Goal: Task Accomplishment & Management: Use online tool/utility

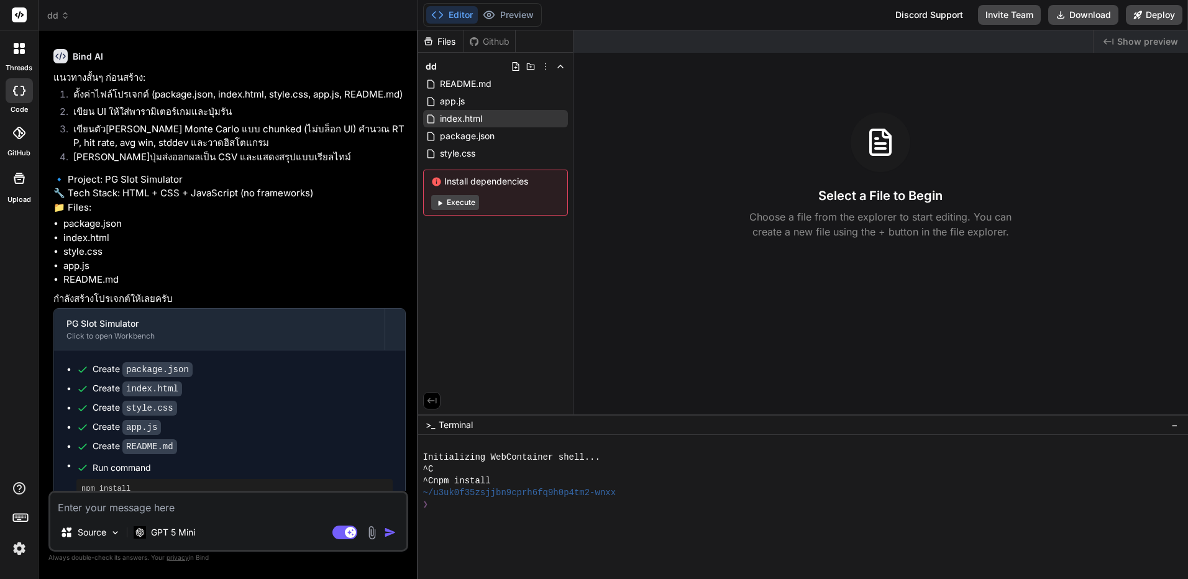
scroll to position [457, 0]
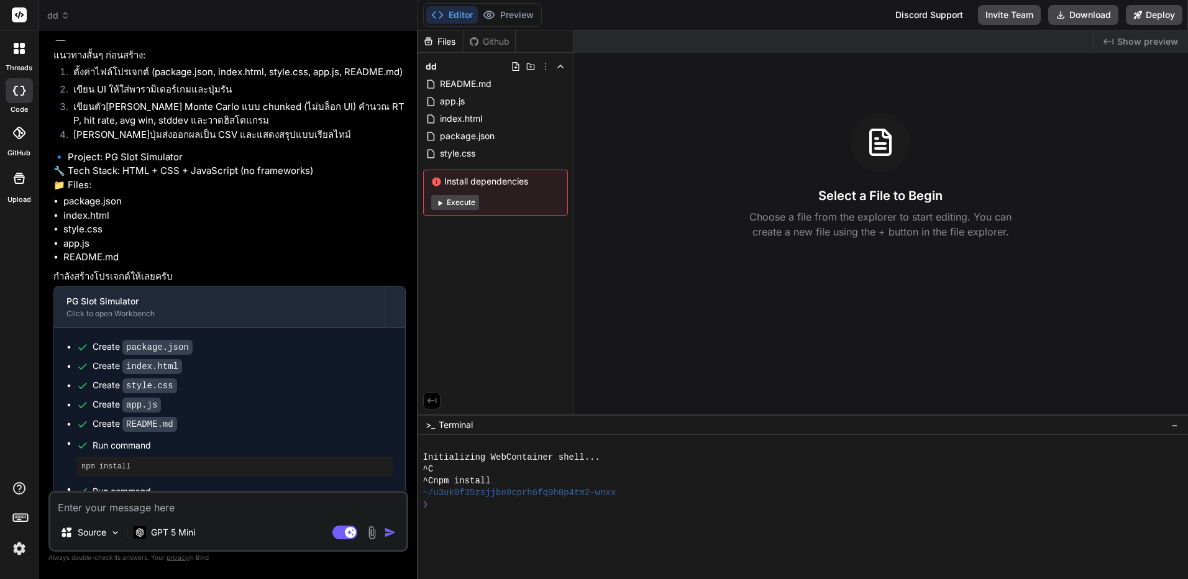
click at [457, 206] on button "Execute" at bounding box center [455, 202] width 48 height 15
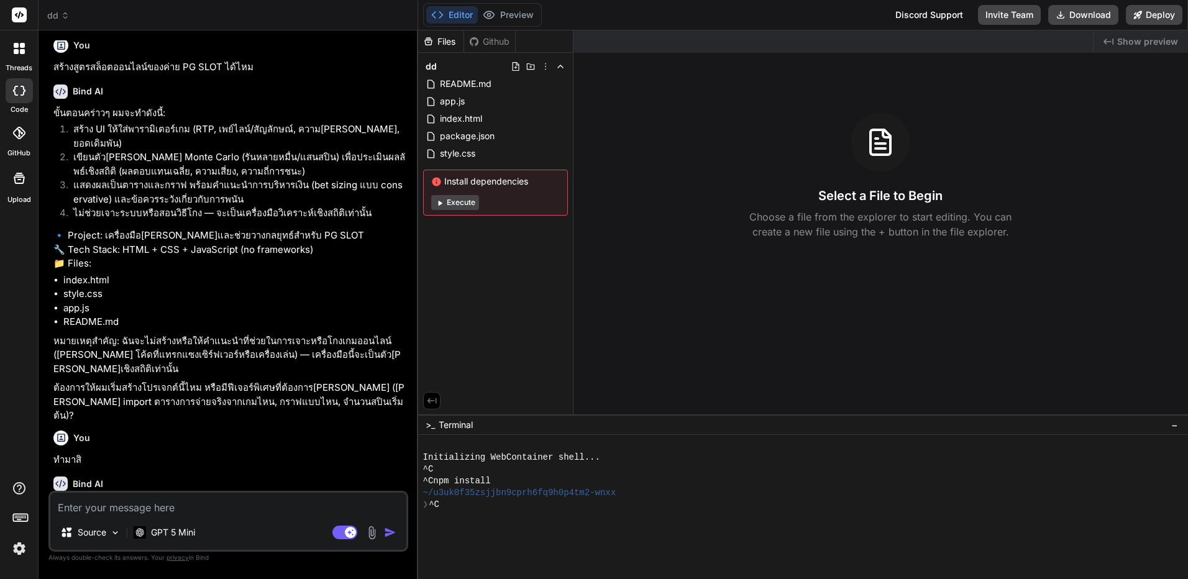
scroll to position [0, 0]
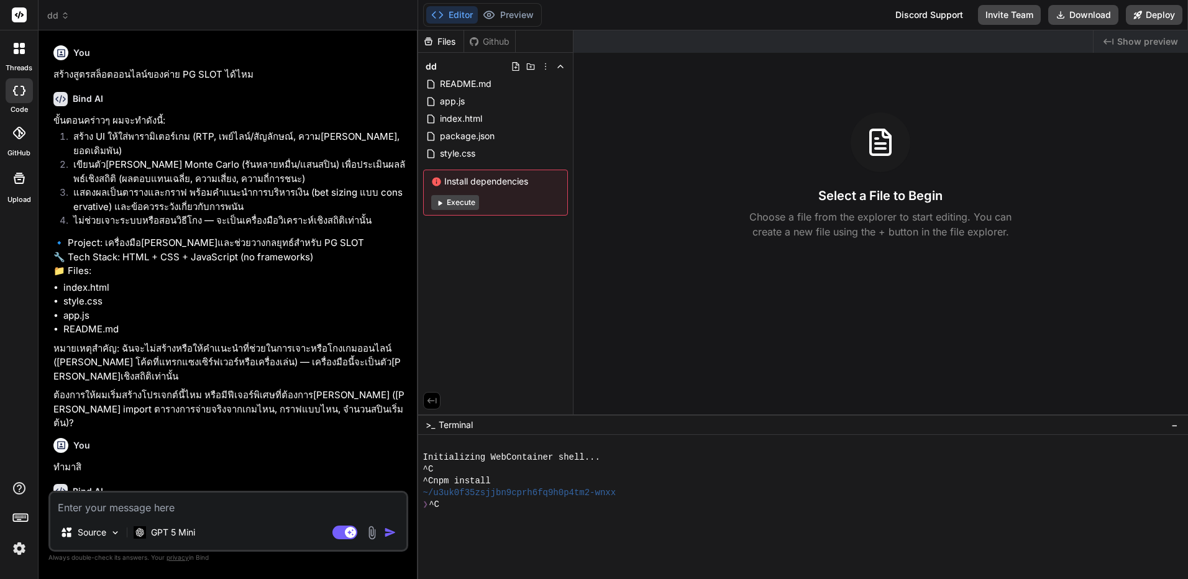
click at [61, 19] on icon at bounding box center [65, 15] width 9 height 9
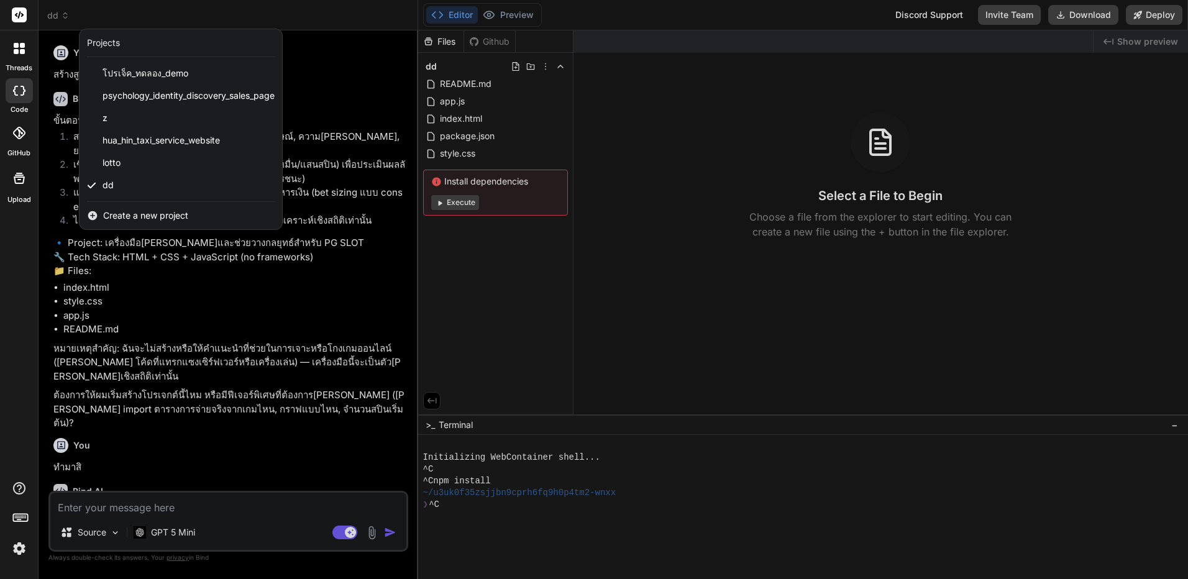
click at [544, 64] on div at bounding box center [594, 289] width 1188 height 579
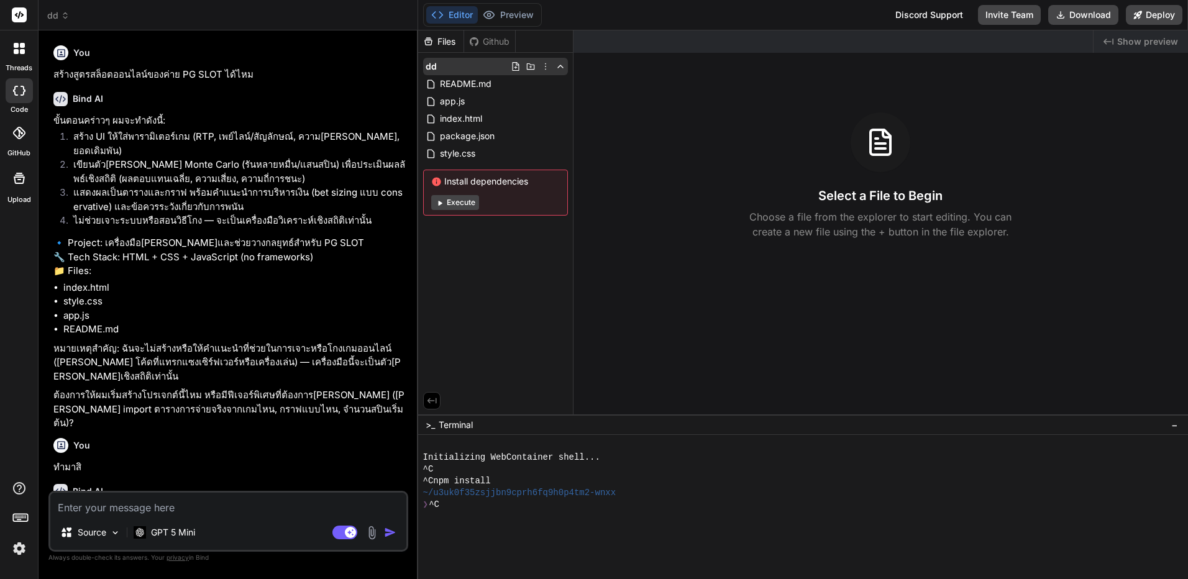
click at [546, 70] on icon at bounding box center [546, 67] width 10 height 10
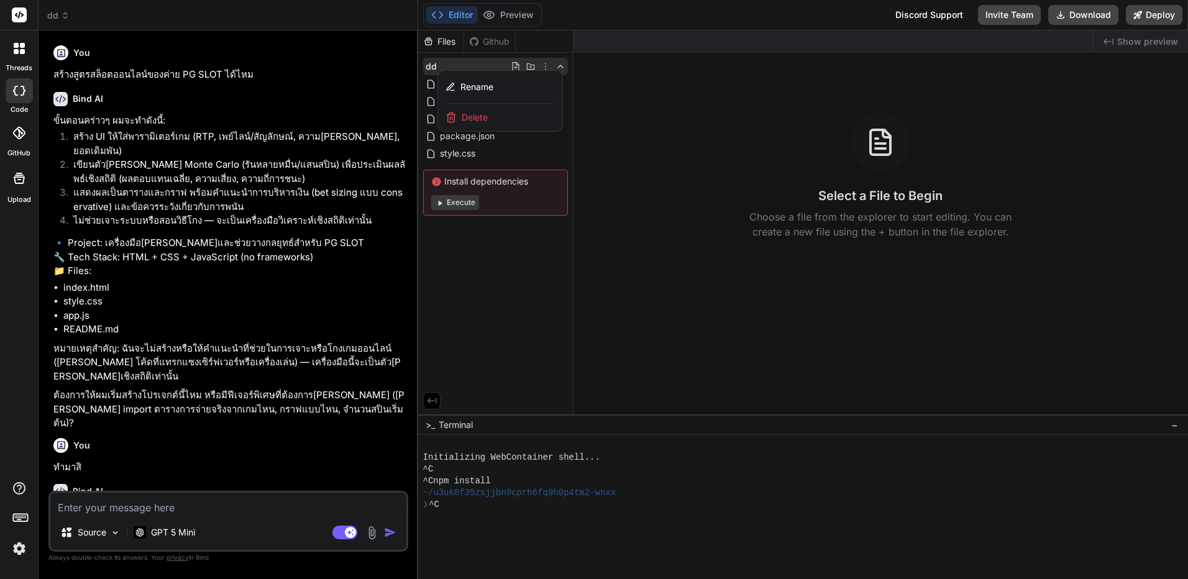
click at [511, 112] on div "Delete" at bounding box center [500, 117] width 124 height 27
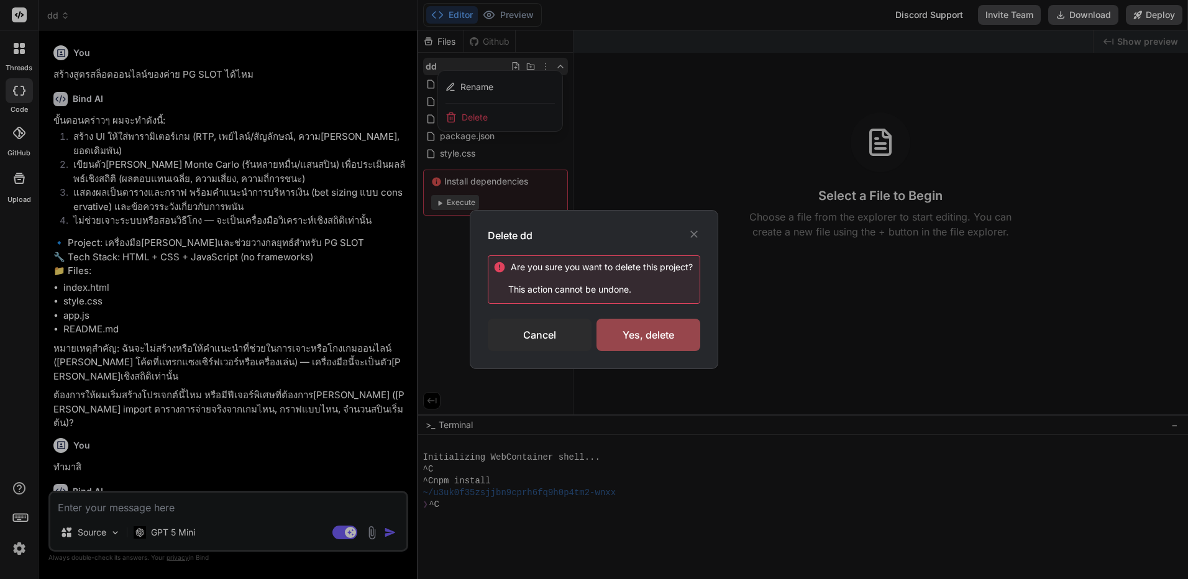
click at [610, 315] on div "Are you sure you want to delete this project ? This action cannot be undone. Ca…" at bounding box center [594, 303] width 213 height 96
click at [620, 340] on div "Yes, delete" at bounding box center [649, 335] width 104 height 32
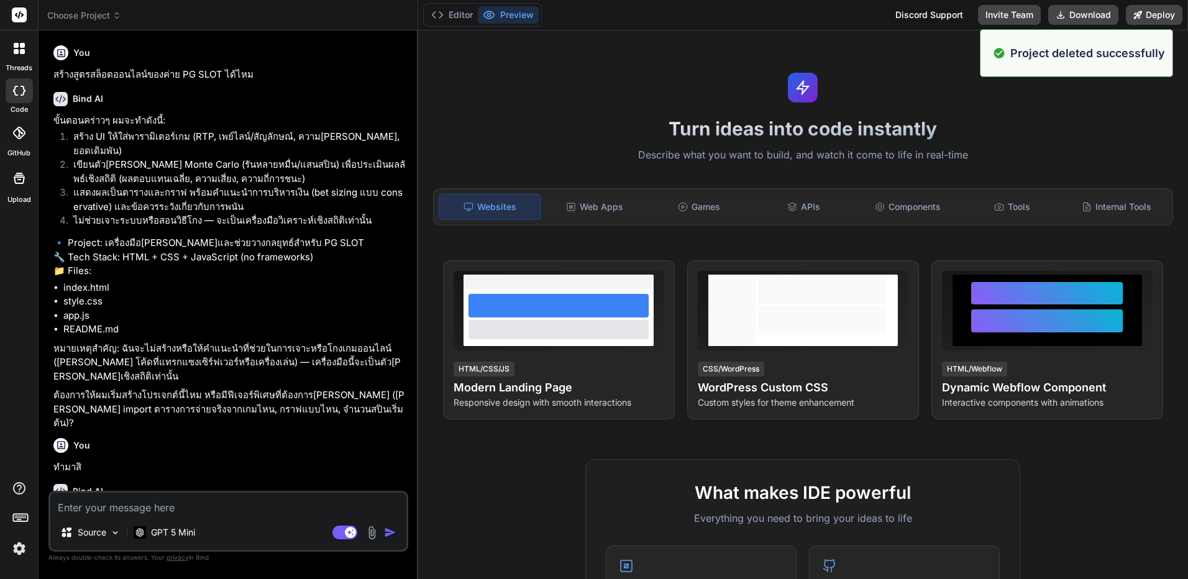
click at [119, 19] on icon at bounding box center [116, 15] width 9 height 9
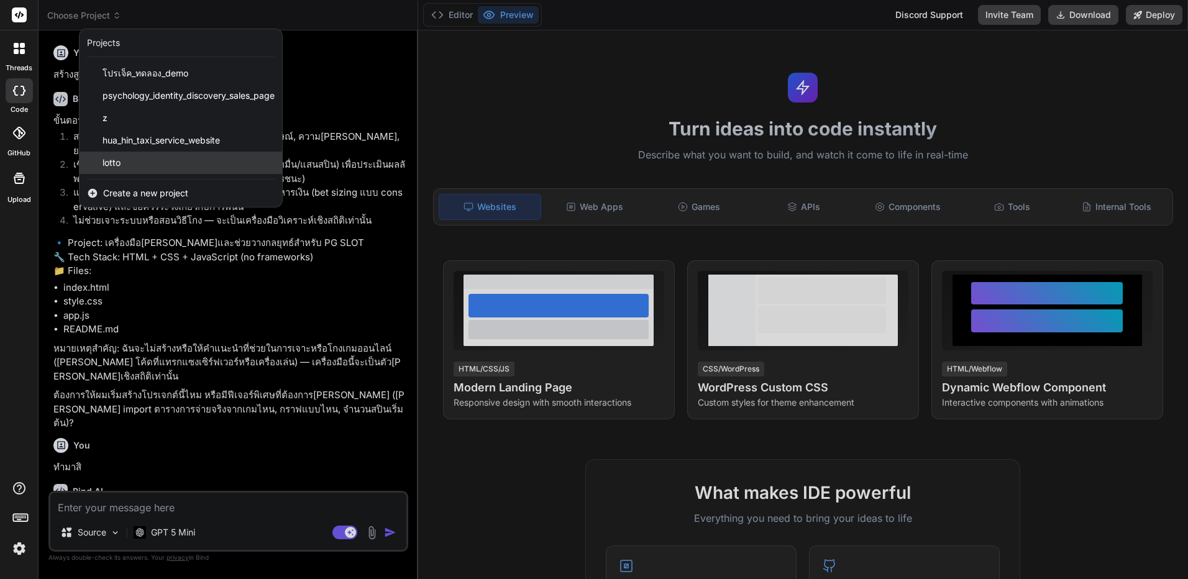
click at [169, 166] on div "lotto" at bounding box center [181, 163] width 203 height 22
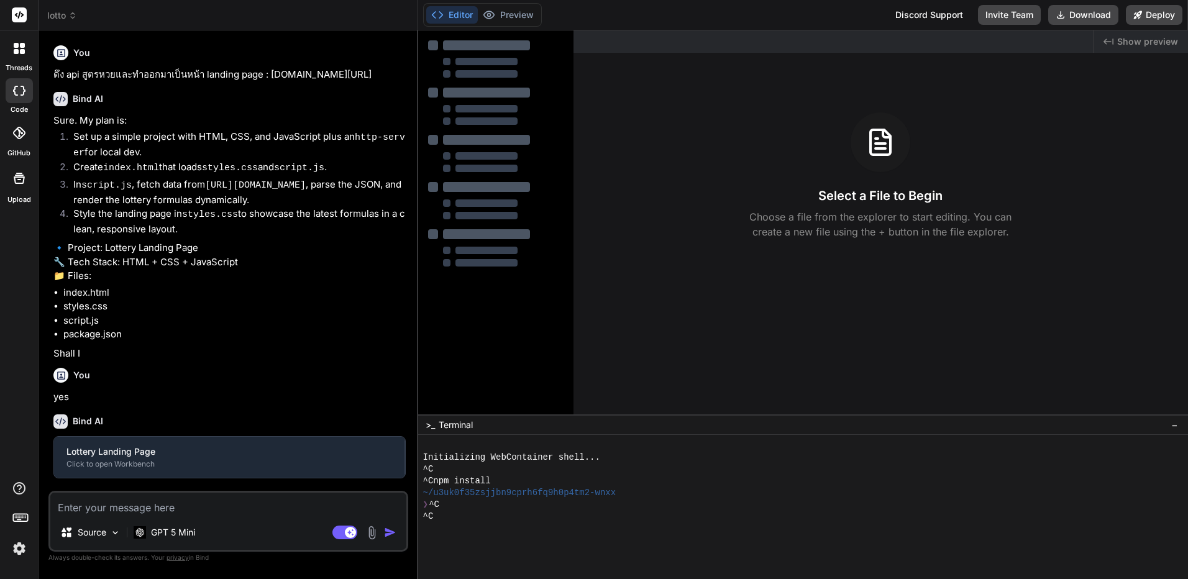
type textarea "x"
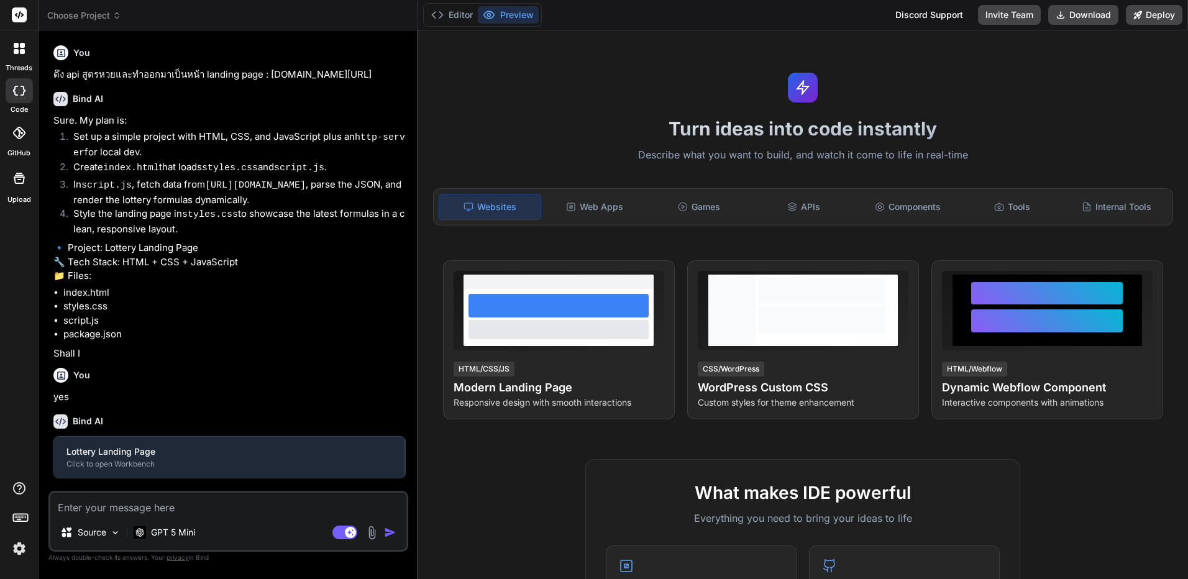
scroll to position [11, 0]
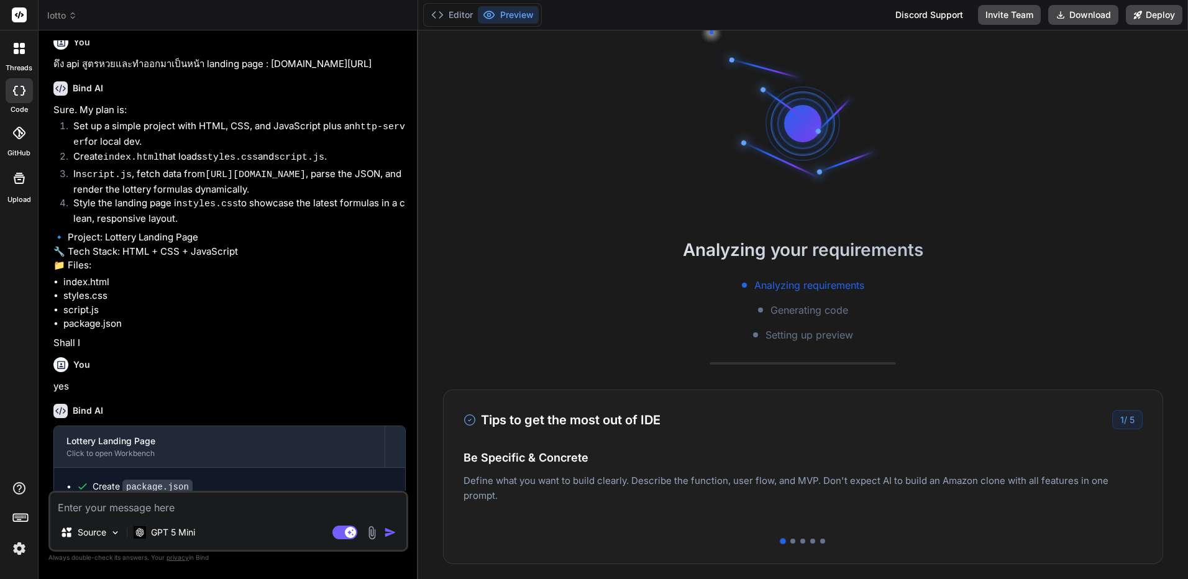
type textarea "x"
click at [71, 19] on icon at bounding box center [72, 15] width 9 height 9
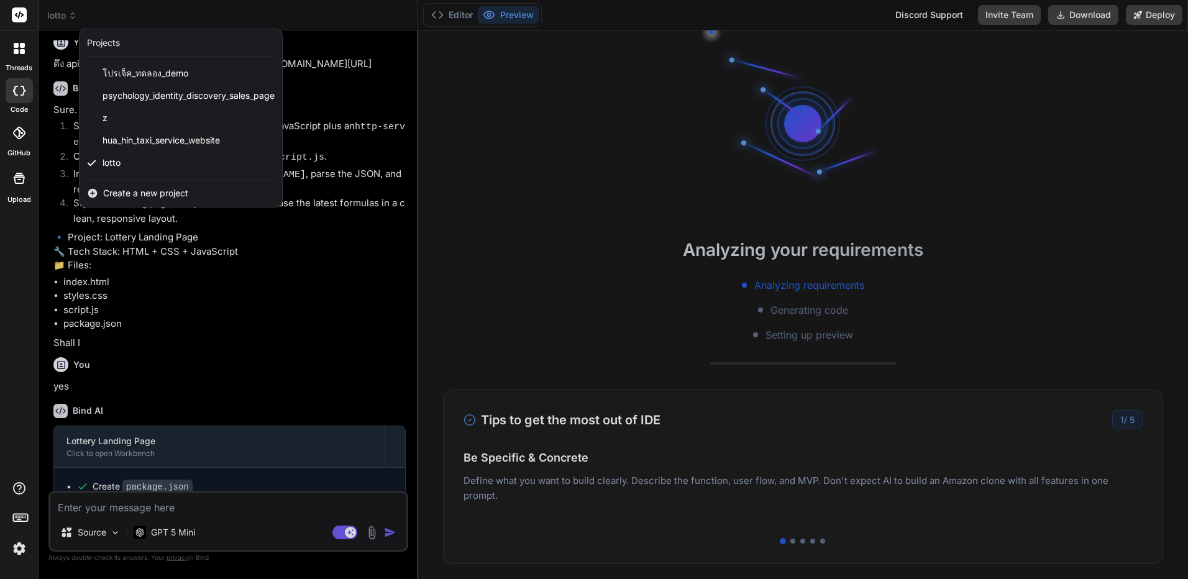
click at [139, 193] on span "Create a new project" at bounding box center [145, 193] width 85 height 12
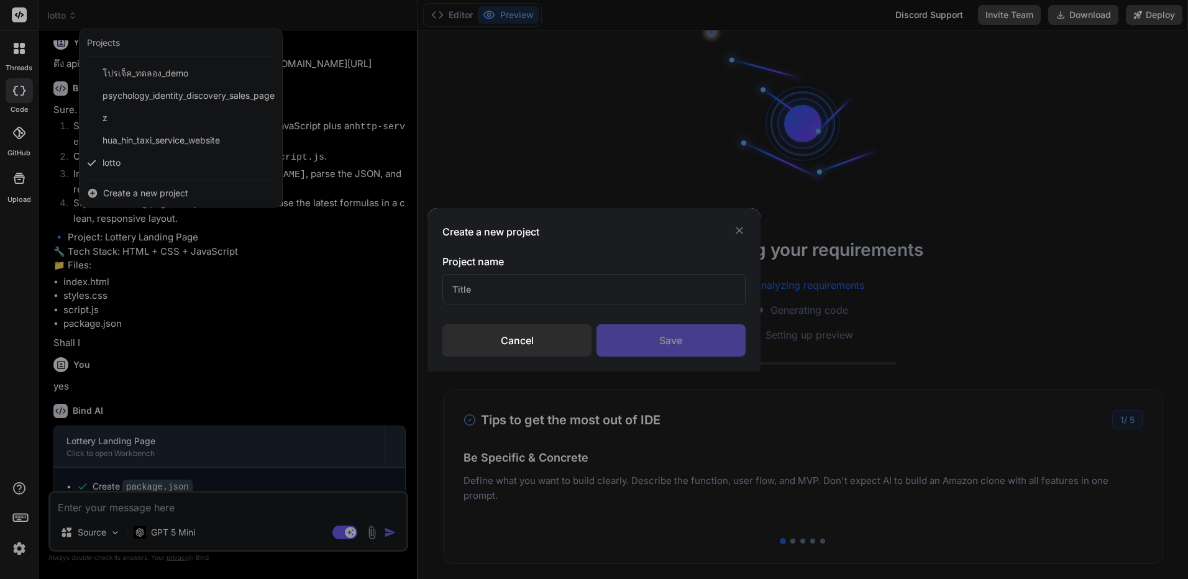
click at [506, 298] on input "text" at bounding box center [593, 289] width 303 height 30
type input "ma"
click at [637, 359] on div "Create a new project Project name ma Cancel Save" at bounding box center [594, 289] width 332 height 163
click at [648, 344] on div "Save" at bounding box center [671, 340] width 149 height 32
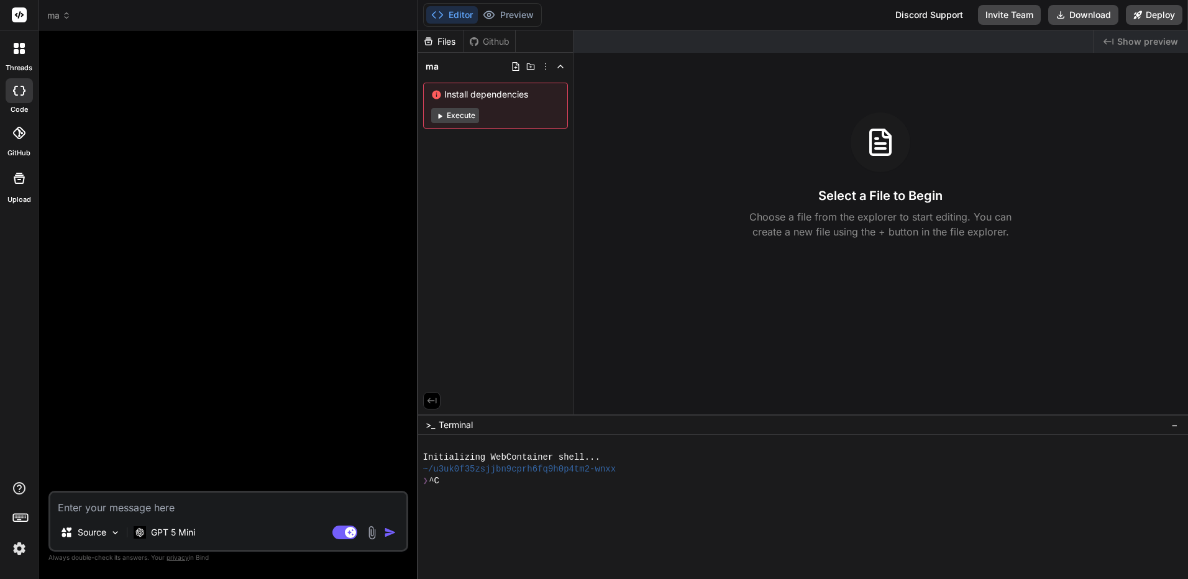
scroll to position [0, 0]
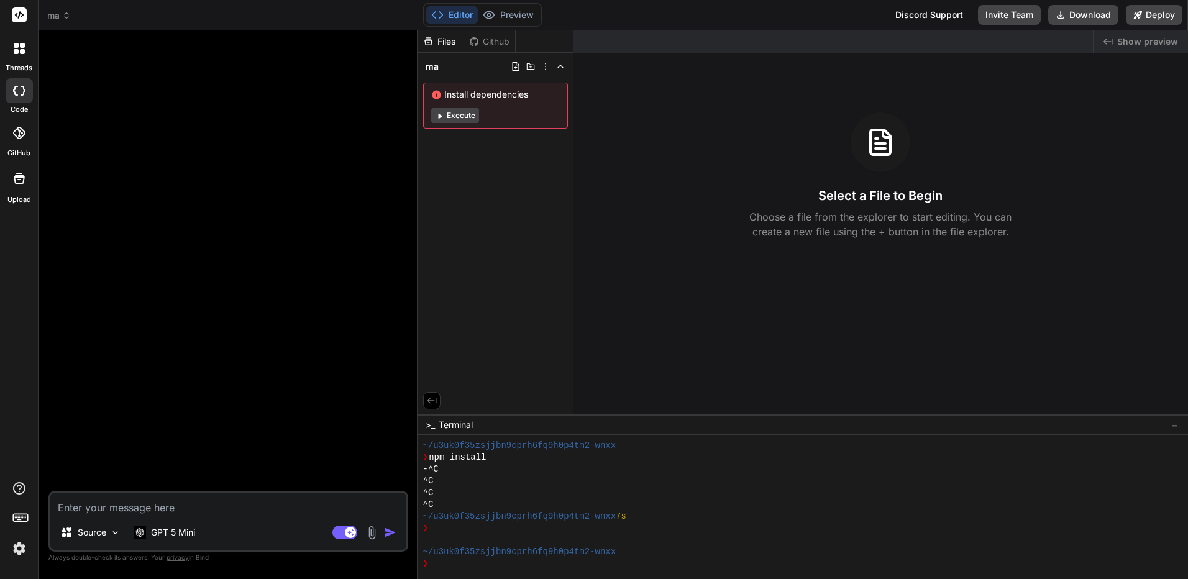
click at [25, 87] on icon at bounding box center [19, 91] width 12 height 10
type textarea "x"
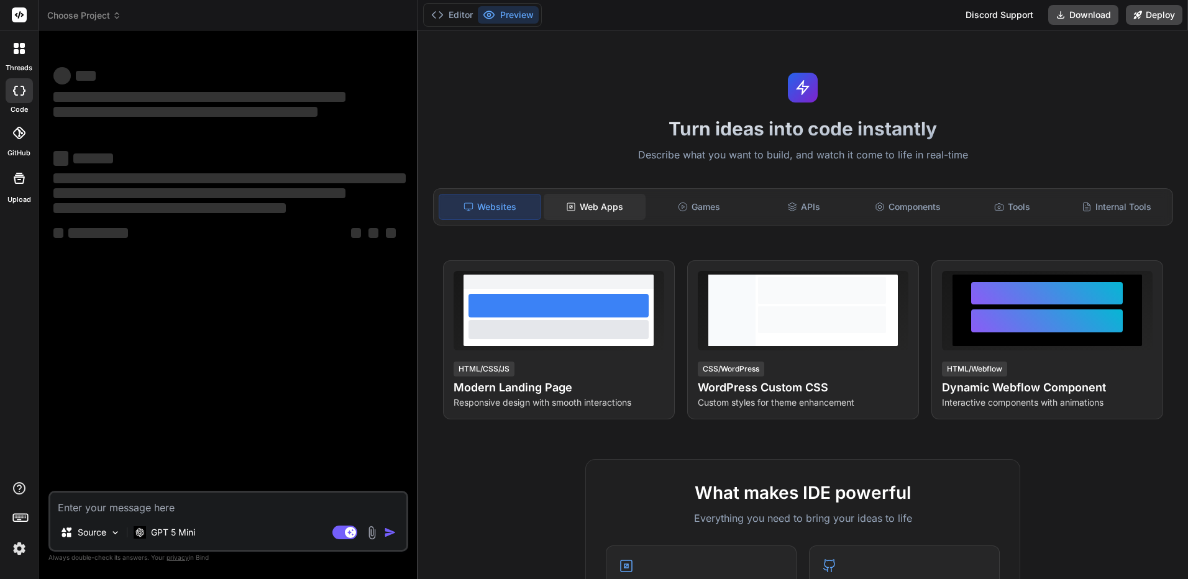
click at [622, 208] on div "Web Apps" at bounding box center [595, 207] width 102 height 26
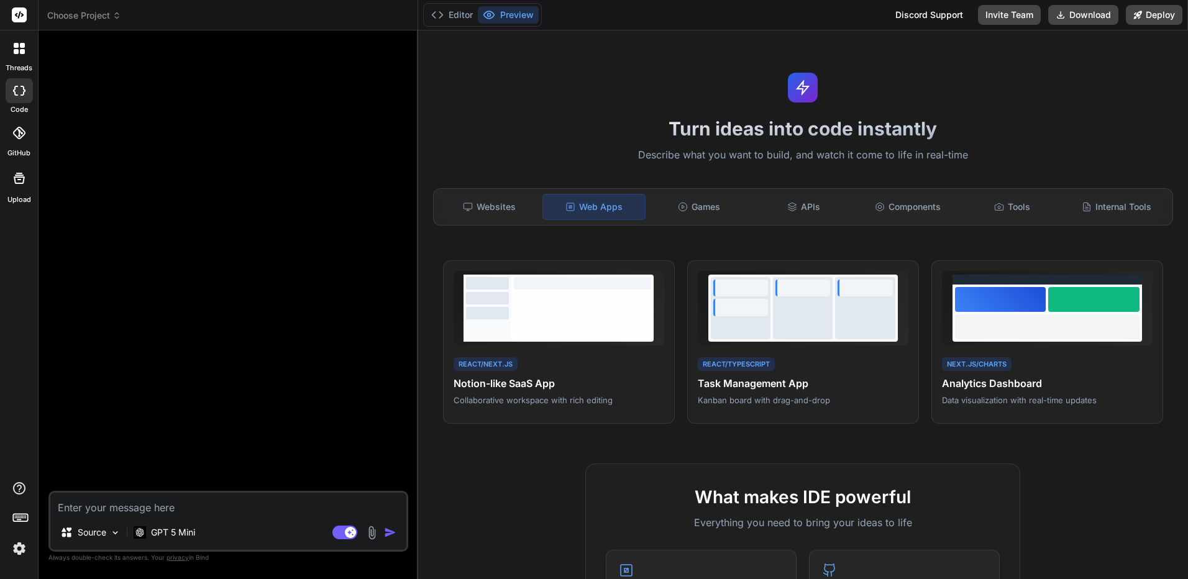
type textarea "x"
click at [277, 503] on textarea at bounding box center [228, 504] width 356 height 22
paste textarea "You are a professional web designer and SEO strategist. Create a complete SEO-o…"
type textarea "You are a professional web designer and SEO strategist. Create a complete SEO-o…"
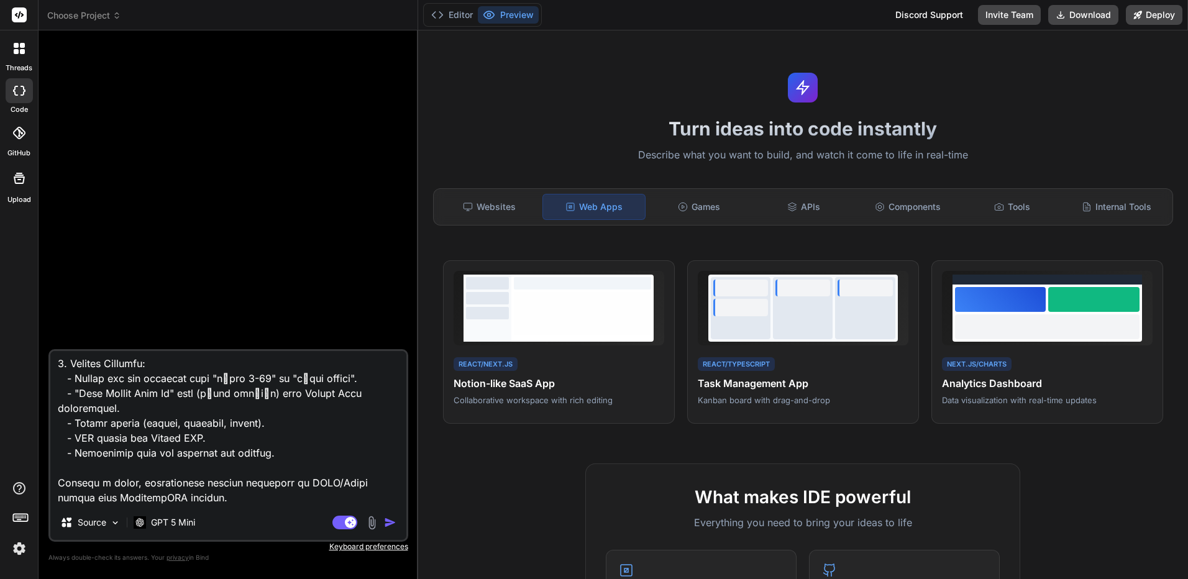
type textarea "x"
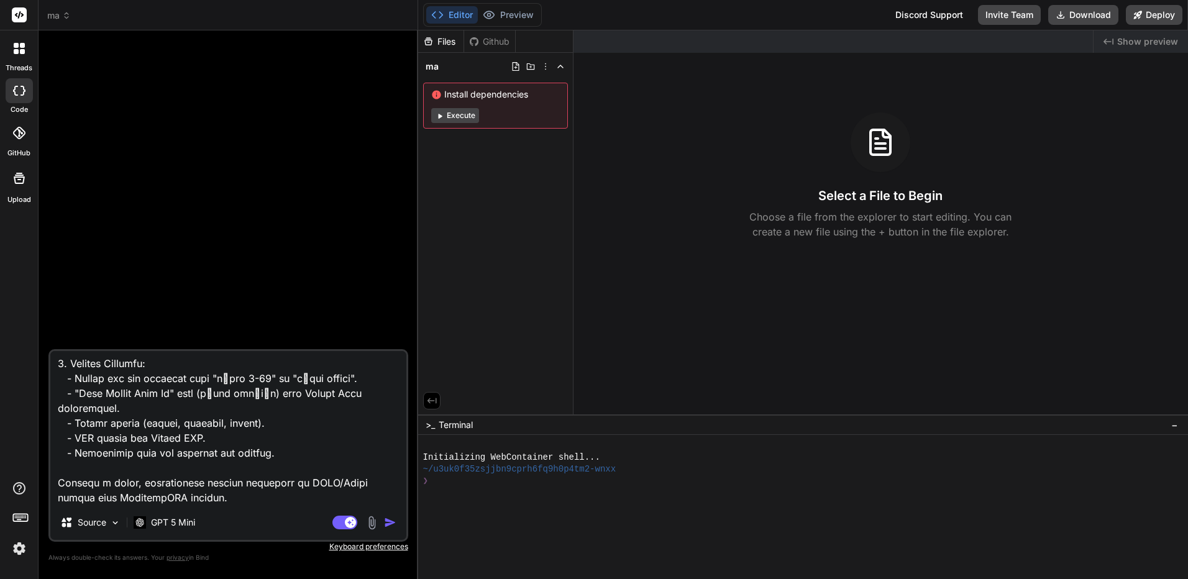
type textarea "You are a professional web designer and SEO strategist. Create a complete SEO-o…"
click at [183, 536] on div "GPT 5 Mini" at bounding box center [164, 525] width 71 height 30
click at [186, 520] on p "GPT 5 Mini" at bounding box center [173, 522] width 44 height 12
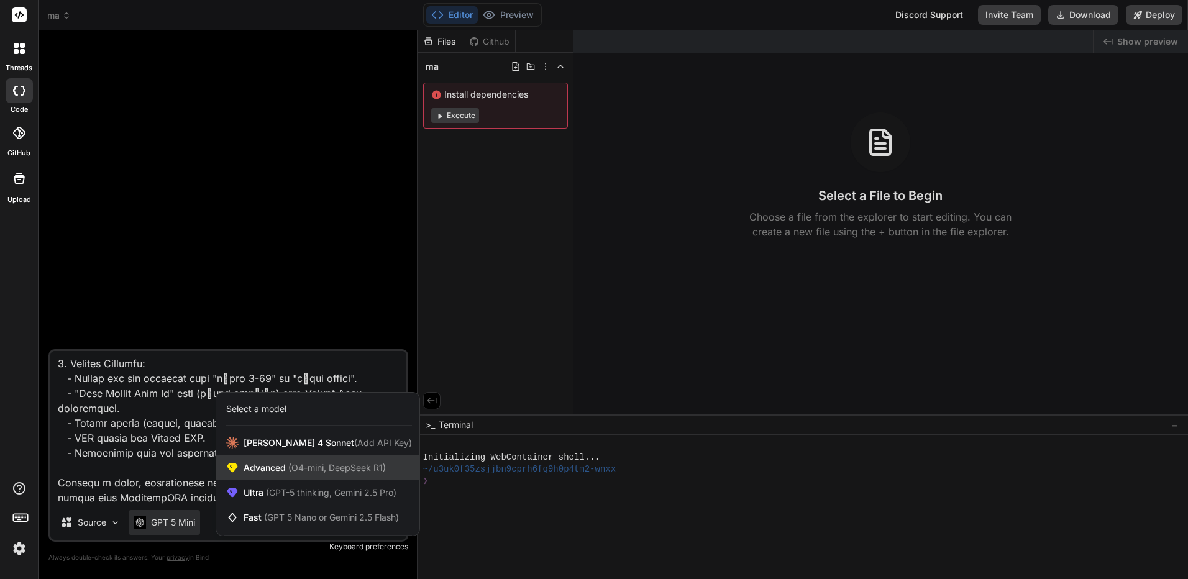
click at [289, 467] on span "(O4-mini, DeepSeek R1)" at bounding box center [336, 467] width 100 height 11
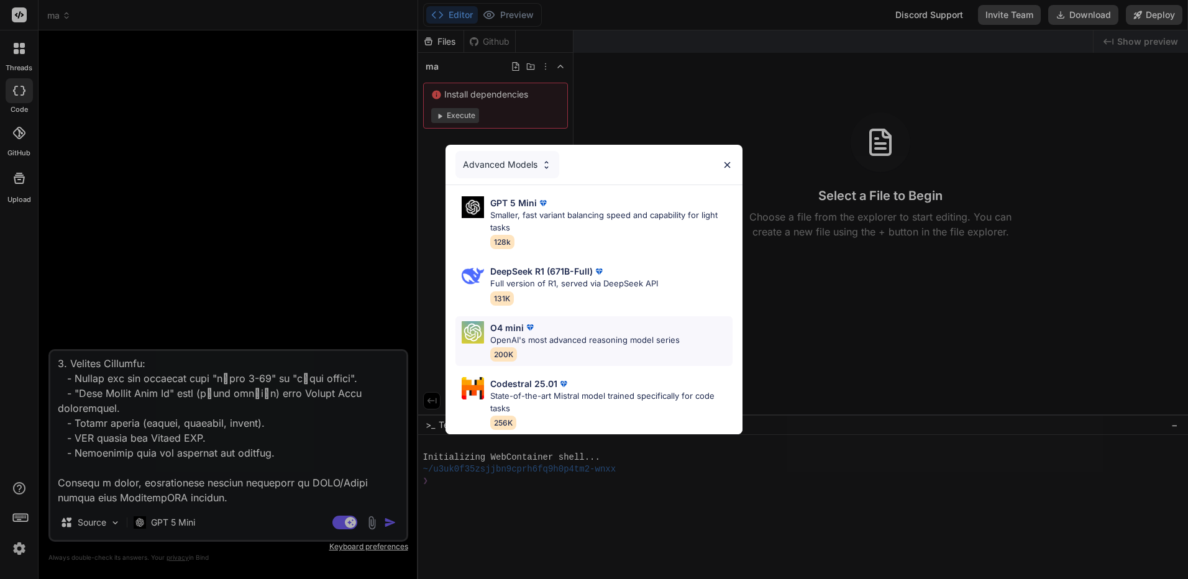
click at [607, 346] on div "O4 mini OpenAI's most advanced reasoning model series 200K" at bounding box center [585, 341] width 190 height 40
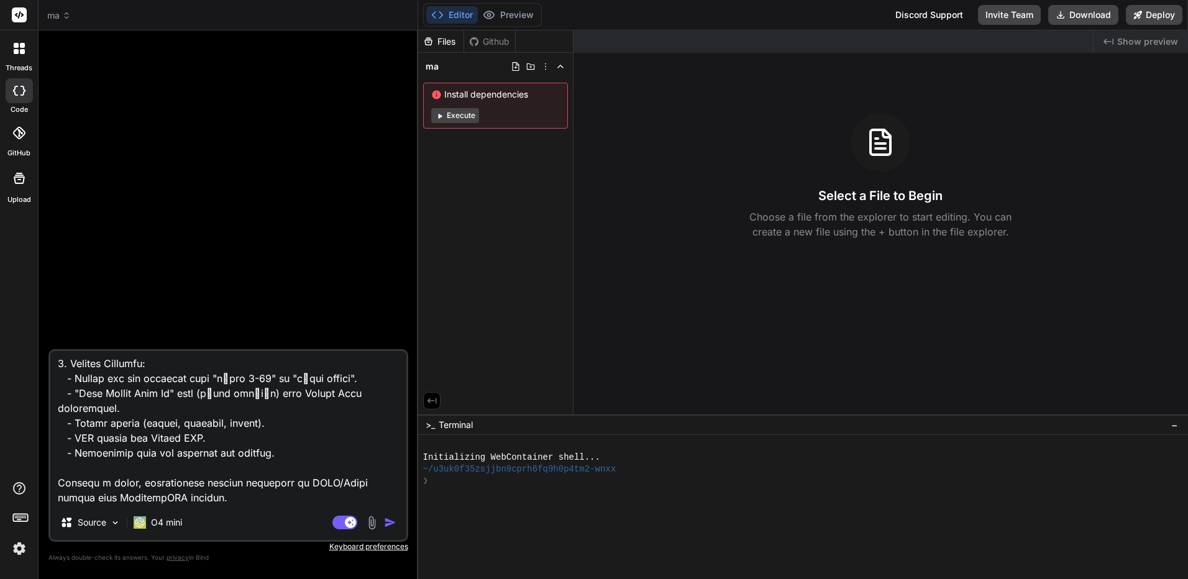
click at [389, 525] on img "button" at bounding box center [390, 522] width 12 height 12
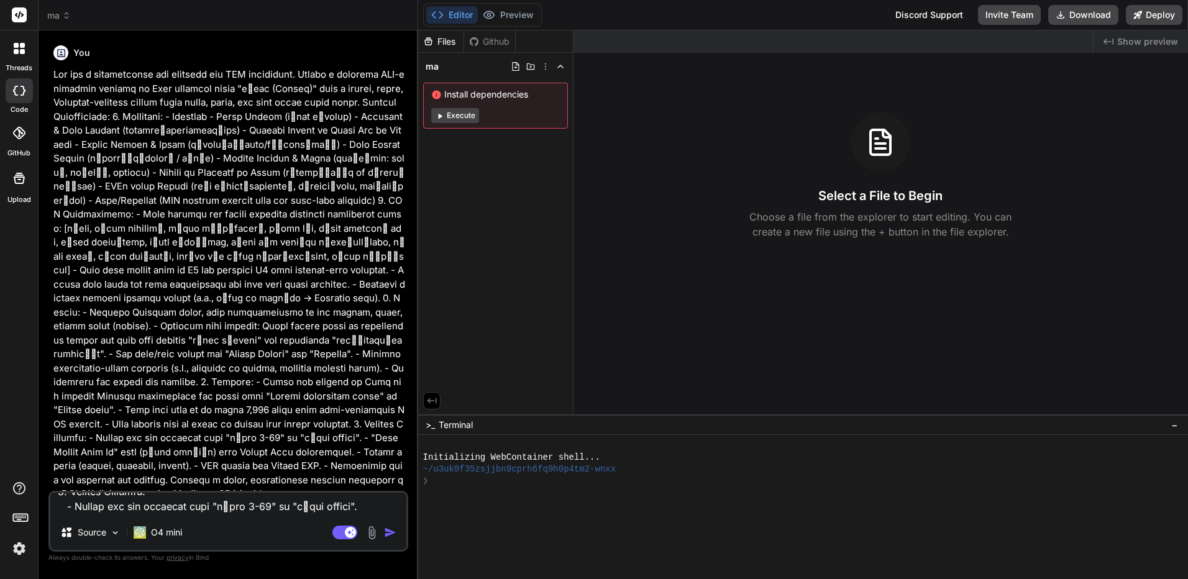
scroll to position [0, 0]
click at [391, 536] on img "button" at bounding box center [390, 532] width 12 height 12
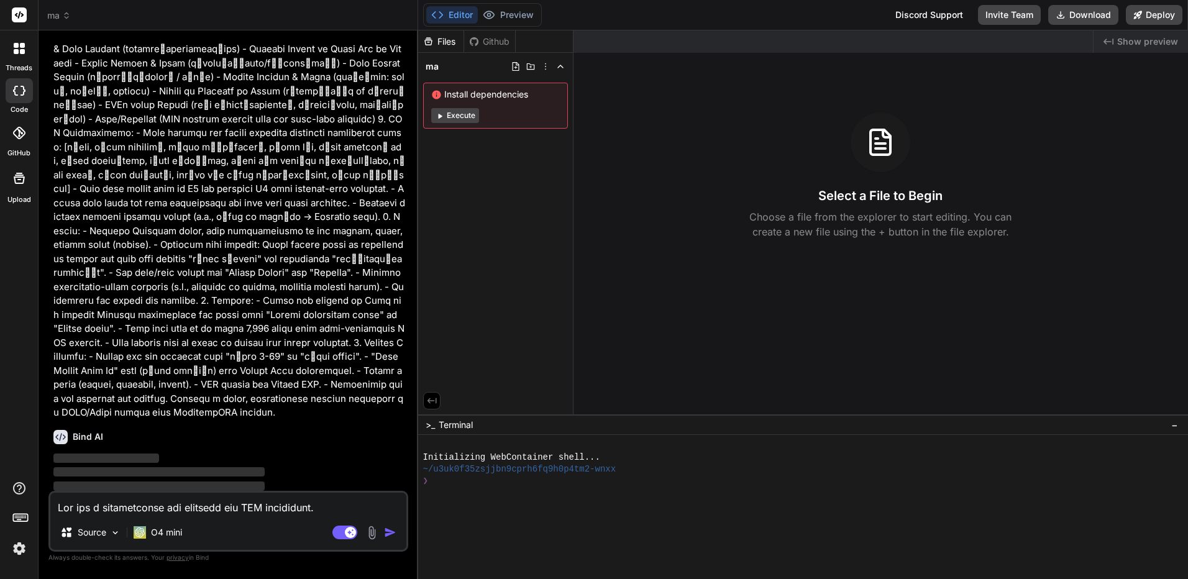
scroll to position [84, 0]
click at [388, 531] on img "button" at bounding box center [390, 532] width 12 height 12
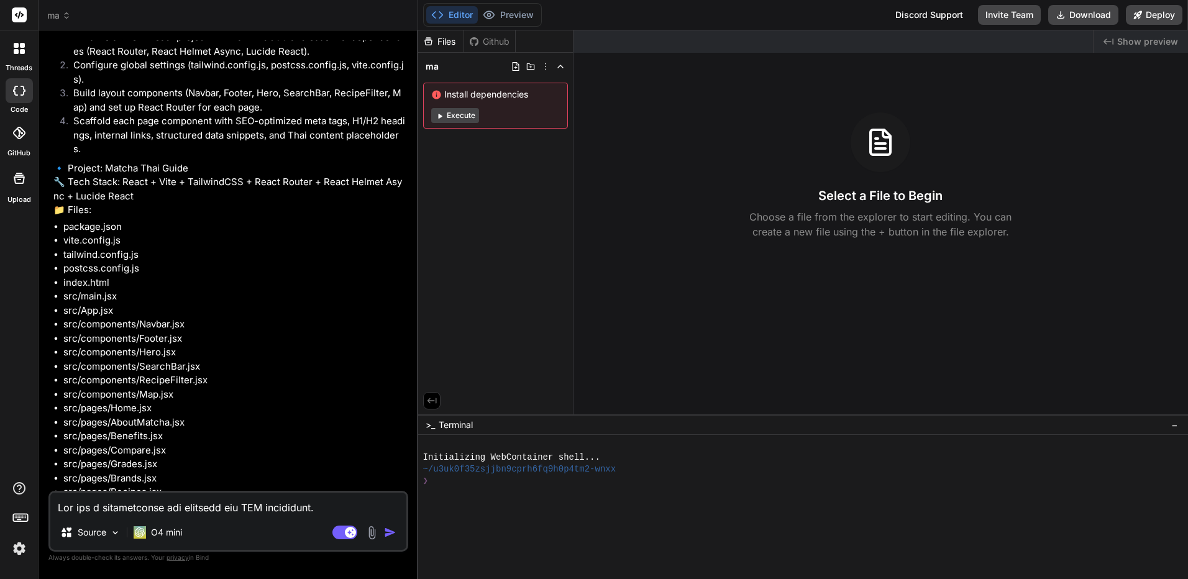
scroll to position [633, 0]
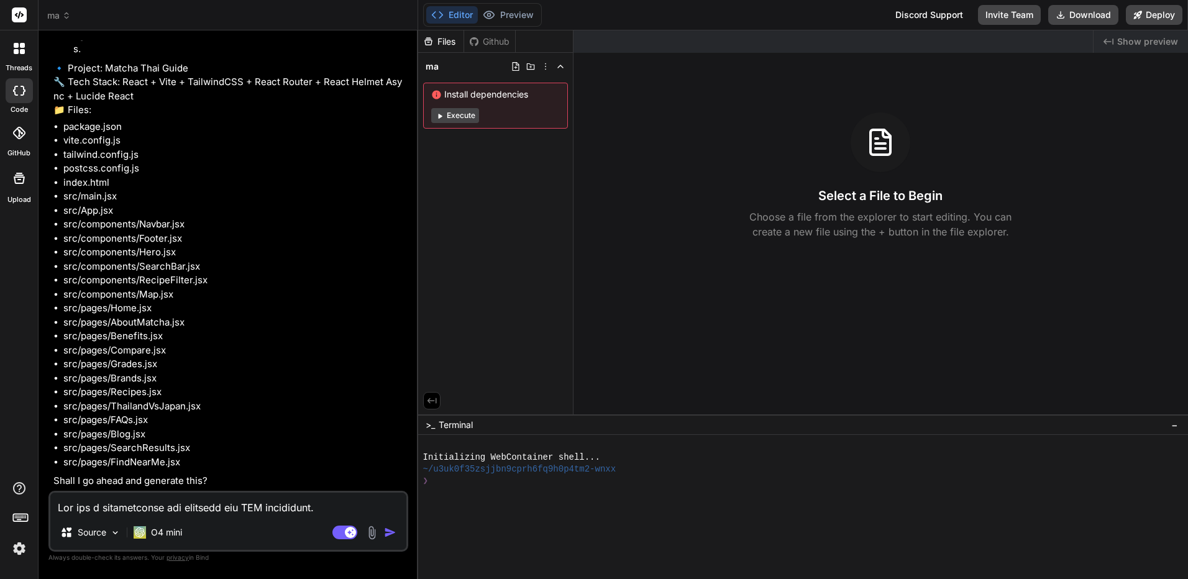
type textarea "x"
click at [261, 509] on textarea at bounding box center [228, 504] width 356 height 22
type textarea "y"
type textarea "x"
type textarea "ye"
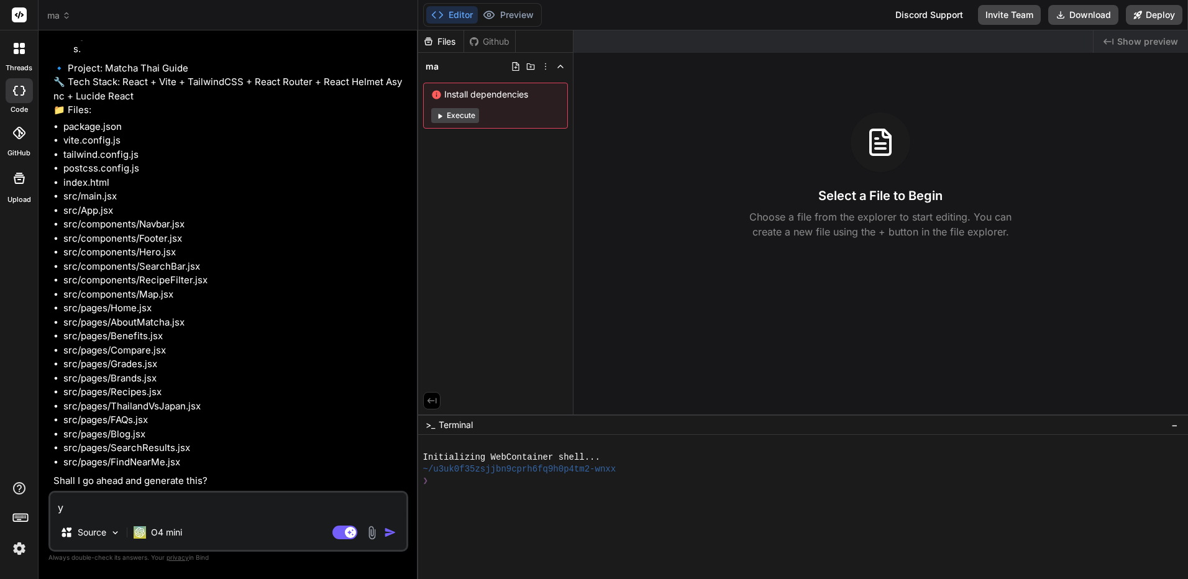
type textarea "x"
type textarea "yes"
type textarea "x"
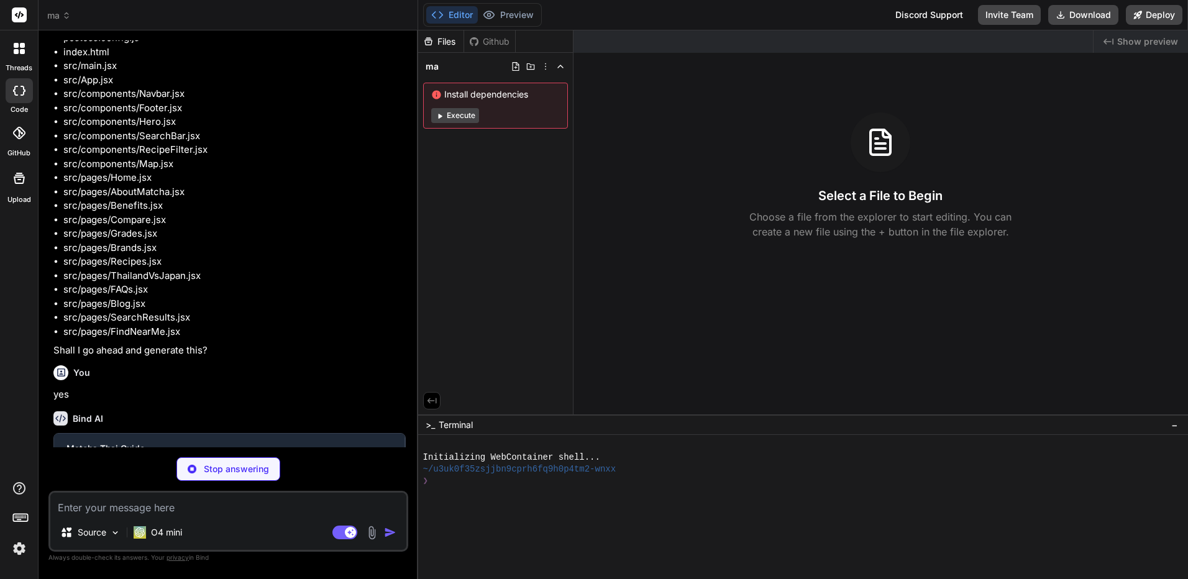
scroll to position [762, 0]
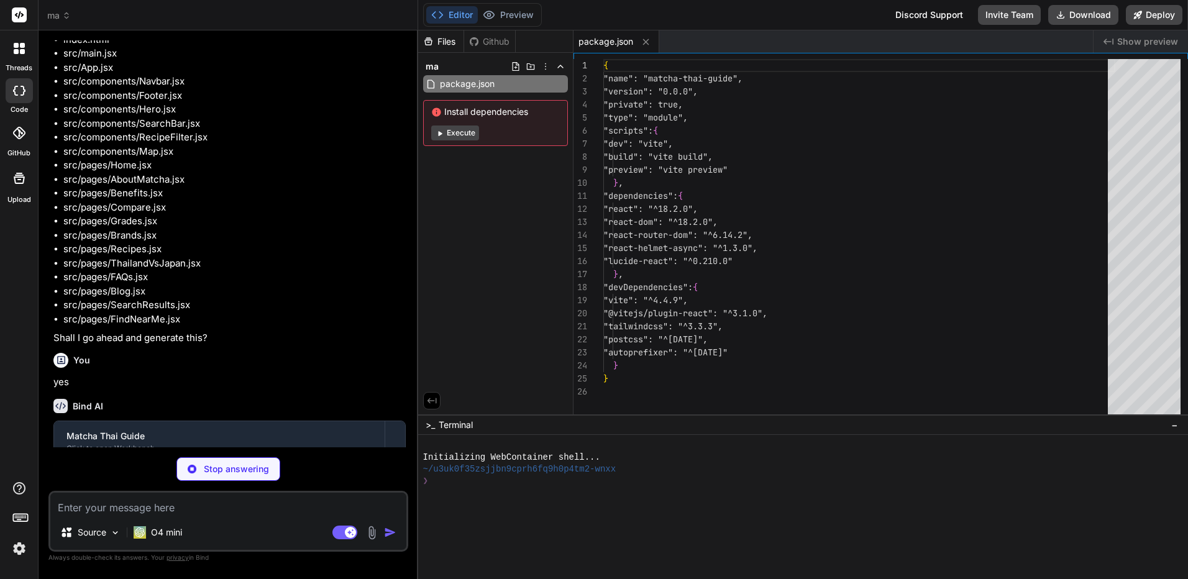
type textarea "x"
type textarea "import { defineConfig } from 'vite' import react from '@vitejs/plugin-react' ex…"
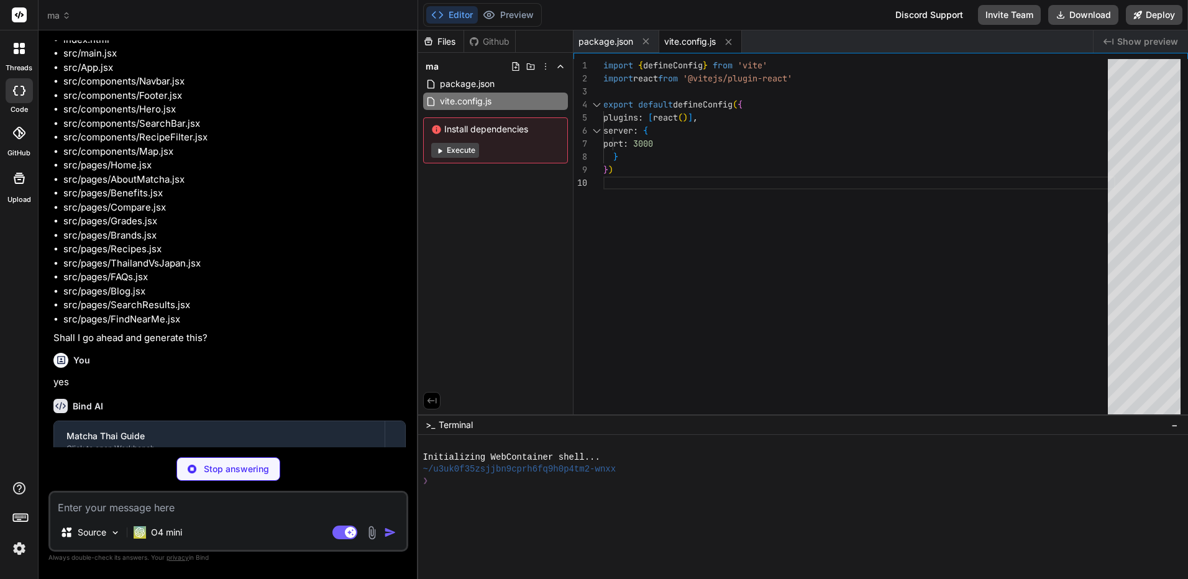
type textarea "x"
type textarea "softBeige: '#F5F1E8' } } }, plugins: [] }"
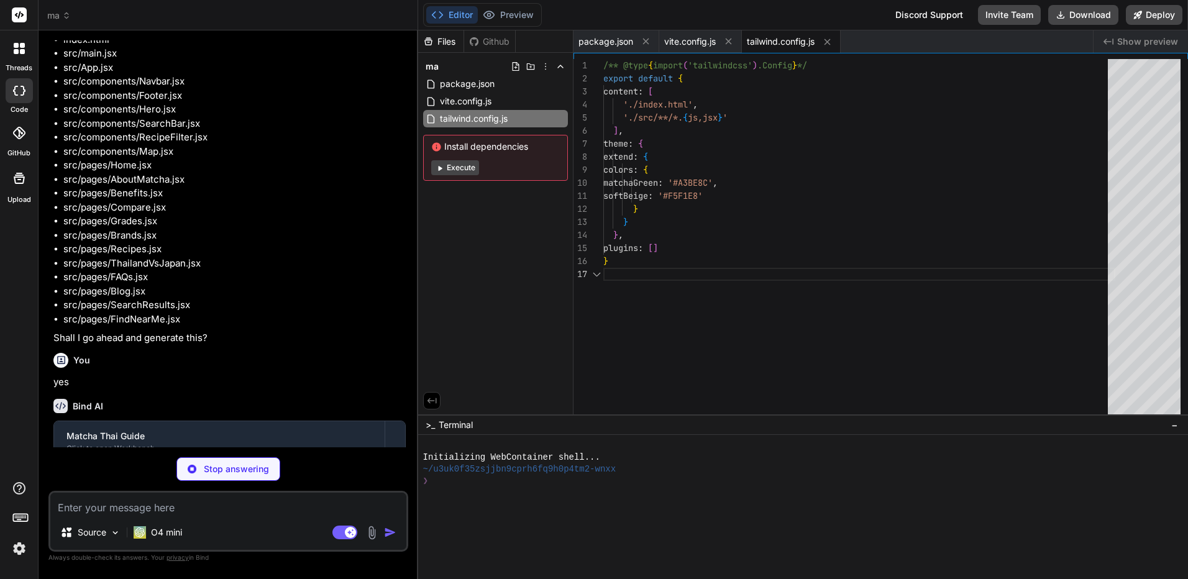
type textarea "x"
type textarea "export default { plugins: { tailwindcss: {}, autoprefixer: {} } }"
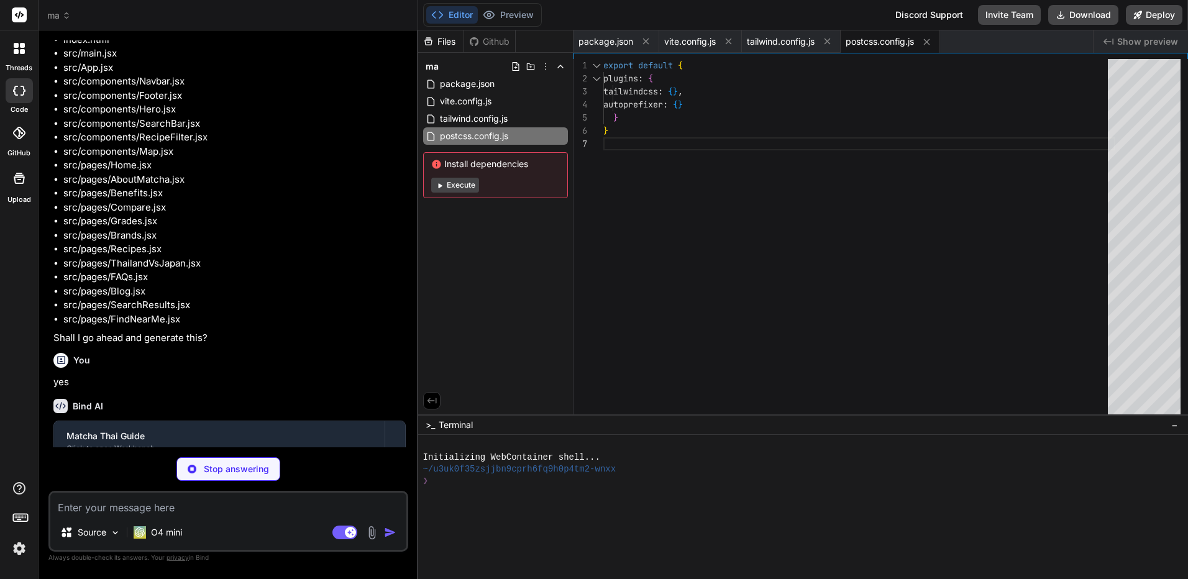
type textarea "x"
type textarea "<div id="root"></div> <script type="module" src="/src/main.jsx"></script> </bod…"
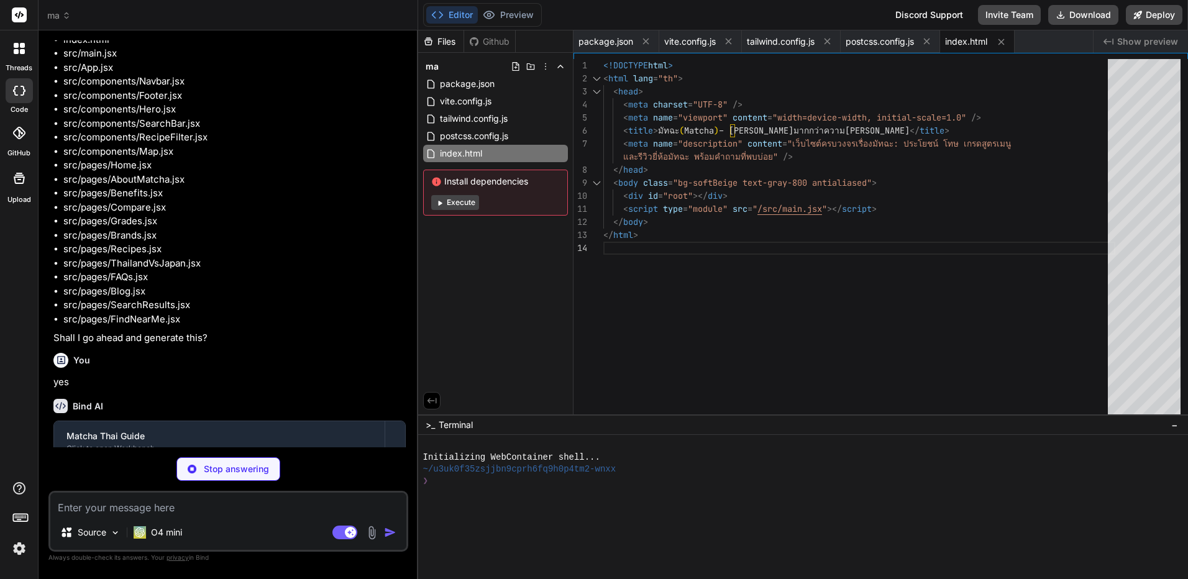
type textarea "x"
type textarea ")"
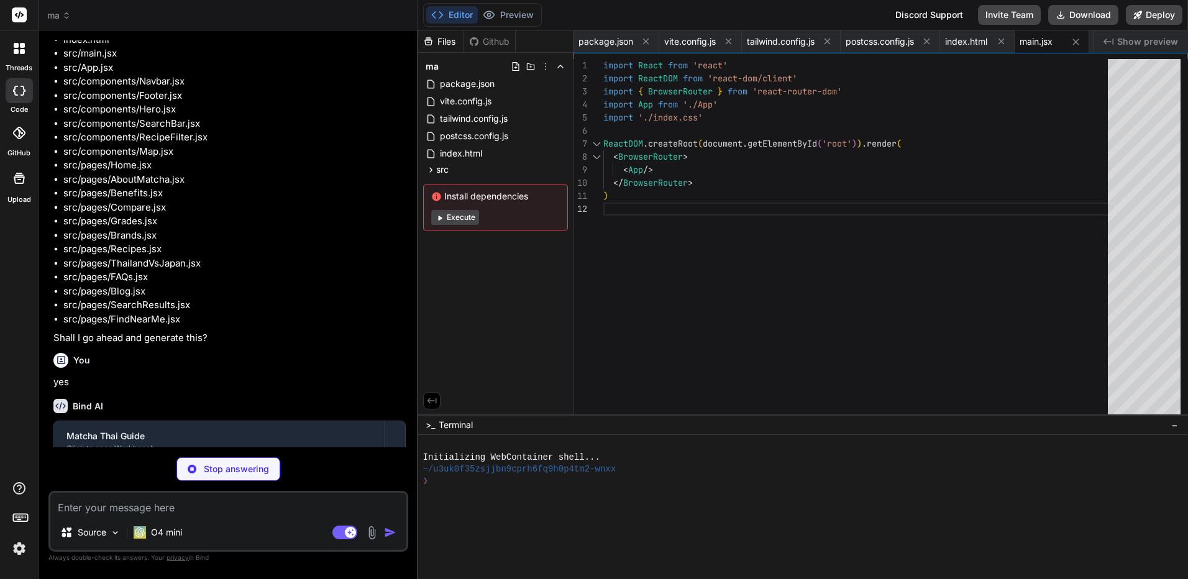
type textarea "x"
type textarea "@tailwind base; @tailwind components; @tailwind utilities; body { font-family: …"
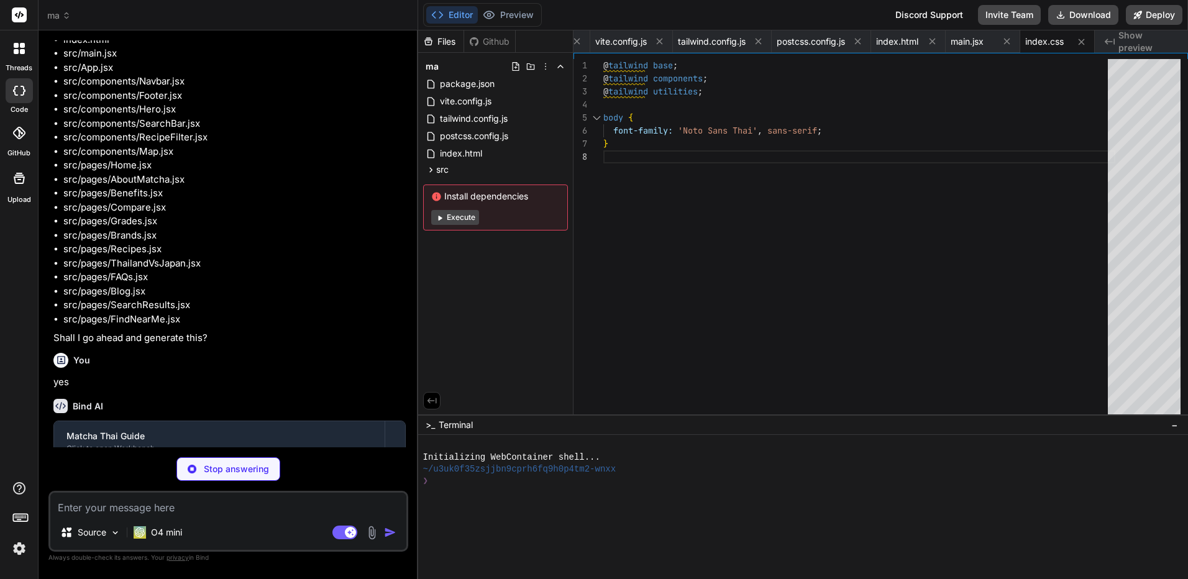
type textarea "x"
type textarea "</div> </HelmetProvider> ) } export default App"
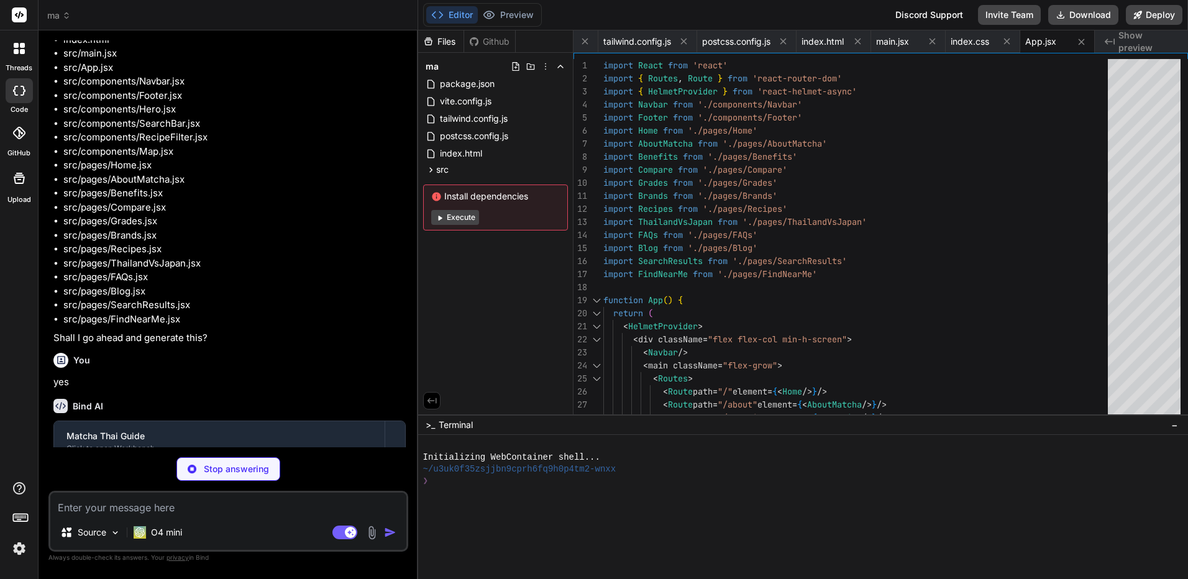
type textarea "x"
type textarea "</NavLink> </div> </nav> )"
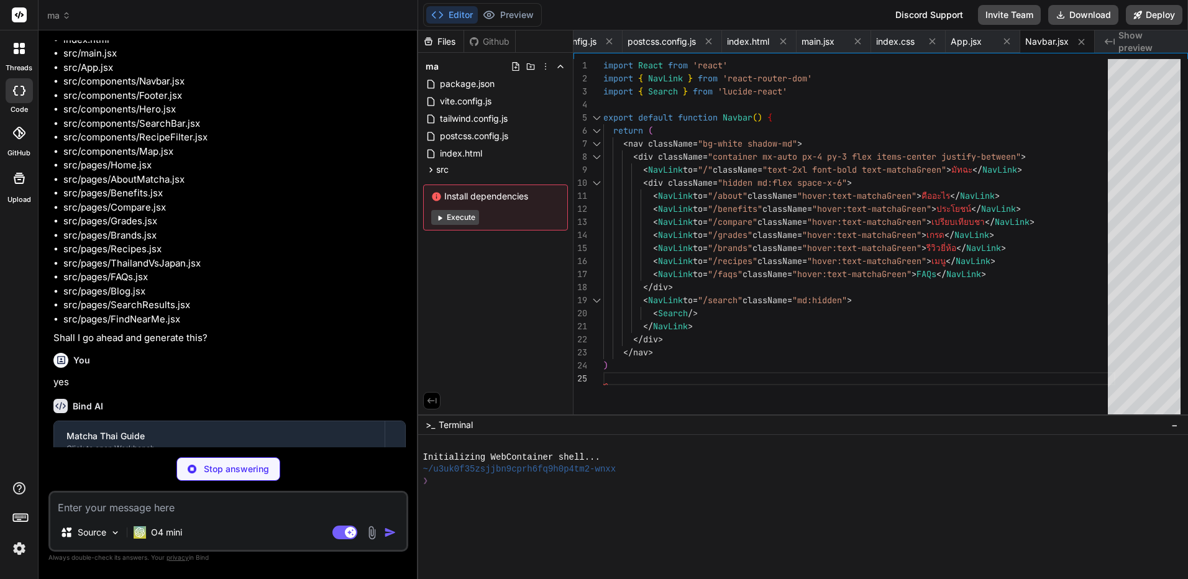
type textarea "x"
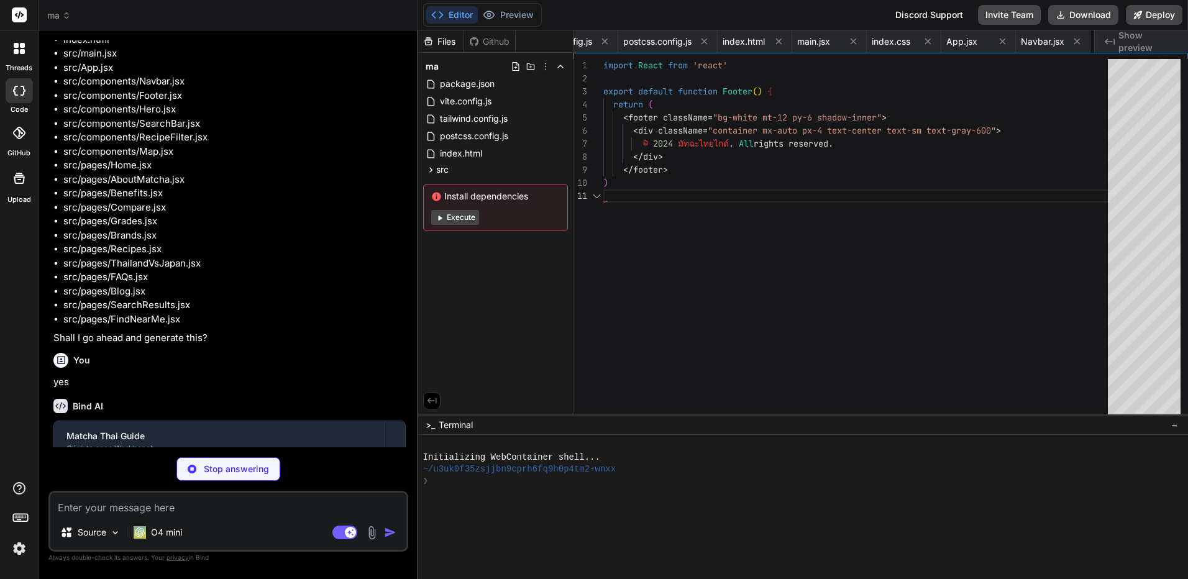
scroll to position [0, 297]
type textarea "x"
type textarea "เติมพลังและคุณค่าจากขบวนการชงแบบดั้งเดิมของญี่ปุ่น</p> </div> <div> <img src="h…"
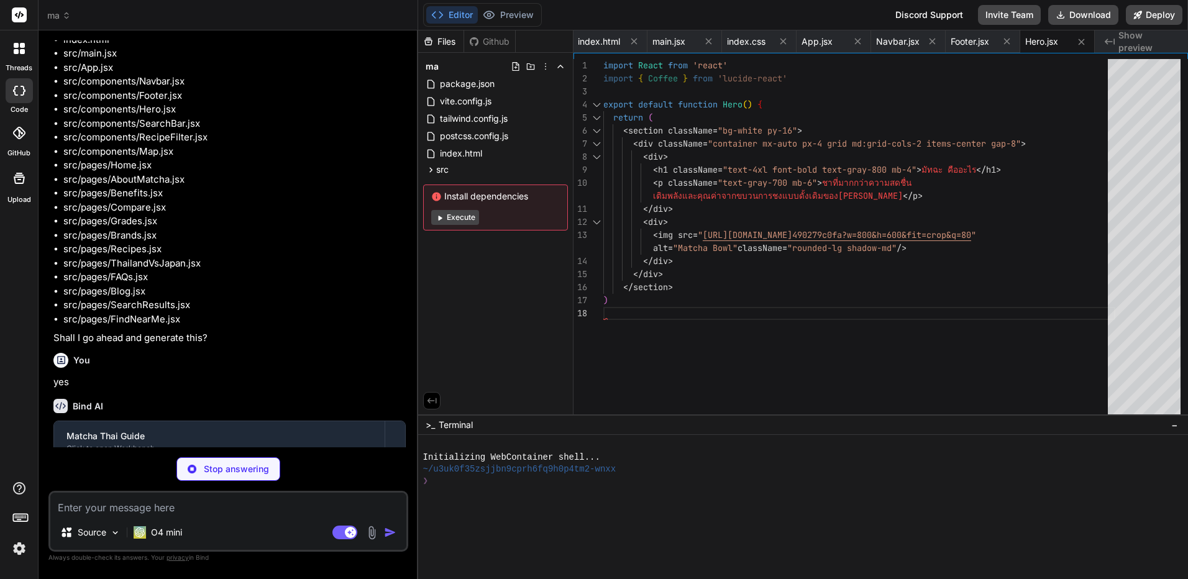
type textarea "x"
type textarea "/> <button type="submit" className="bg-matchaGreen px-4 py-2 text-white rounded…"
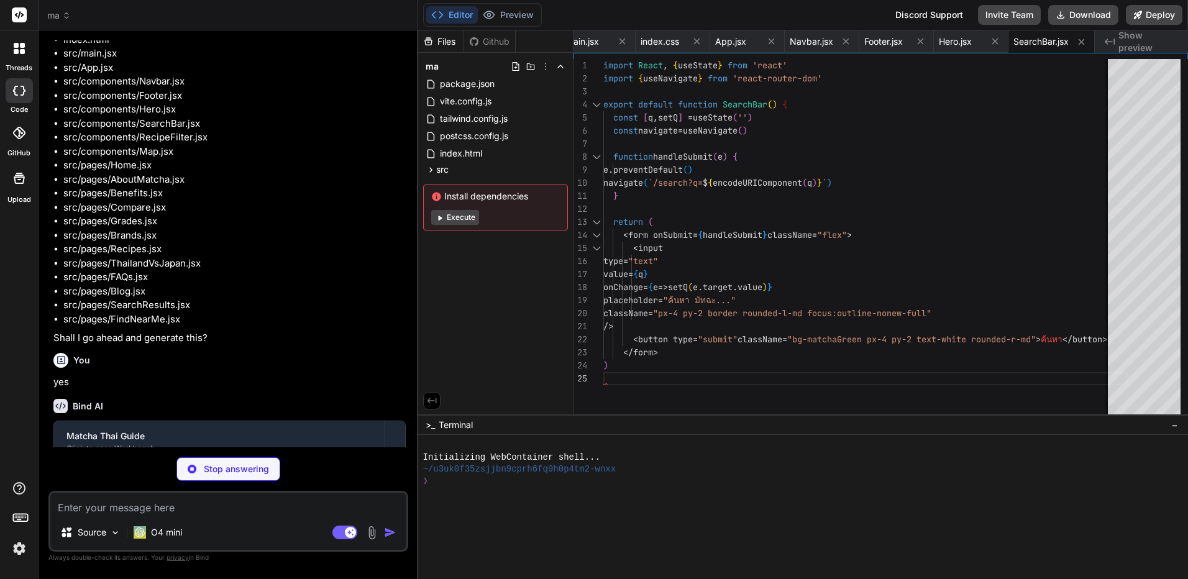
type textarea "x"
type textarea "<option value="snacks">ของว่าง</option> </select> </div> )"
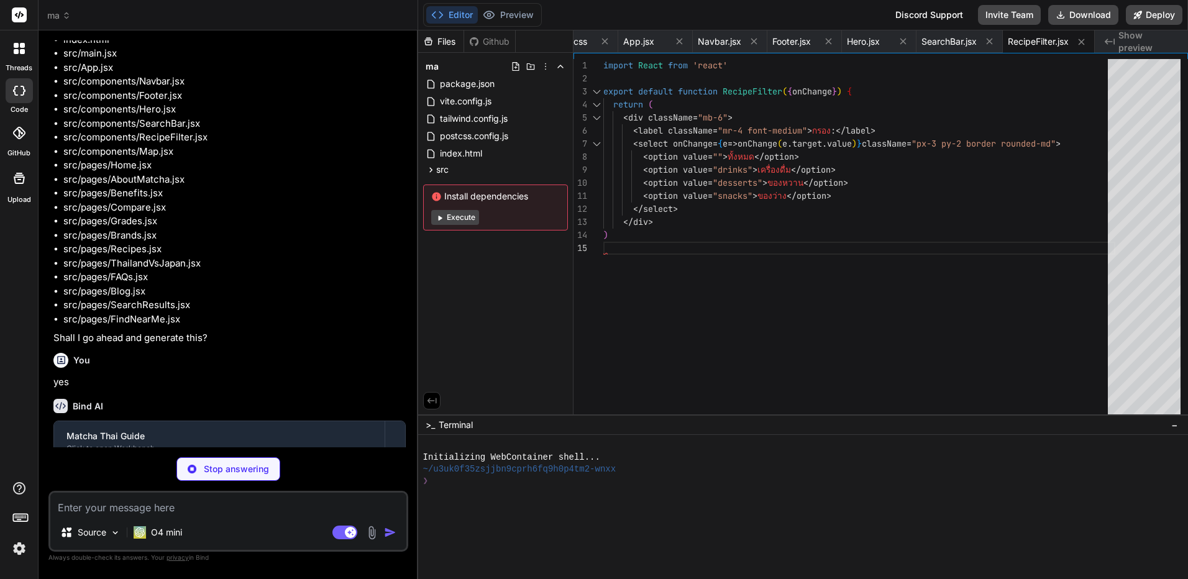
type textarea "x"
type textarea "/> </div> )"
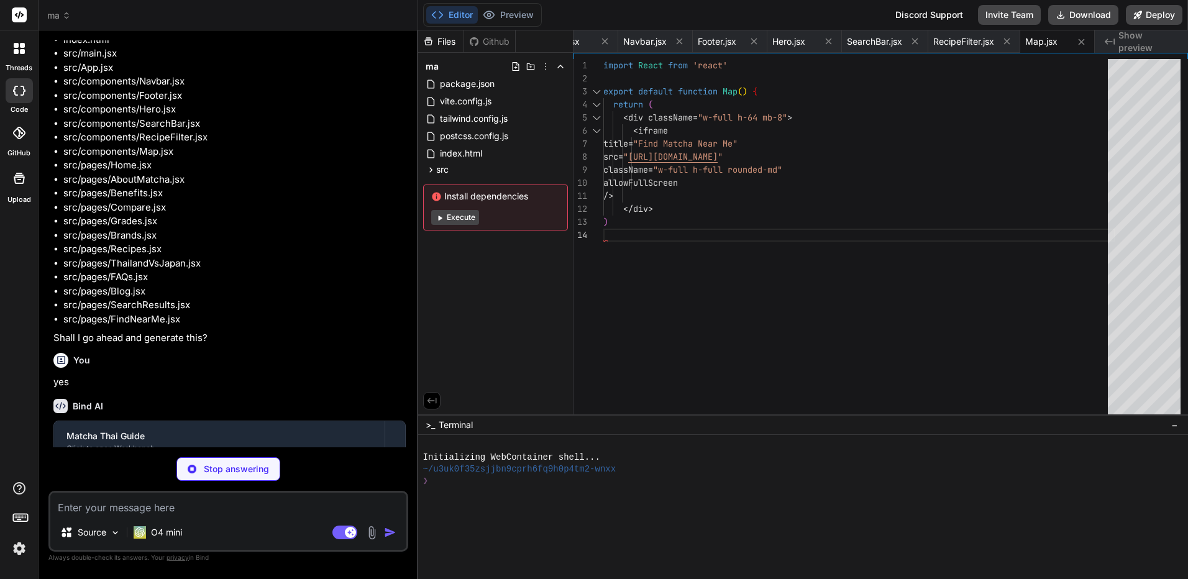
type textarea "x"
type textarea "</section> </div> </> )"
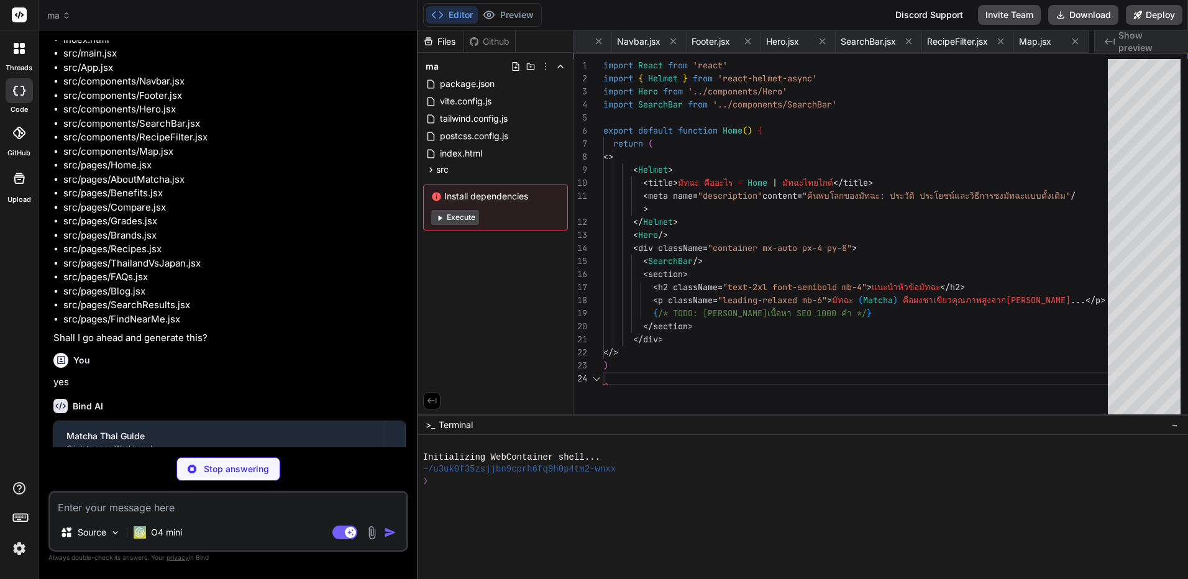
scroll to position [0, 701]
type textarea "x"
type textarea ")"
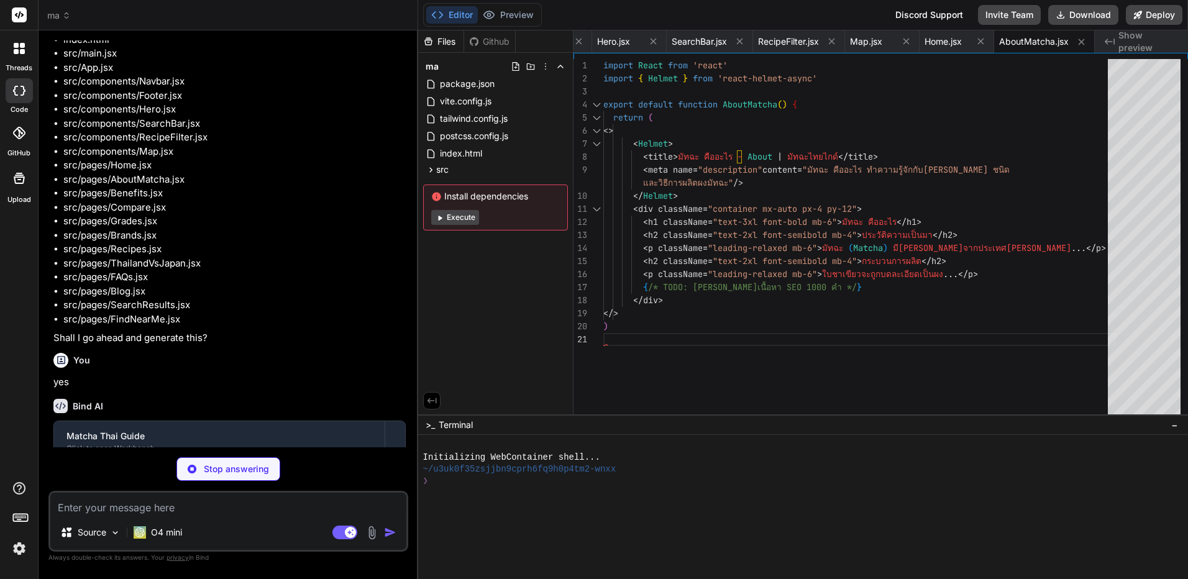
type textarea "x"
type textarea "<li>ดื่มจำนวนมากอาจกระตุ้นกระเพาะ</li> </ul> {/* TODO: เพิ่มเนื้อหา SEO 1000 คำ…"
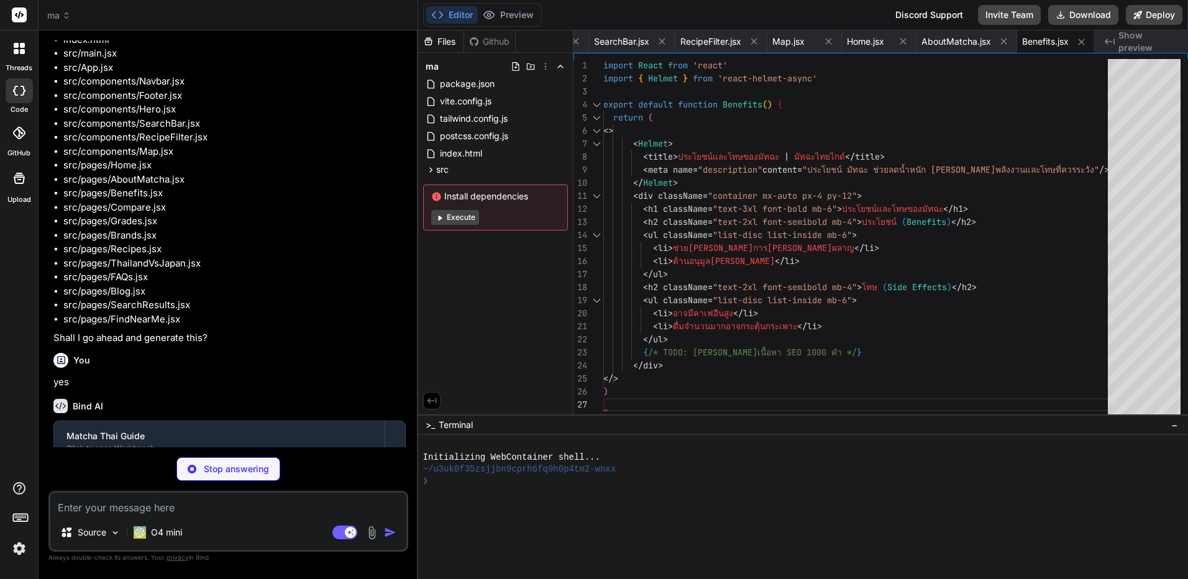
type textarea "x"
type textarea "</div> </> )"
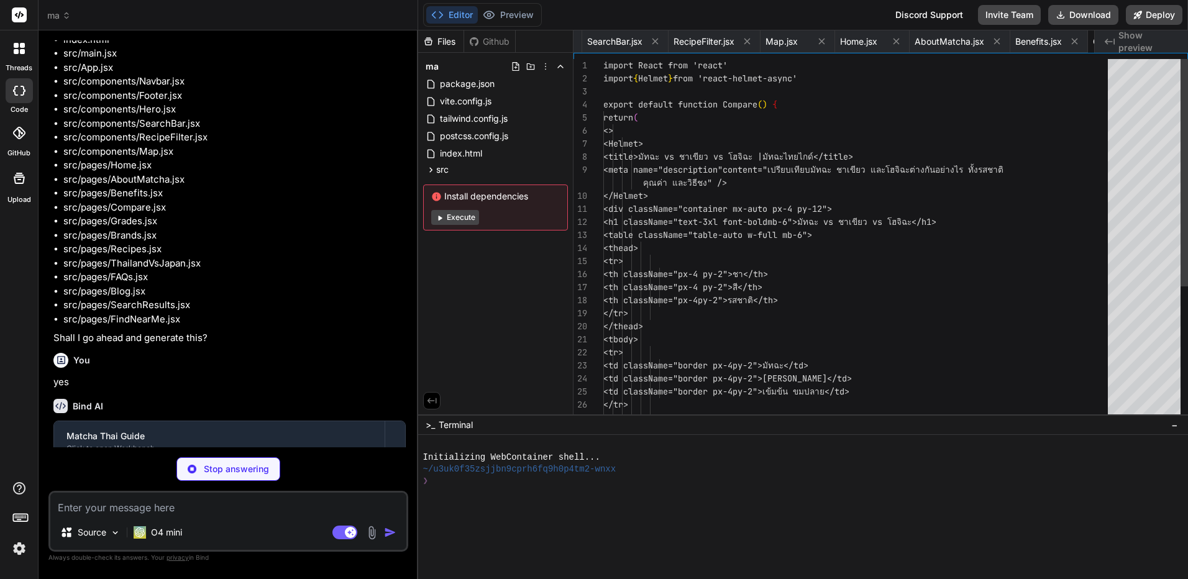
scroll to position [0, 963]
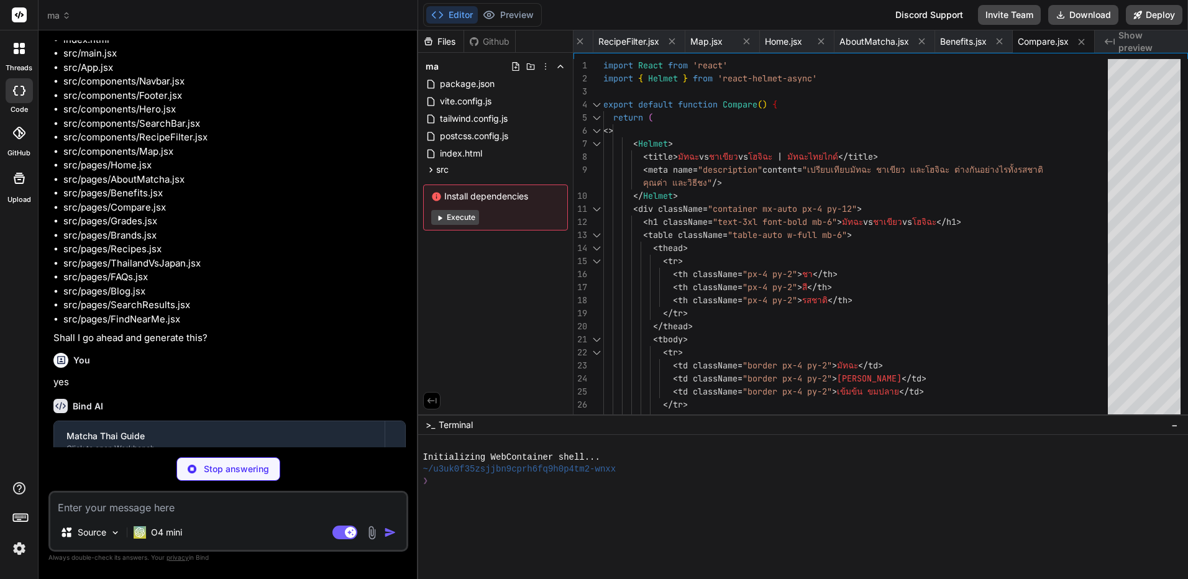
type textarea "x"
type textarea ")"
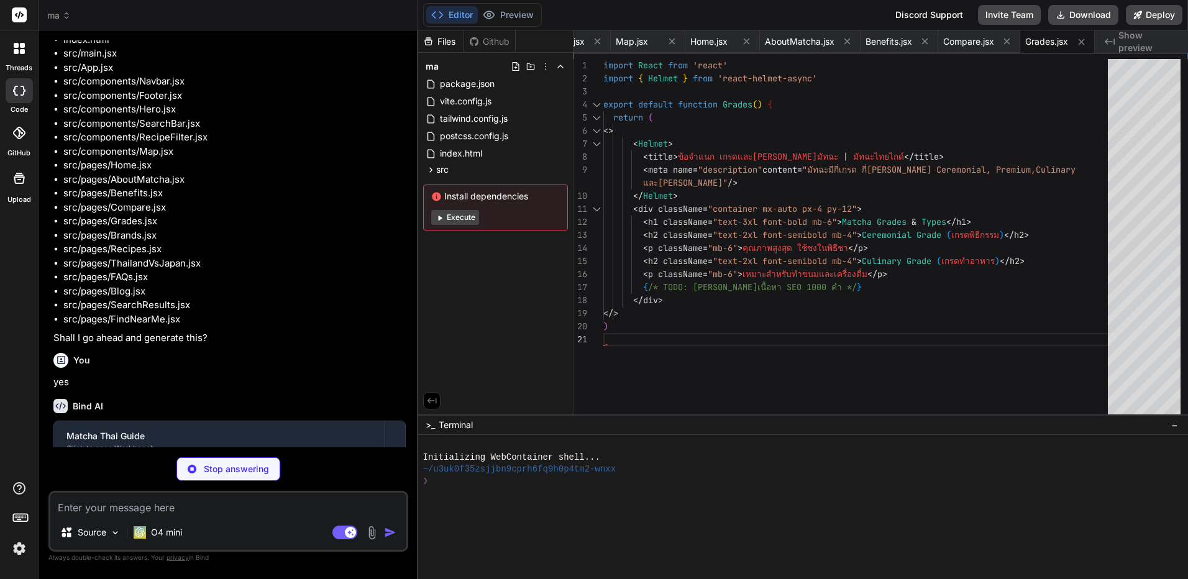
scroll to position [0, 1112]
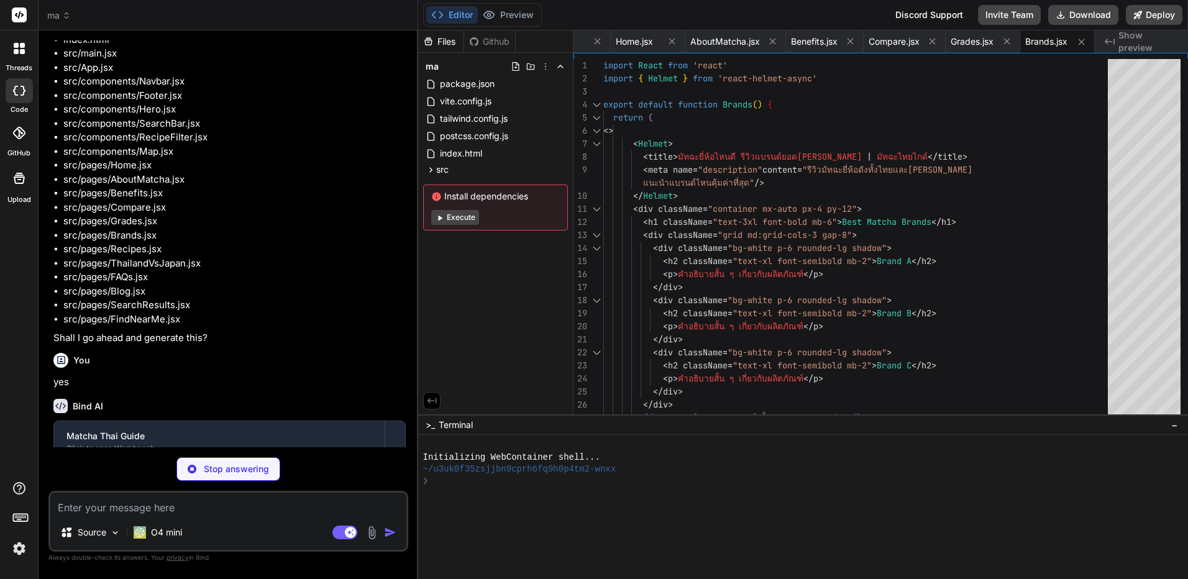
type textarea "x"
type textarea "<h2 className="text-xl font-semibold">{r.title}</h2> </div> </div> ))} </div> {…"
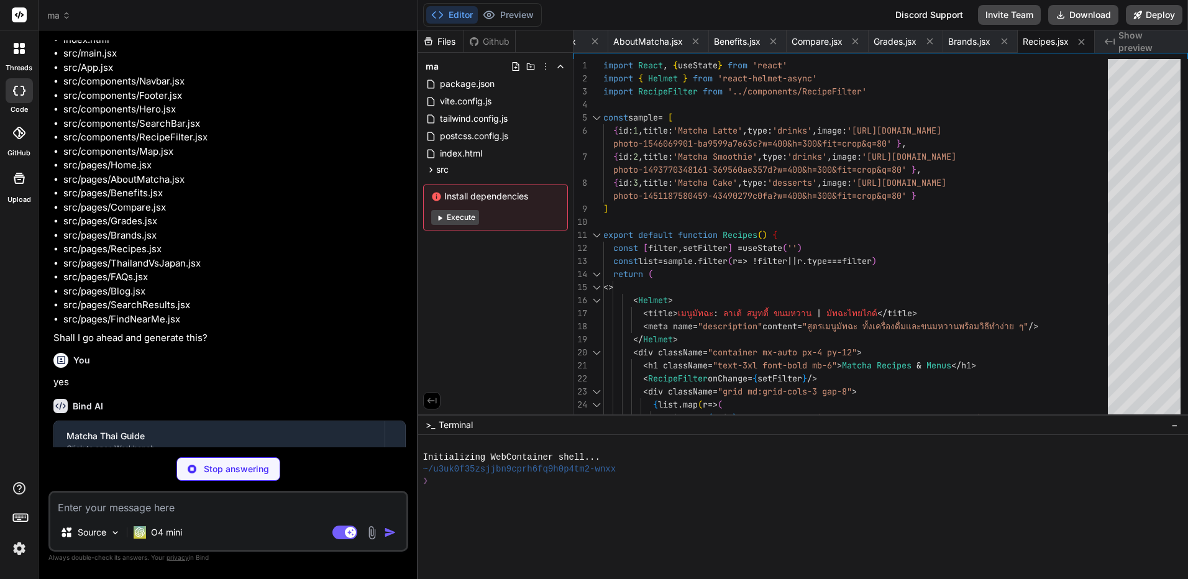
type textarea "x"
type textarea "</Helmet> <div className="container mx-auto px-4 py-12"> <h1 className="text-3x…"
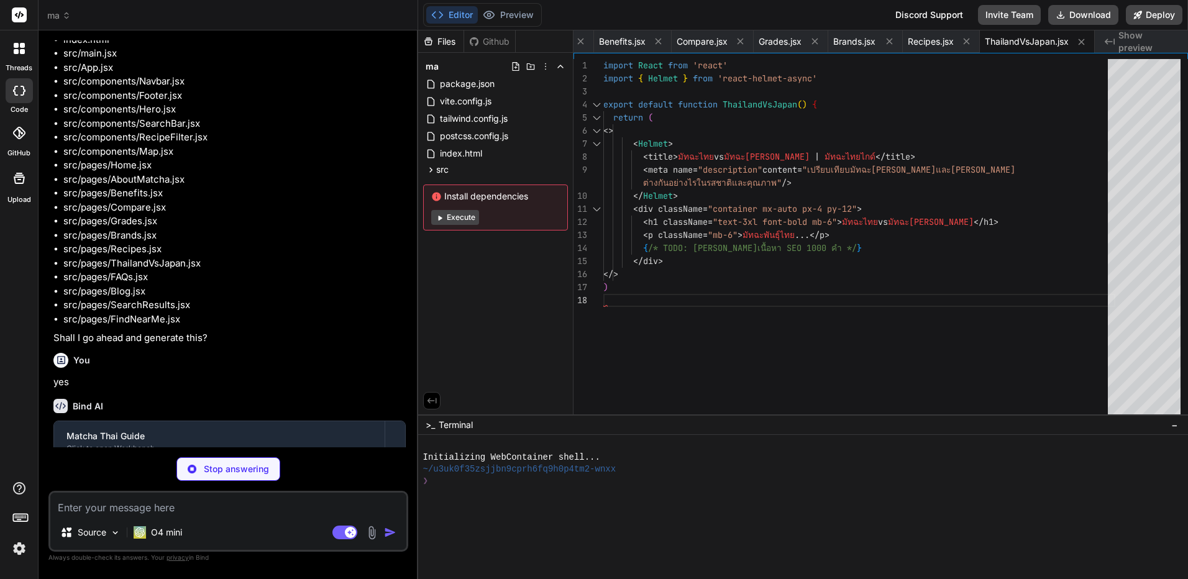
type textarea "x"
type textarea "<p className="mt-2">มีคาเฟอีนแต่ต่ำกว่ากาแฟ...</p> </details> </div> {/* TODO: …"
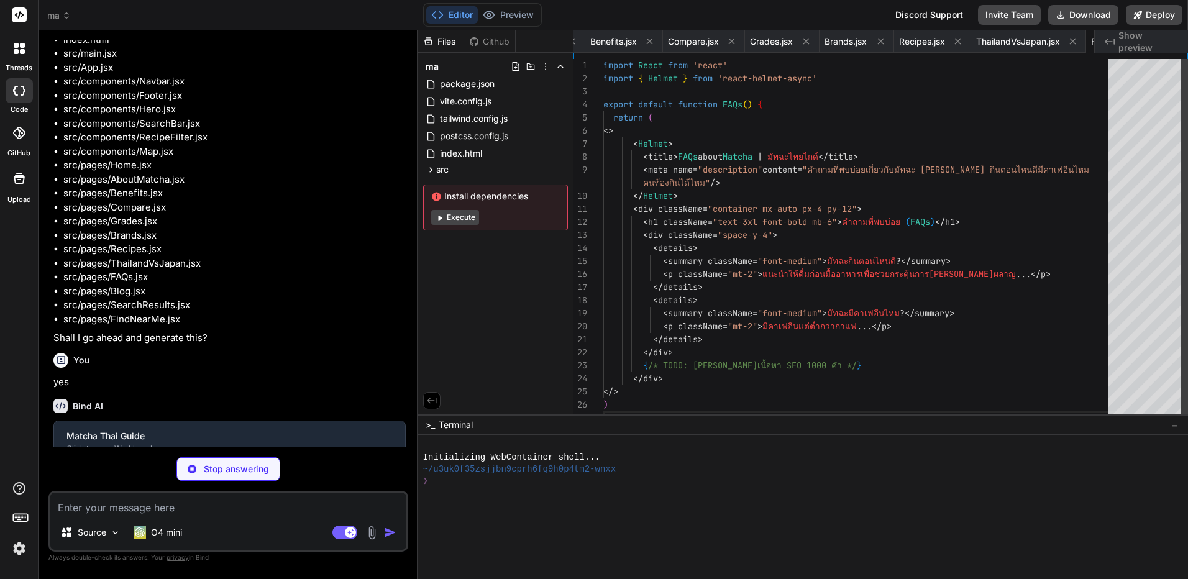
scroll to position [0, 1380]
type textarea "x"
type textarea "<div className="container mx-auto px-4 py-12"> <h1 className="text-3xl font-bol…"
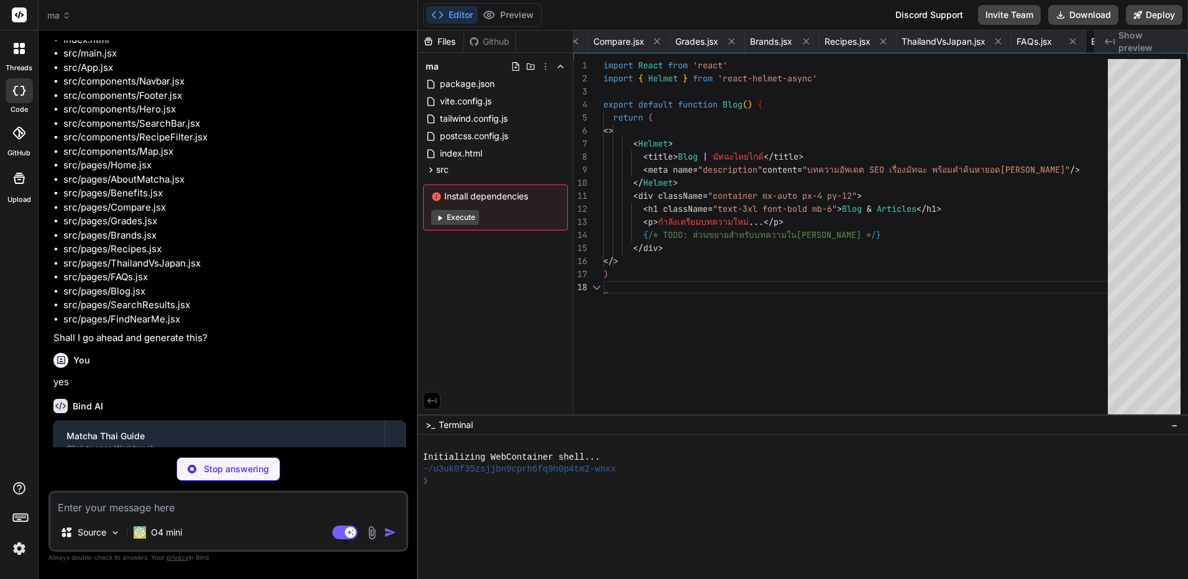
scroll to position [0, 1454]
type textarea "x"
type textarea "<Helmet> <title>ผลการค้นหา "{q}" | มัทฉะไทยไกด์</title> </Helmet> <div classNam…"
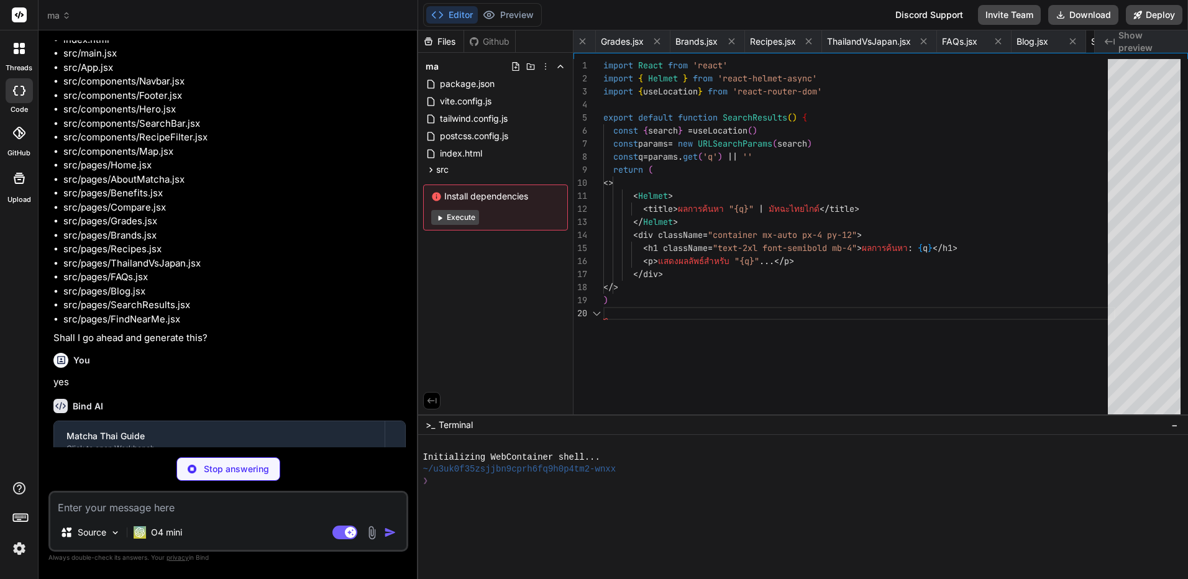
scroll to position [0, 1558]
type textarea "x"
type textarea "</Helmet> <div className="container mx-auto px-4 py-12"> <h1 className="text-3x…"
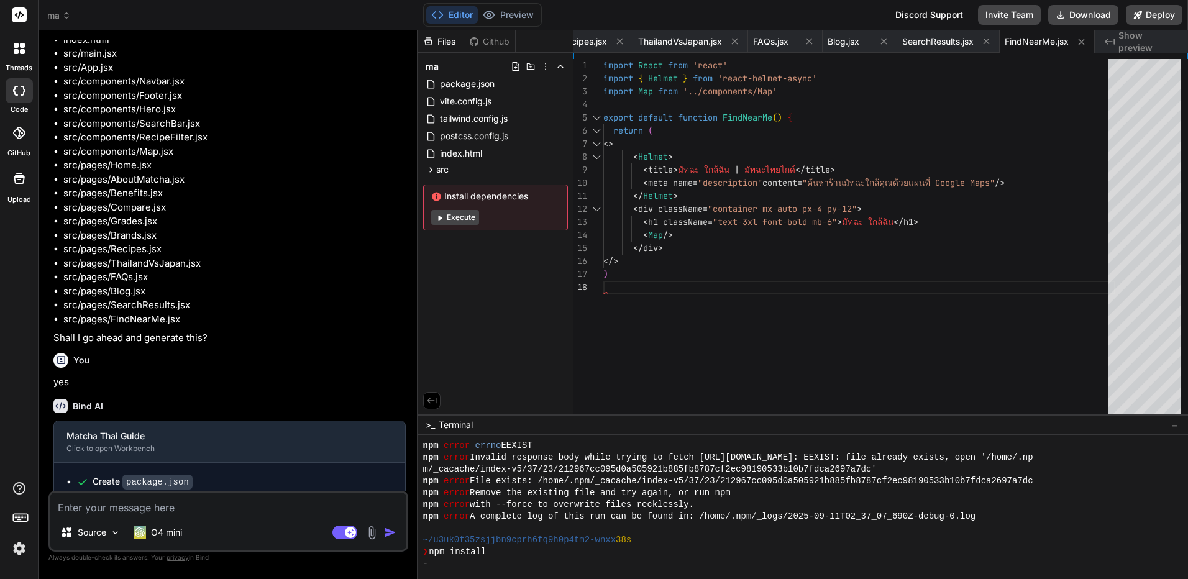
scroll to position [342, 0]
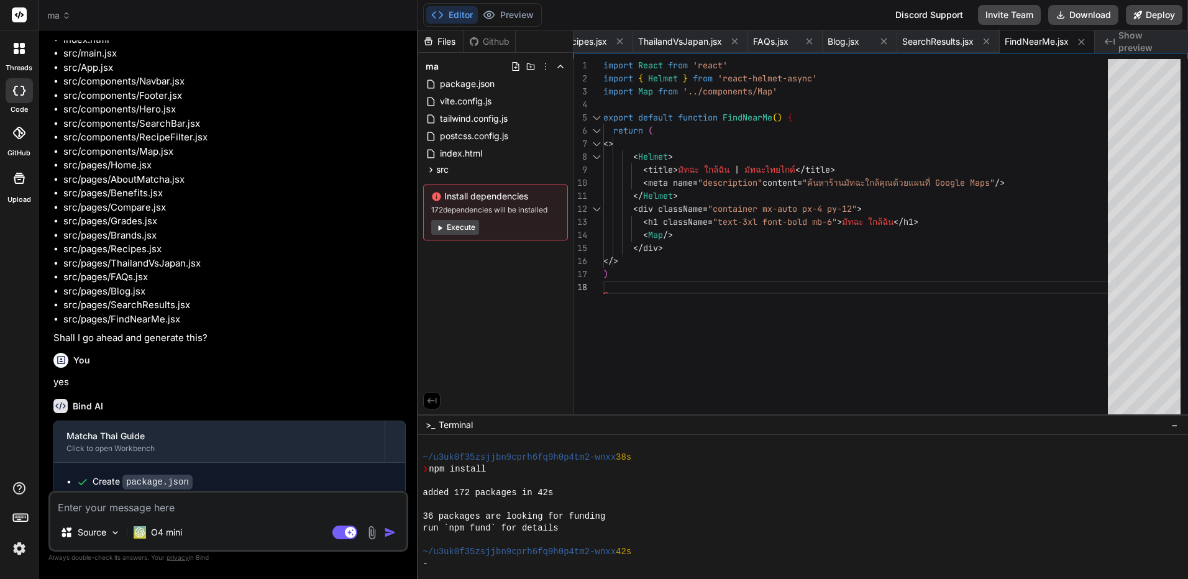
type textarea "x"
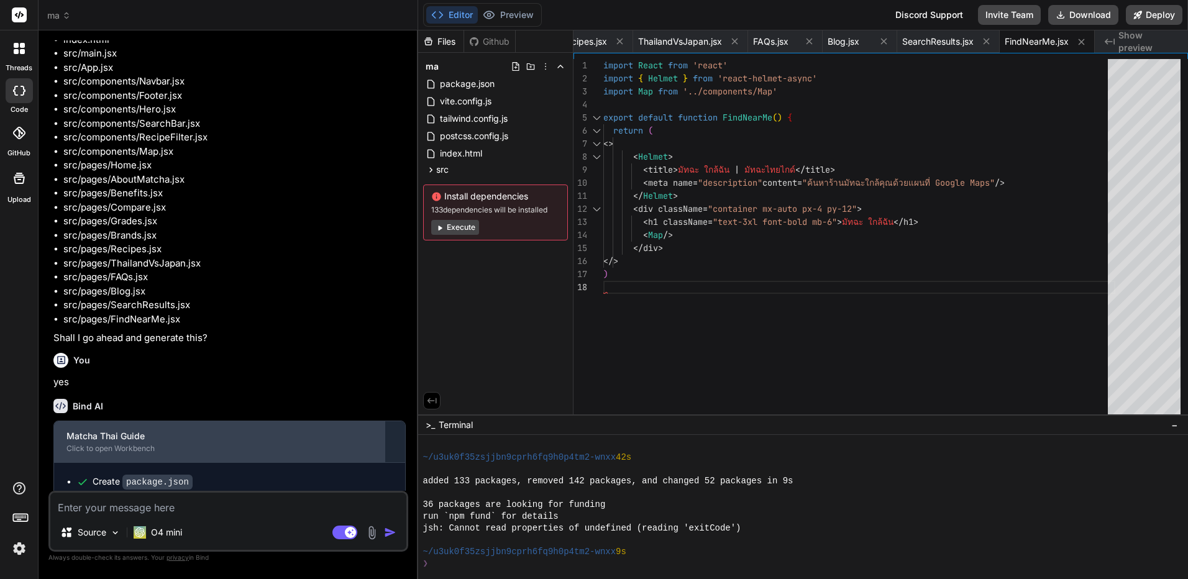
click at [232, 462] on div "Matcha Thai Guide Click to open Workbench" at bounding box center [219, 441] width 331 height 41
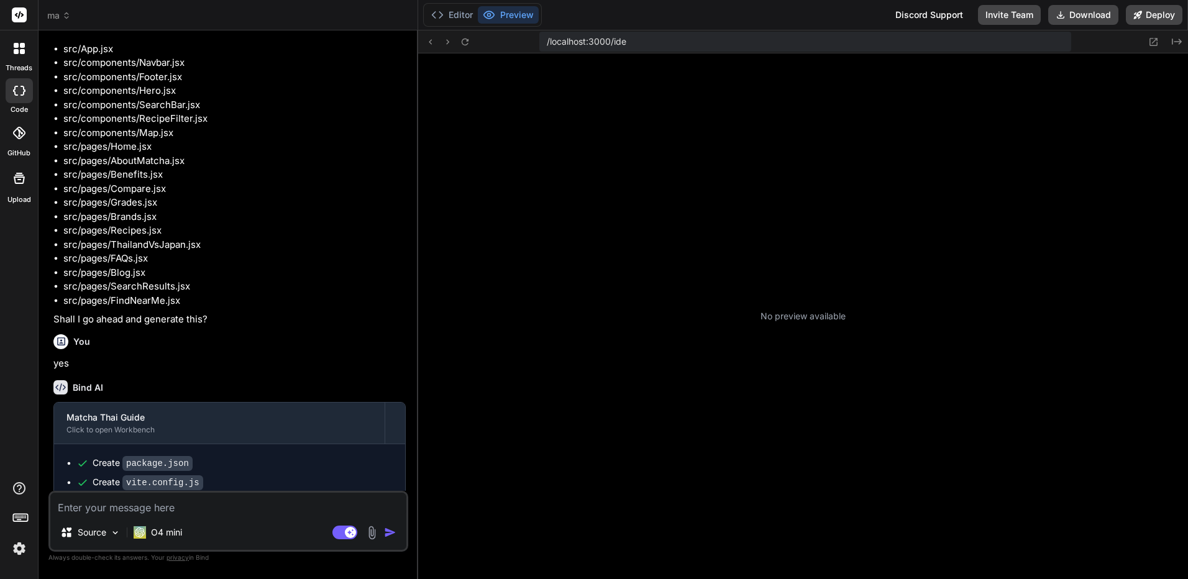
scroll to position [153, 0]
type textarea "x"
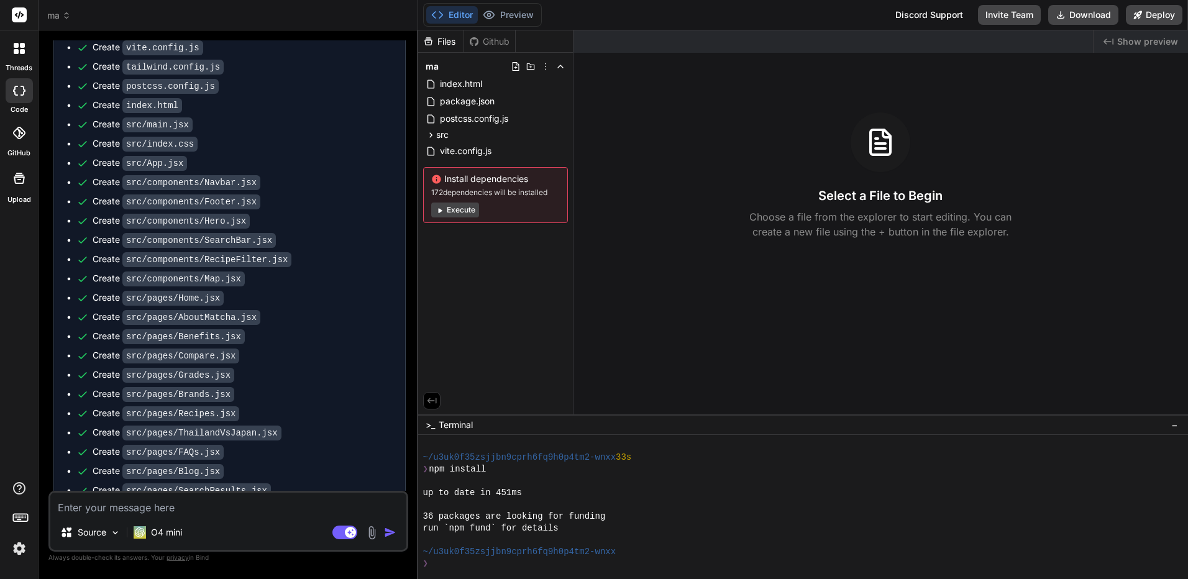
scroll to position [1347, 0]
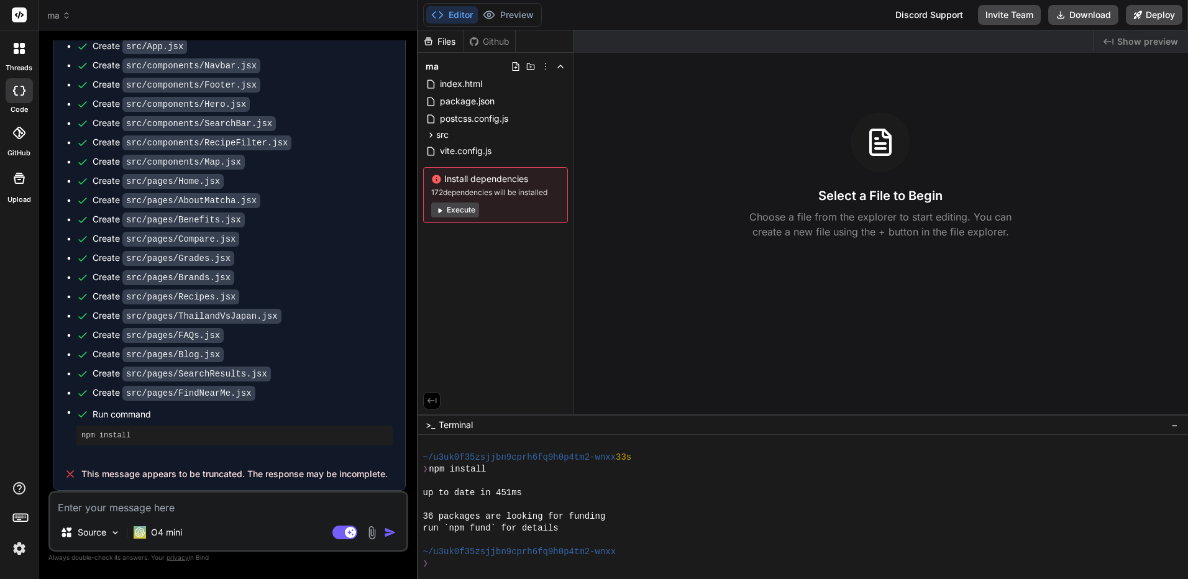
click at [167, 504] on textarea at bounding box center [228, 504] width 356 height 22
type textarea "g"
type textarea "x"
type textarea "พ"
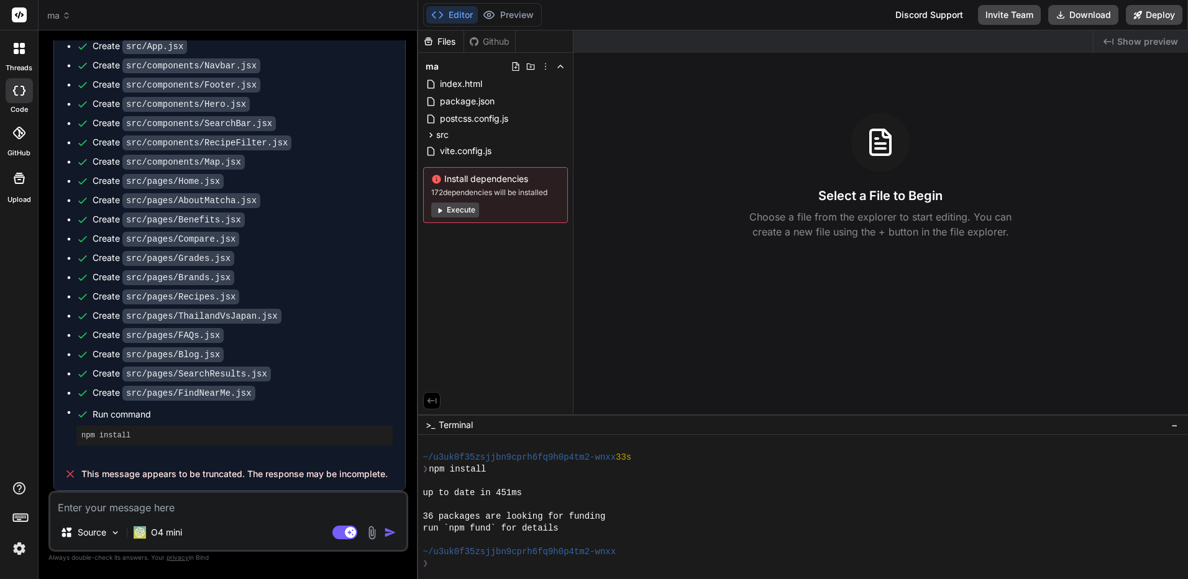
type textarea "x"
type textarea "พร"
type textarea "x"
type textarea "พรี"
type textarea "x"
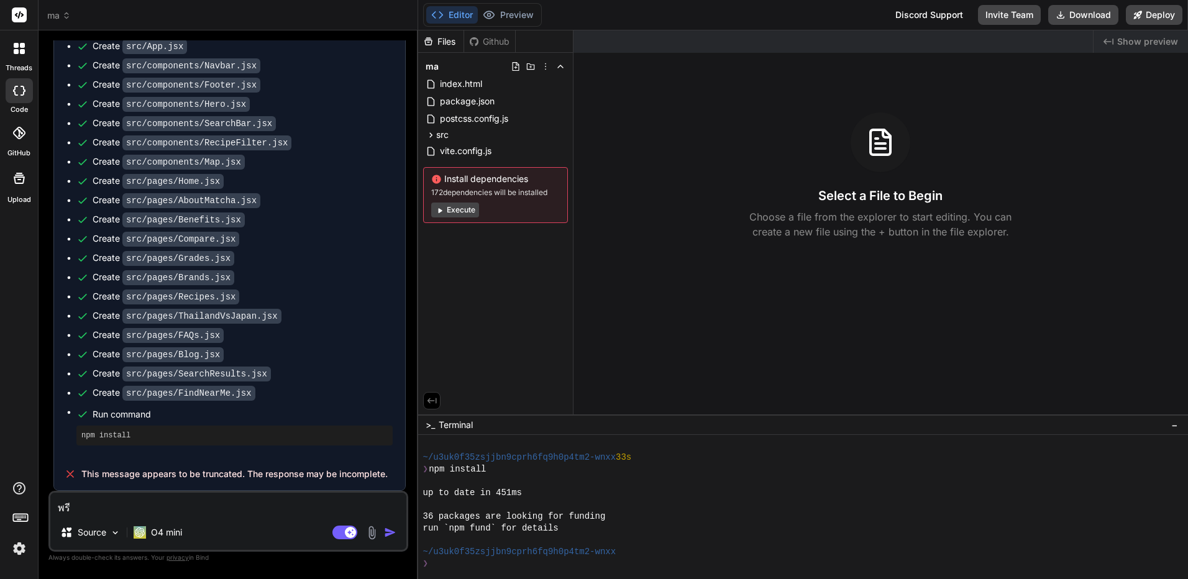
type textarea "พรีเ"
type textarea "x"
type textarea "พรีเว"
type textarea "x"
type textarea "พรีเวิ"
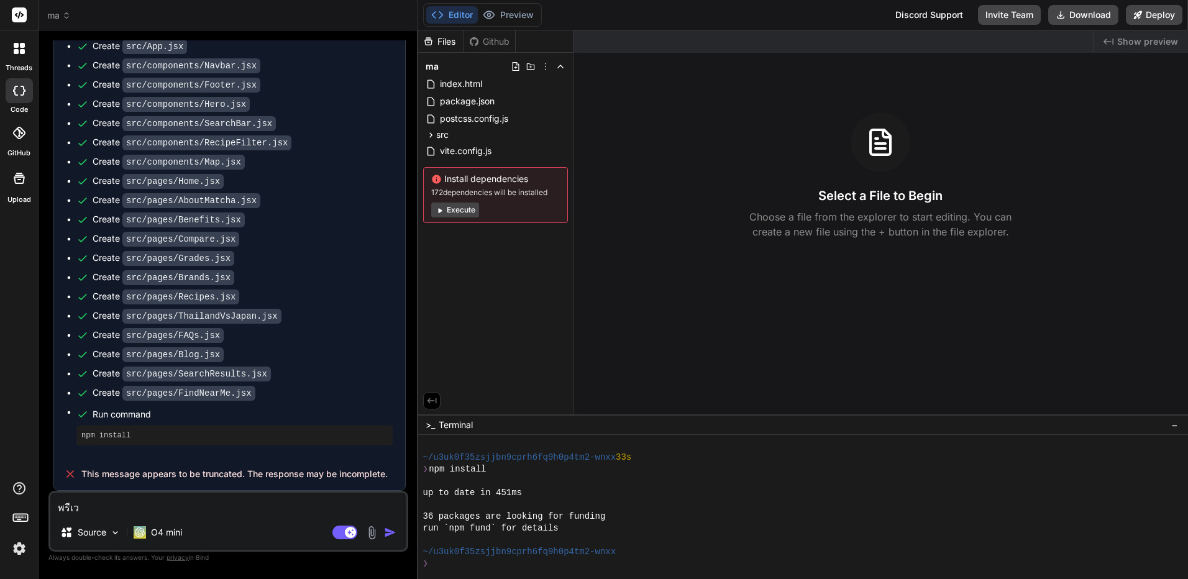
type textarea "x"
type textarea "พรีเวิว"
type textarea "x"
type textarea "พรีเวิ"
type textarea "x"
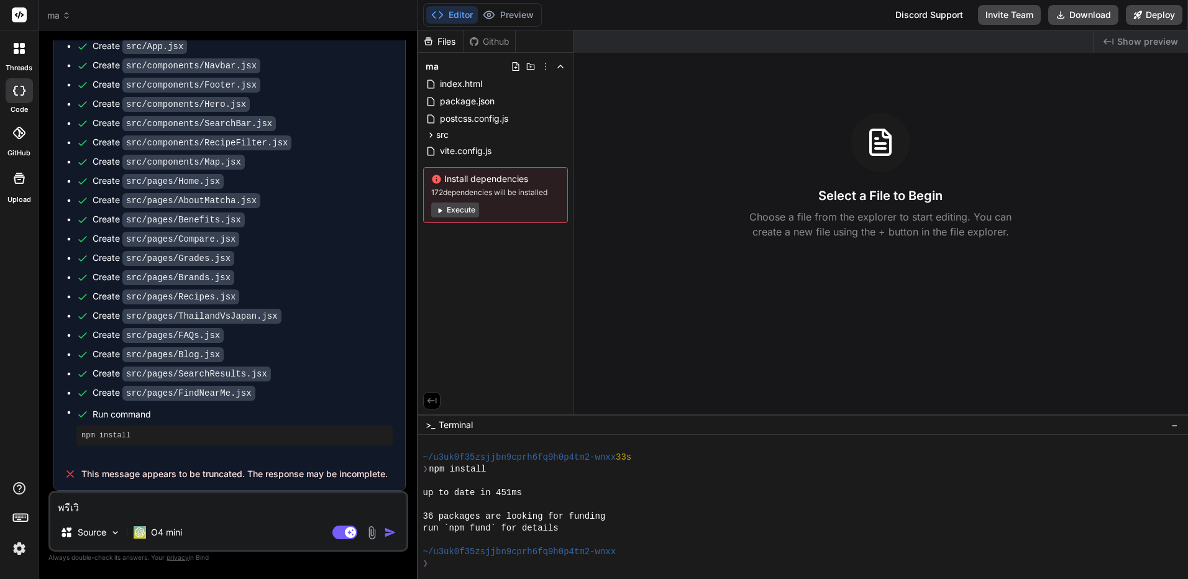
type textarea "พรีเว"
type textarea "x"
type textarea "พรีเ"
type textarea "x"
type textarea "พรี"
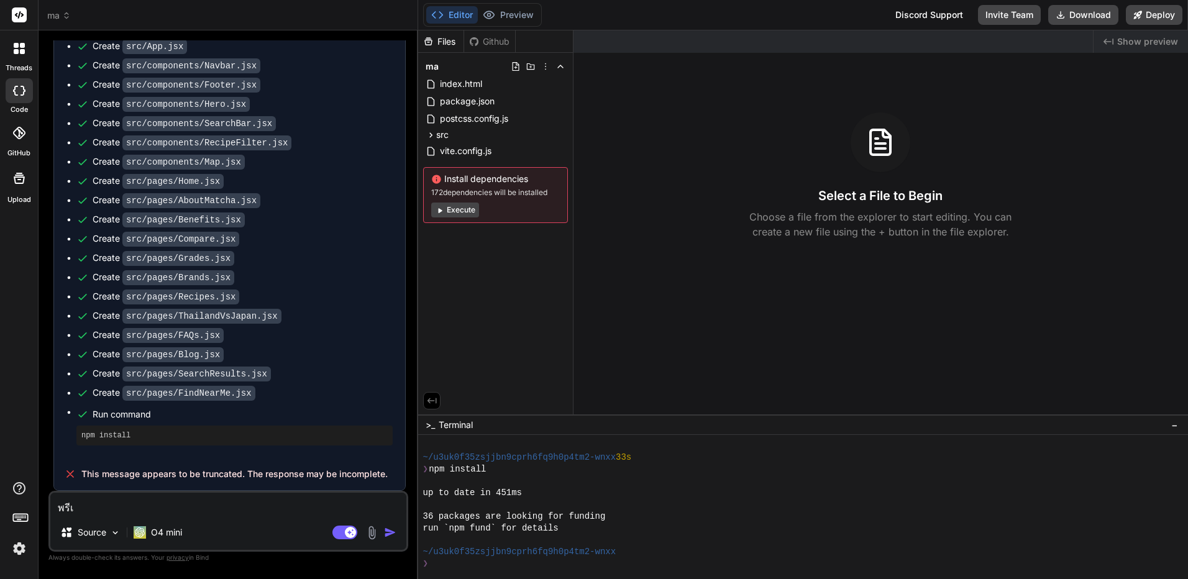
type textarea "x"
type textarea "พรีิ"
type textarea "x"
type textarea "พรี"
type textarea "x"
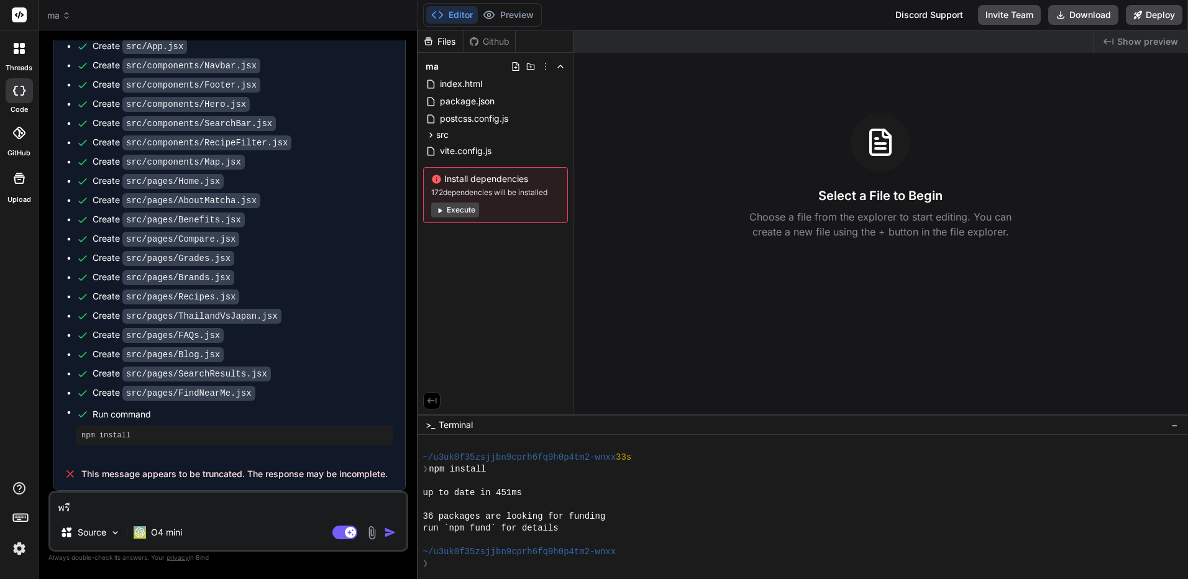
type textarea "พรีว"
type textarea "x"
type textarea "พรีวื"
type textarea "x"
type textarea "พรีวืว"
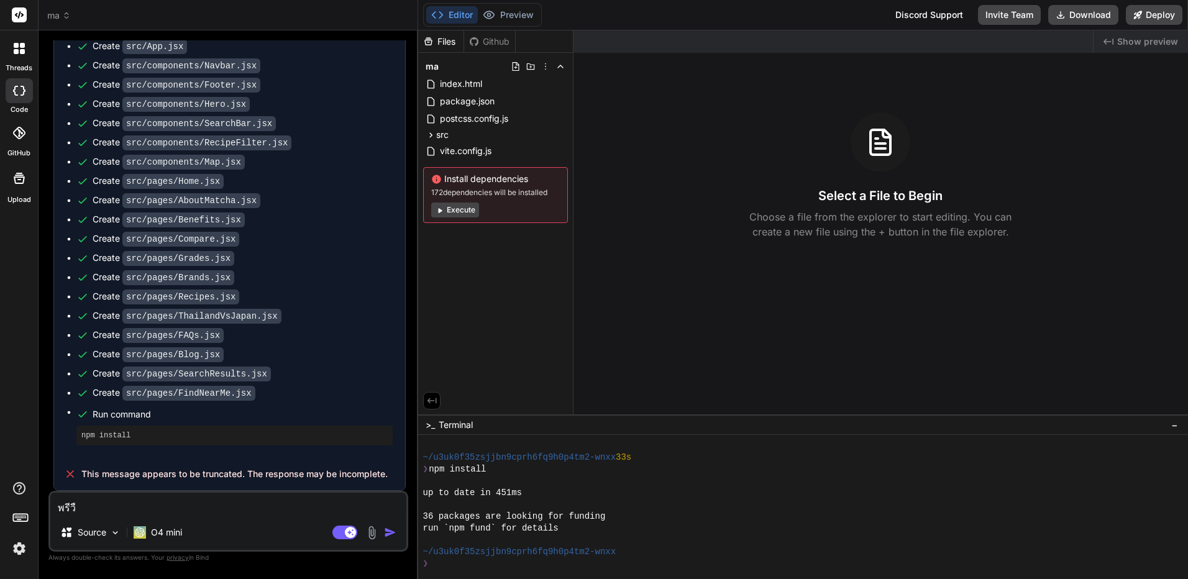
type textarea "x"
type textarea "พรีวืวเ"
type textarea "x"
type textarea "พรีวืว"
type textarea "x"
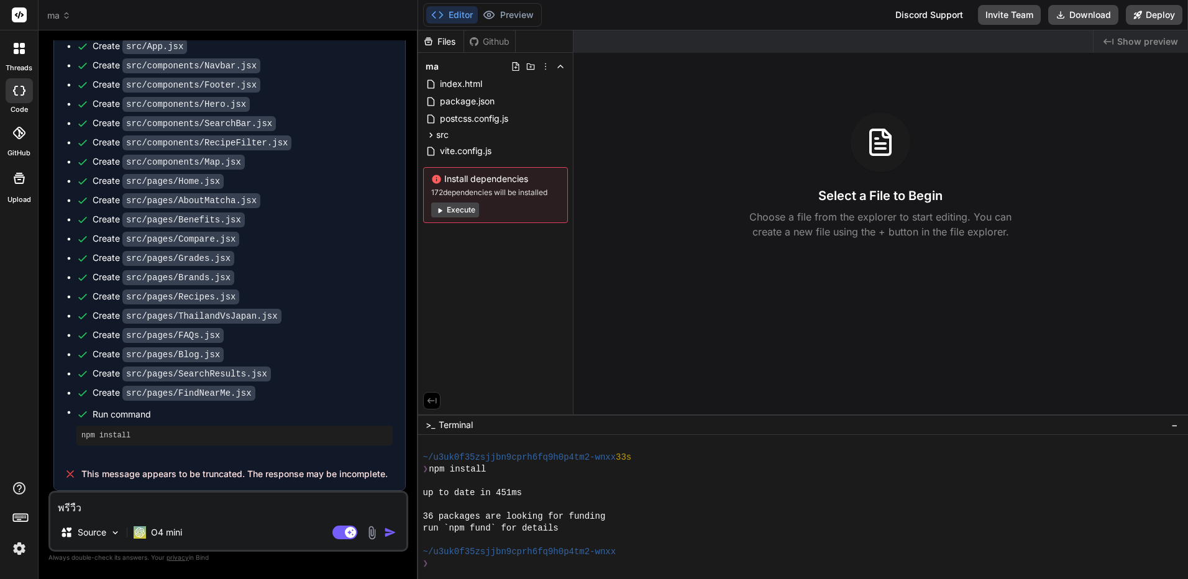
type textarea "พรีวื"
type textarea "x"
type textarea "พรีว"
type textarea "x"
type textarea "พรีวิ"
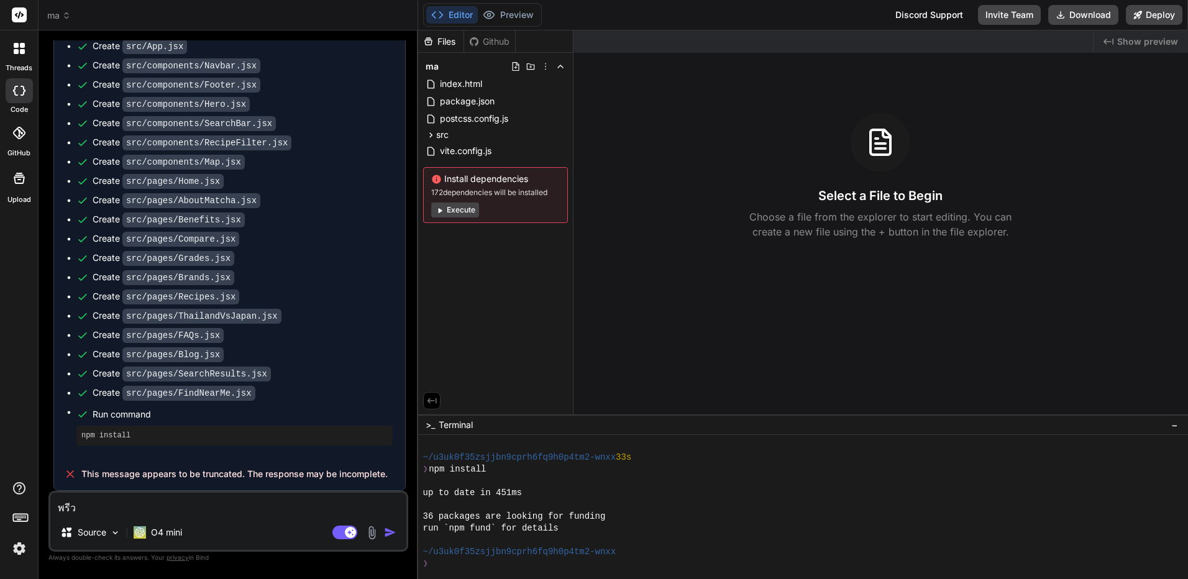
type textarea "x"
type textarea "พรีวิว"
type textarea "x"
type textarea "พรีวิวเ"
type textarea "x"
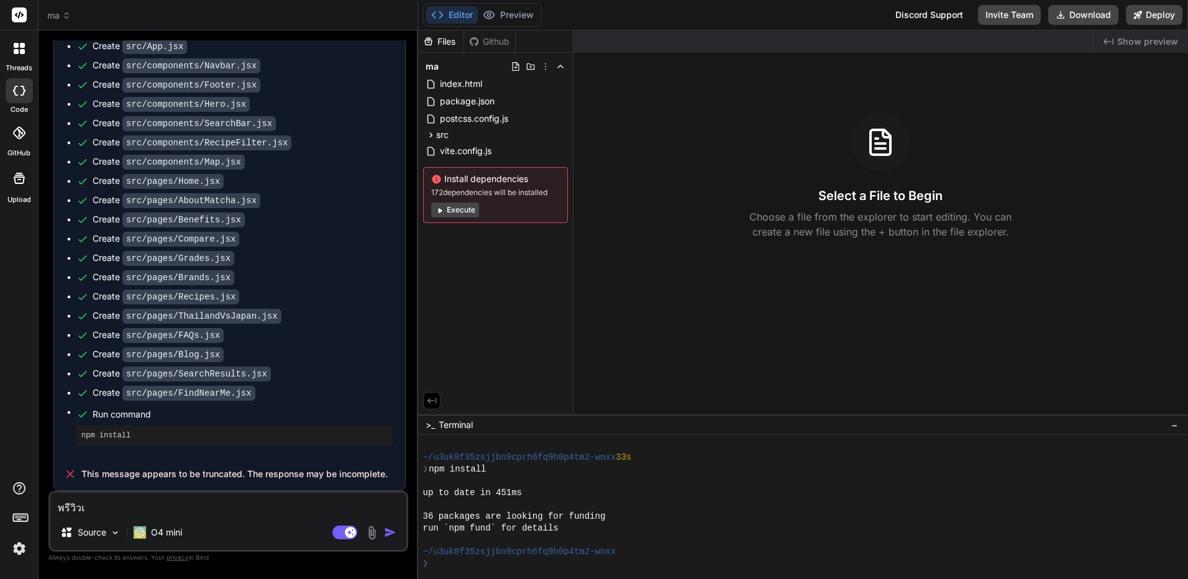
type textarea "พรีวิวเว"
type textarea "x"
type textarea "พรีวิวเว็"
type textarea "x"
type textarea "พรีวิวเว็บ"
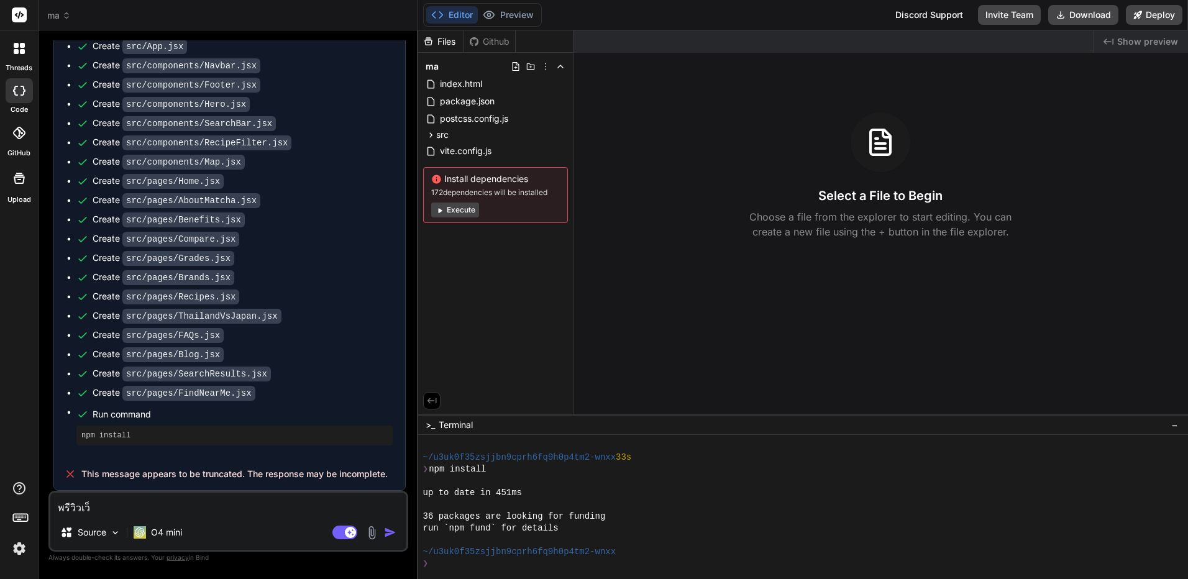
type textarea "x"
type textarea "พรีวิวเว็บไ"
type textarea "x"
type textarea "พรีวิวเว็บไซ"
type textarea "x"
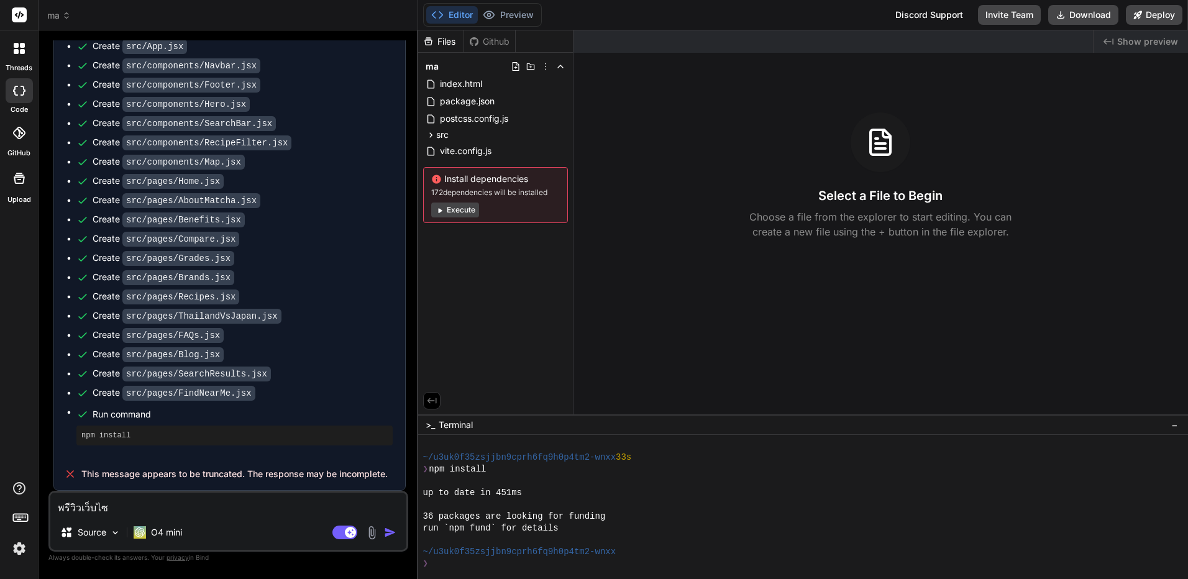
type textarea "พรีวิวเว็บไซต"
type textarea "x"
type textarea "พรีวิวเว็บไซต์"
type textarea "x"
type textarea "พรีวิวเว็บไซต์ใ"
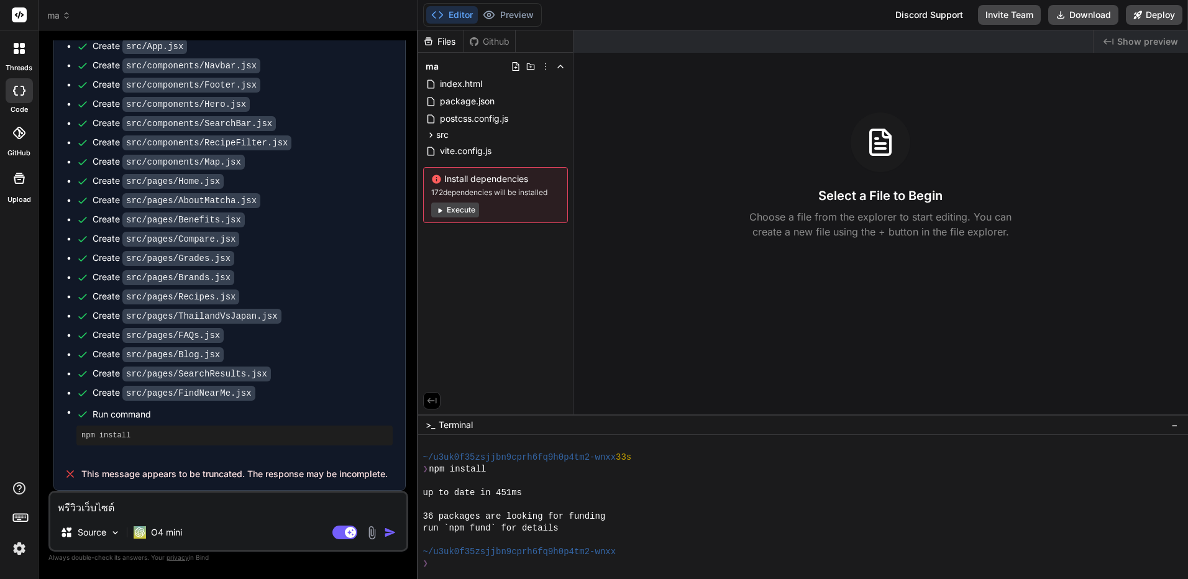
type textarea "x"
type textarea "พรีวิวเว็บไซต์ให"
type textarea "x"
type textarea "พรีวิวเว็บไซต์ให้"
type textarea "x"
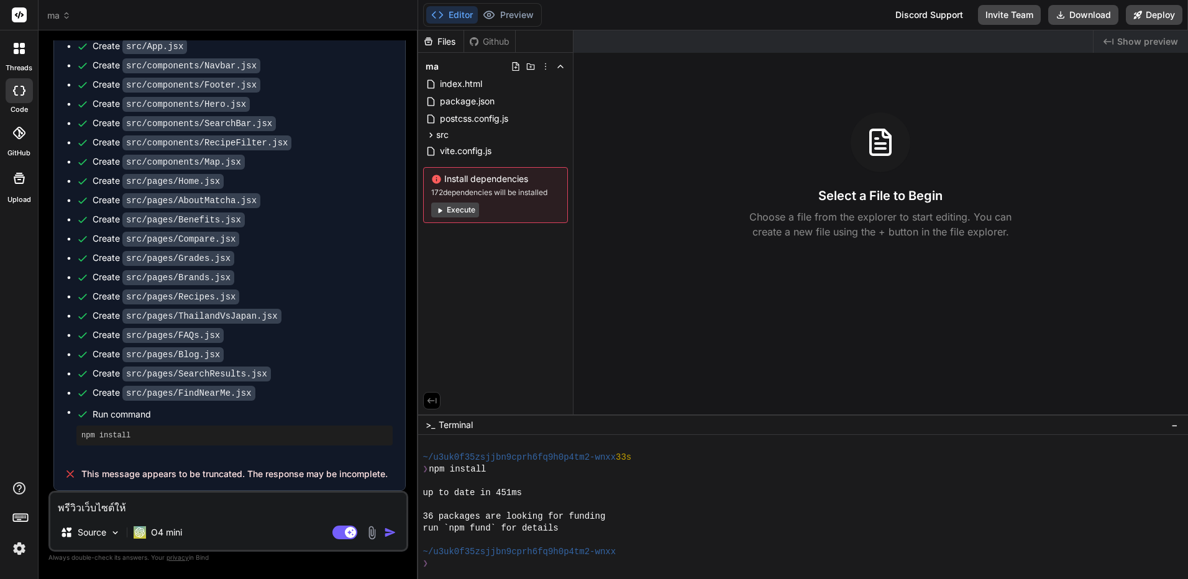
type textarea "พรีวิวเว็บไซต์ให้น"
type textarea "x"
type textarea "พรีวิวเว็บไซต์ให้"
type textarea "x"
type textarea "พรีวิวเว็บไซต์ให้ห"
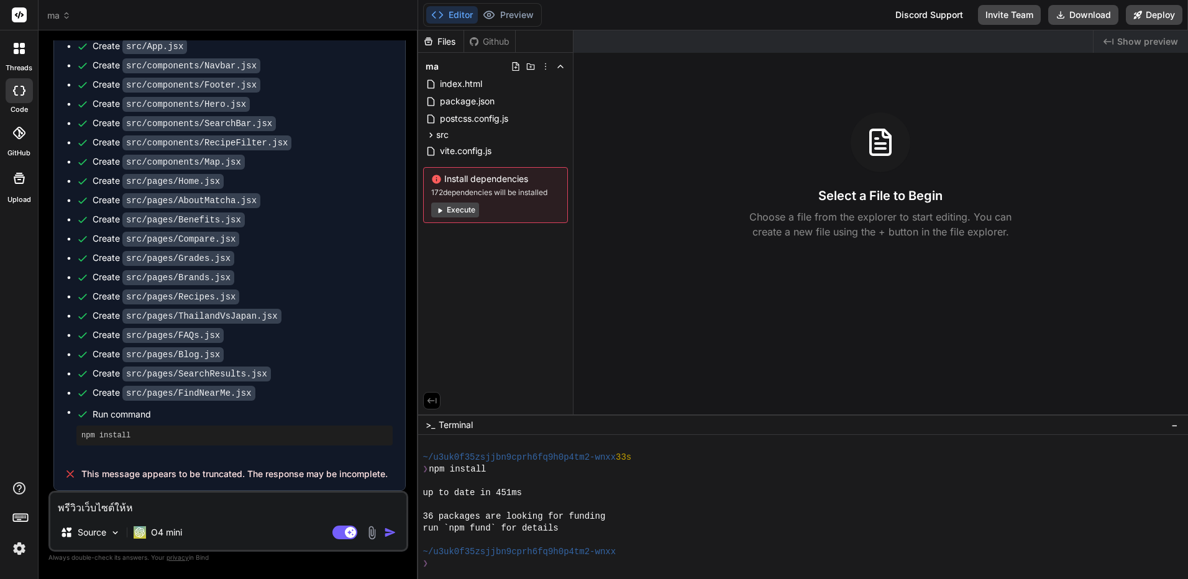
type textarea "x"
type textarea "พรีวิวเว็บไซต์ให้หน"
type textarea "x"
type textarea "พรีวิวเว็บไซต์ให้หน่"
type textarea "x"
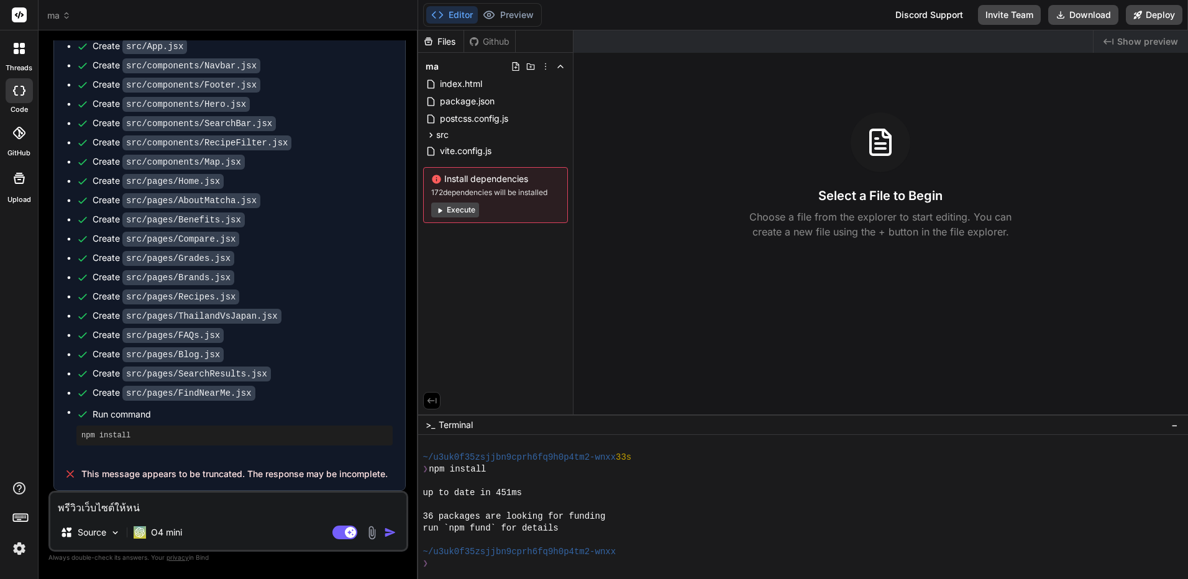
type textarea "พรีวิวเว็บไซต์ให้หน่อ"
type textarea "x"
type textarea "พรีวิวเว็บไซต์ให้หน่อย"
type textarea "x"
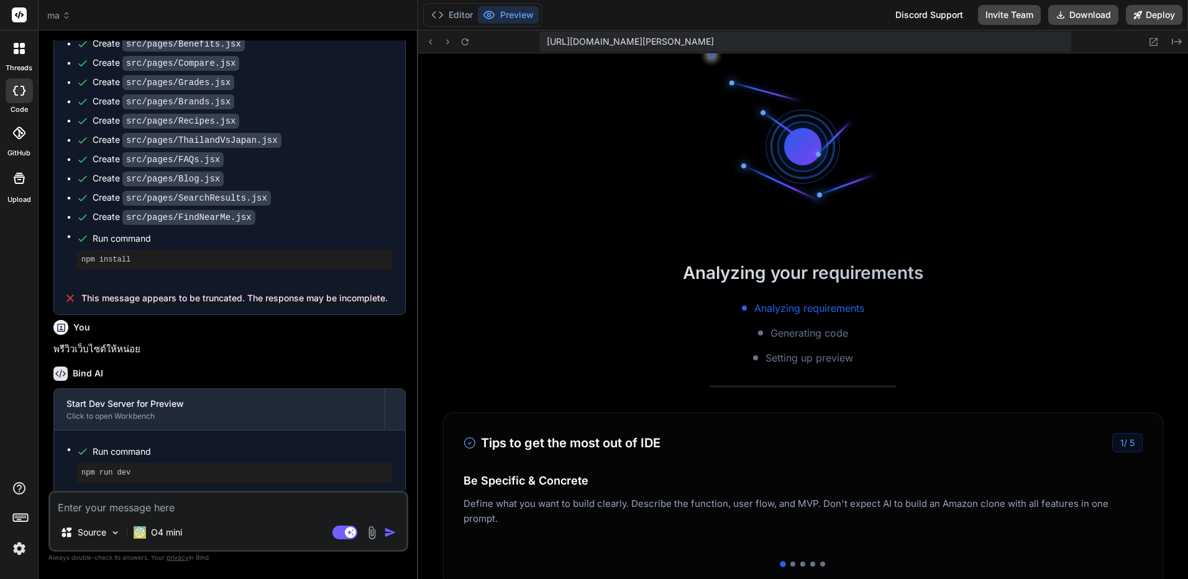
scroll to position [1527, 0]
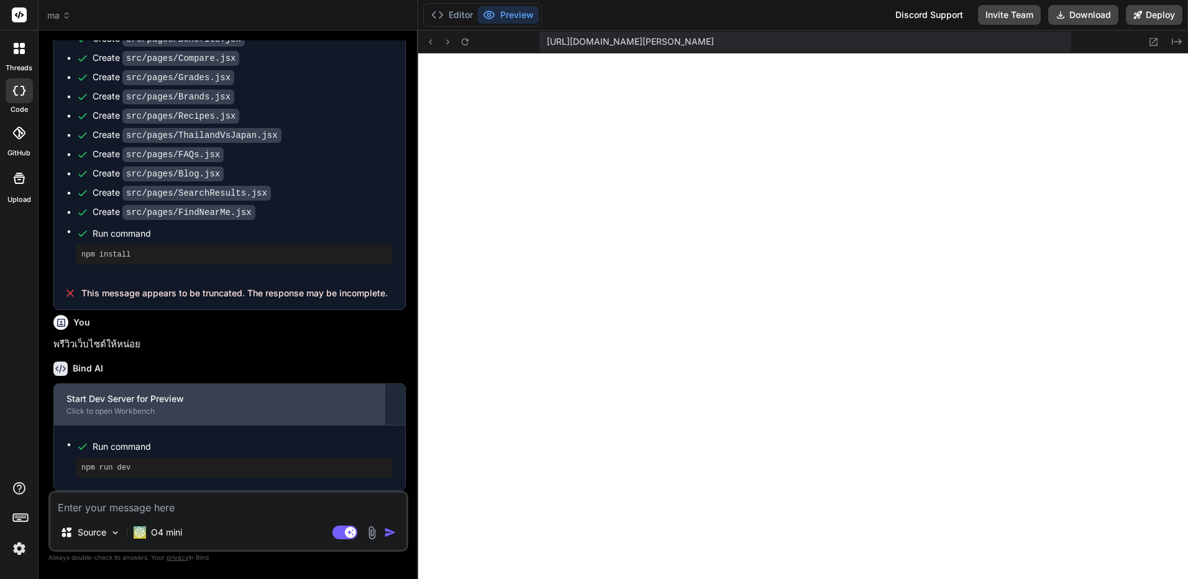
click at [378, 415] on div "Start Dev Server for Preview Click to open Workbench" at bounding box center [219, 404] width 331 height 41
click at [323, 406] on div "Start Dev Server for Preview Click to open Workbench" at bounding box center [219, 404] width 331 height 41
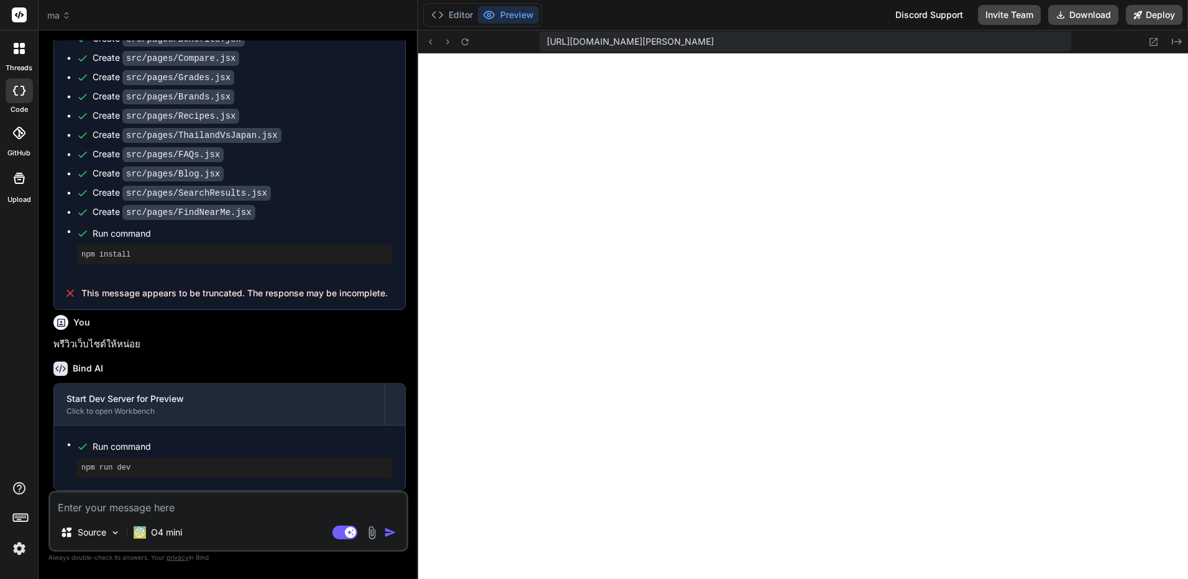
click at [714, 39] on span "https://u3uk0f35zsjjbn9cprh6fq9h0p4tm2-wnxx--3000--96435430.local-corp.webconta…" at bounding box center [630, 41] width 167 height 12
click at [476, 41] on div "https://u3uk0f35zsjjbn9cprh6fq9h0p4tm2-wnxx--3000--96435430.local-corp.webconta…" at bounding box center [803, 41] width 771 height 23
click at [459, 40] on button at bounding box center [465, 41] width 15 height 15
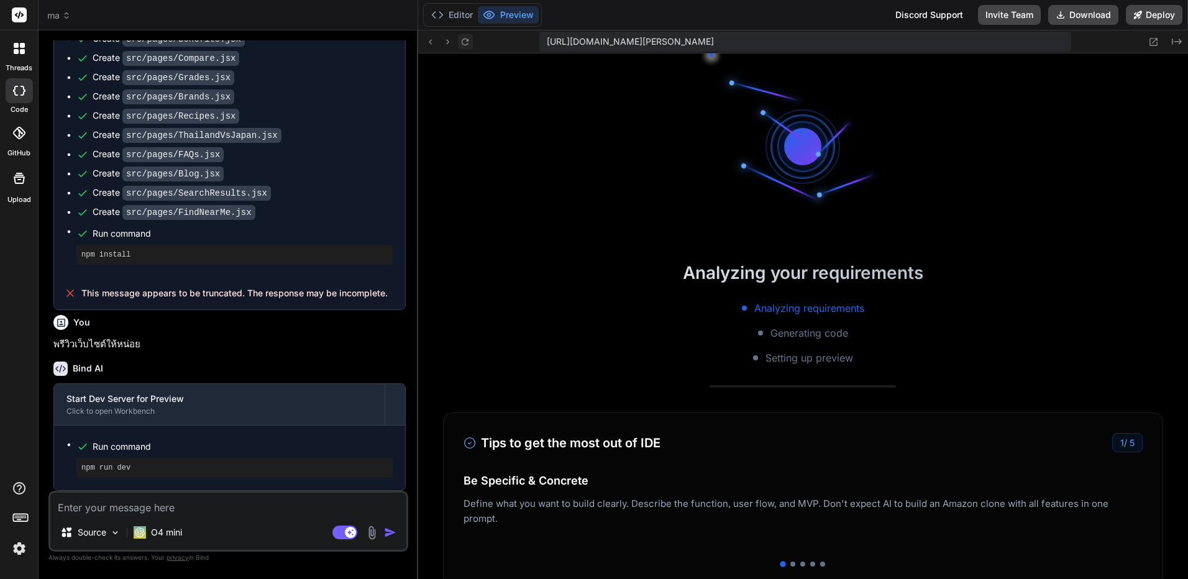
scroll to position [460, 0]
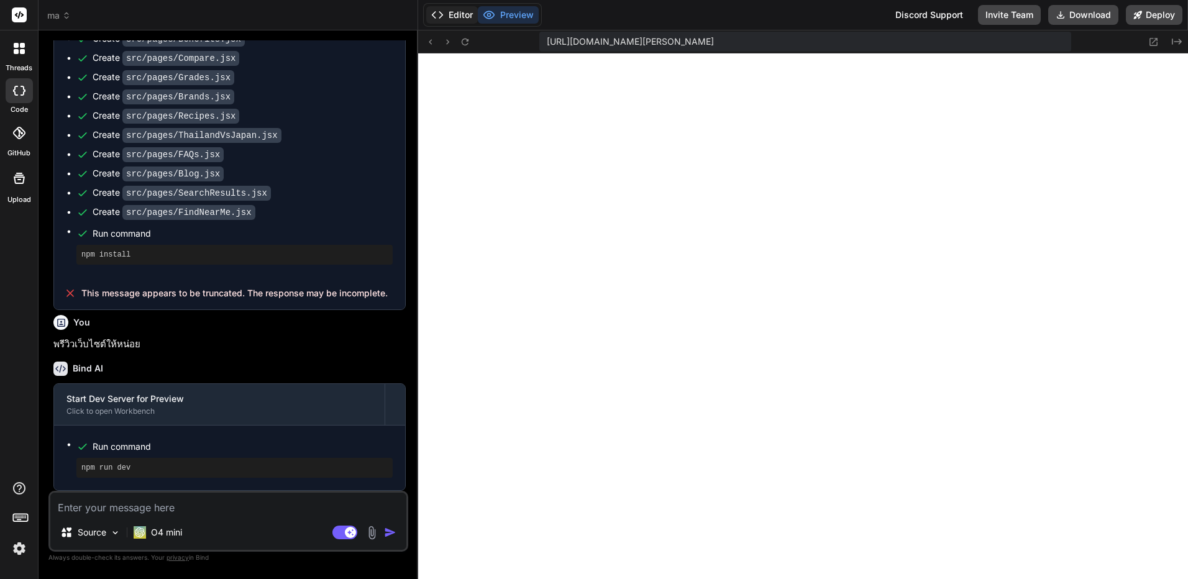
click at [455, 10] on button "Editor" at bounding box center [452, 14] width 52 height 17
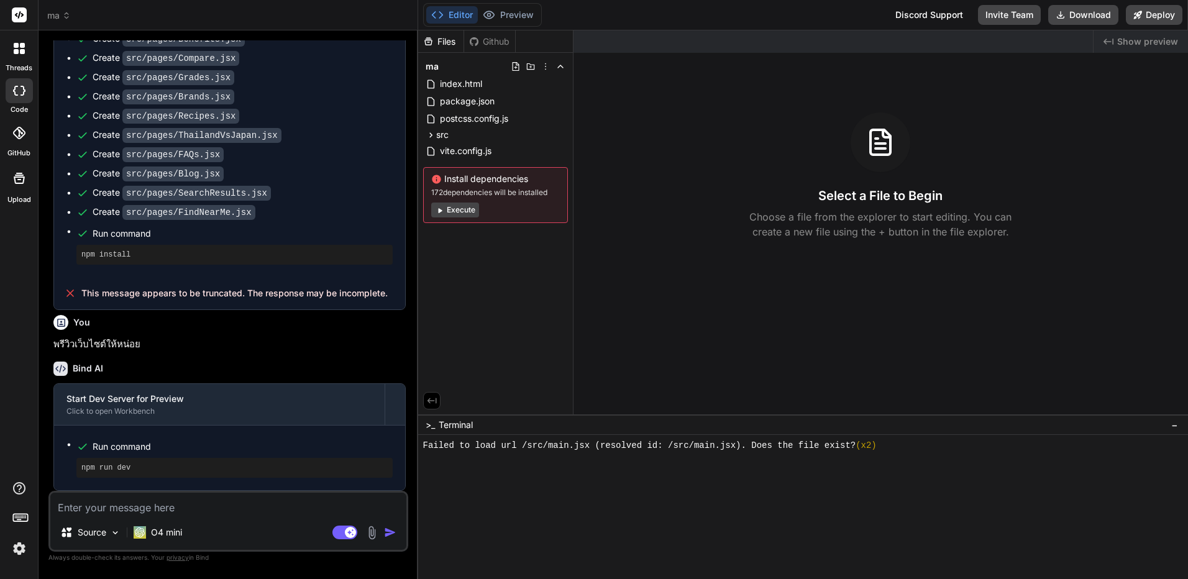
click at [464, 211] on button "Execute" at bounding box center [455, 210] width 48 height 15
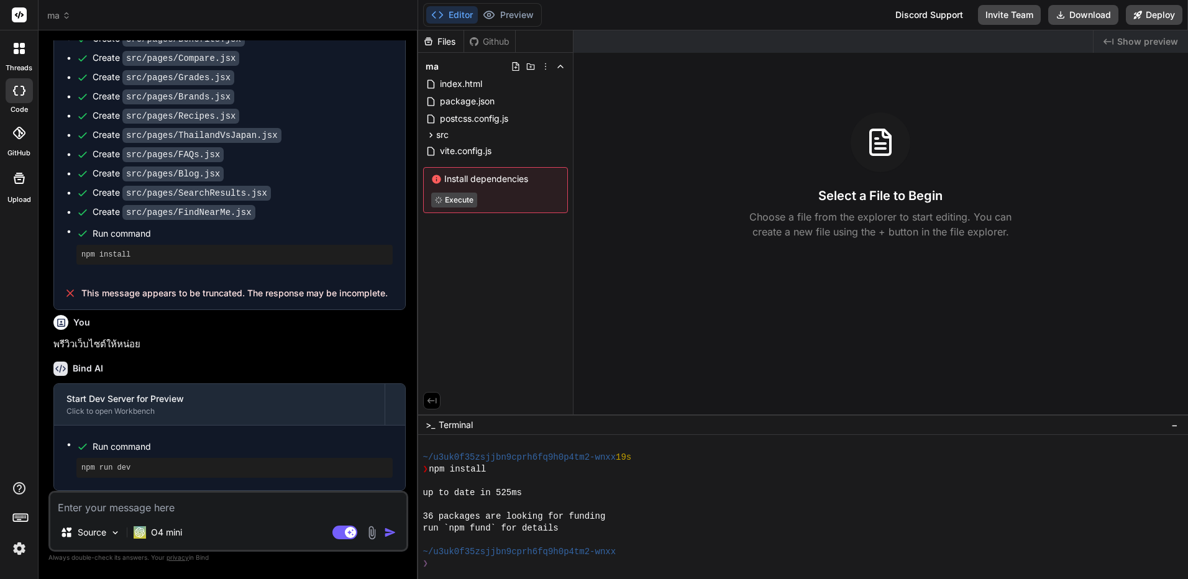
type textarea "x"
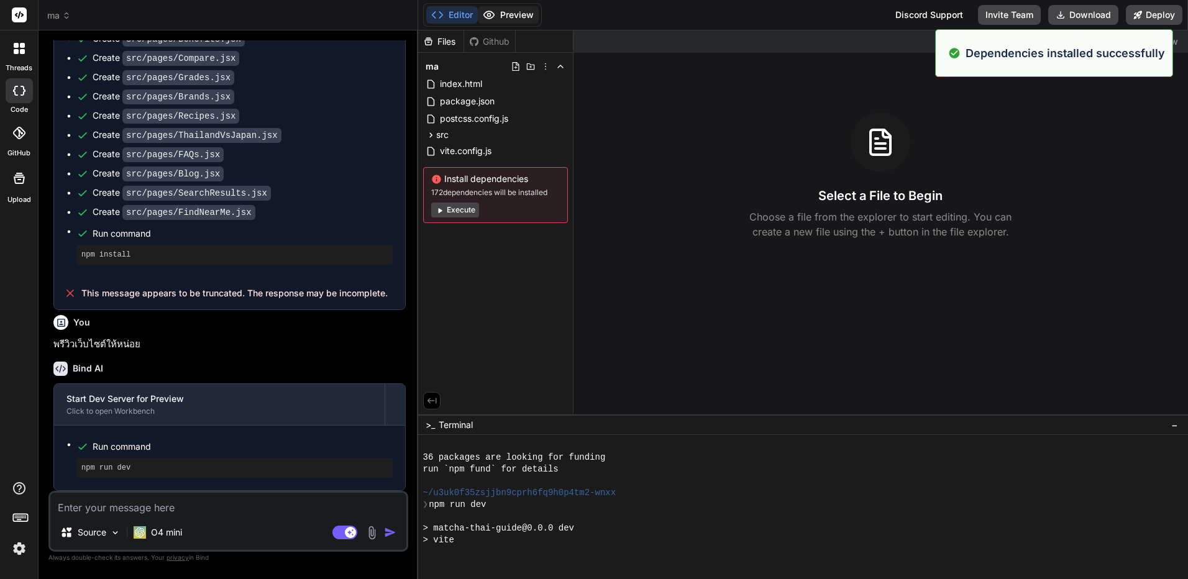
scroll to position [555, 0]
click at [509, 20] on button "Preview" at bounding box center [508, 14] width 61 height 17
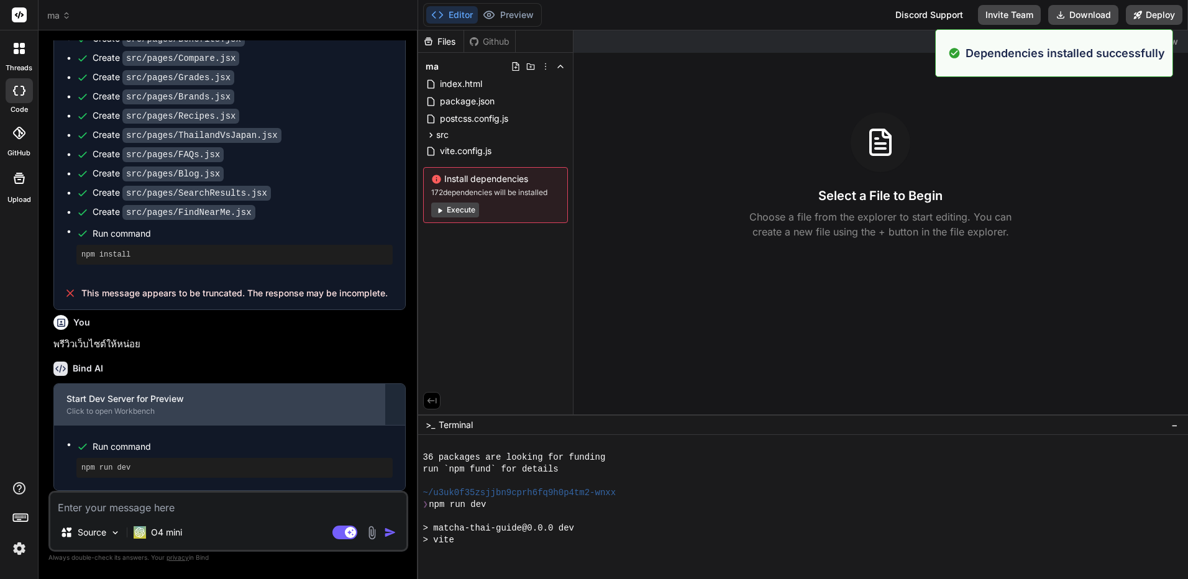
click at [254, 418] on div "Start Dev Server for Preview Click to open Workbench" at bounding box center [219, 404] width 331 height 41
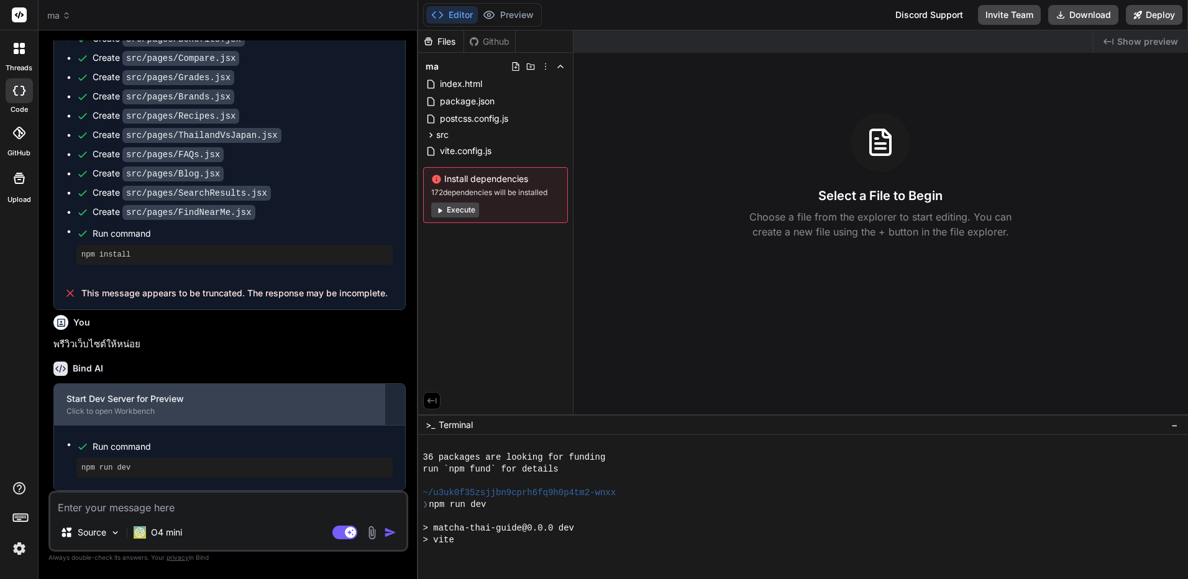
click at [258, 414] on div "Click to open Workbench" at bounding box center [219, 411] width 306 height 10
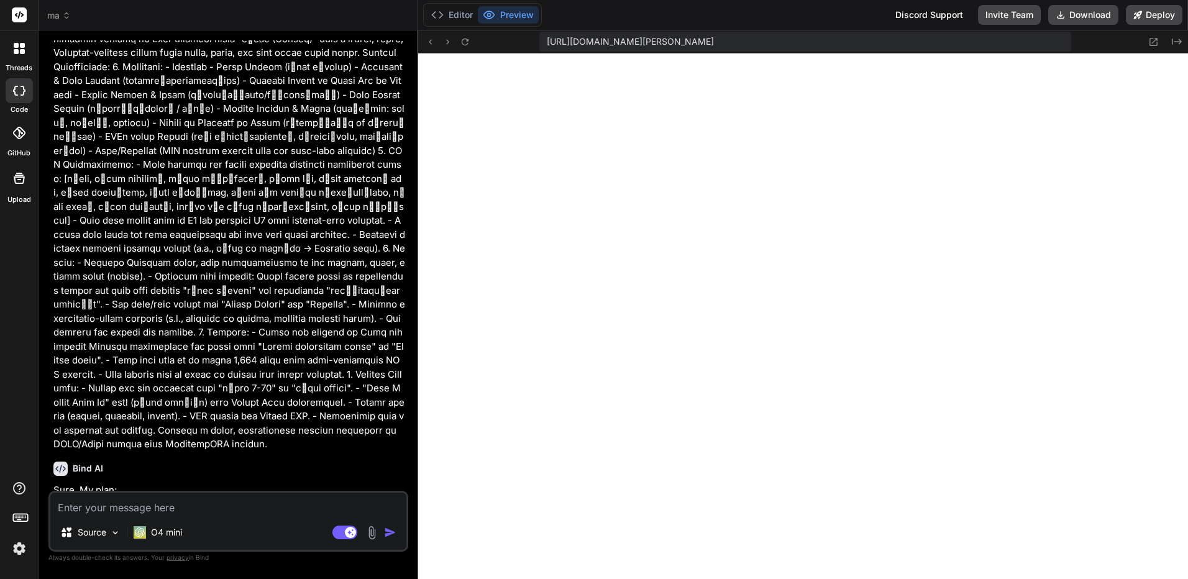
scroll to position [0, 0]
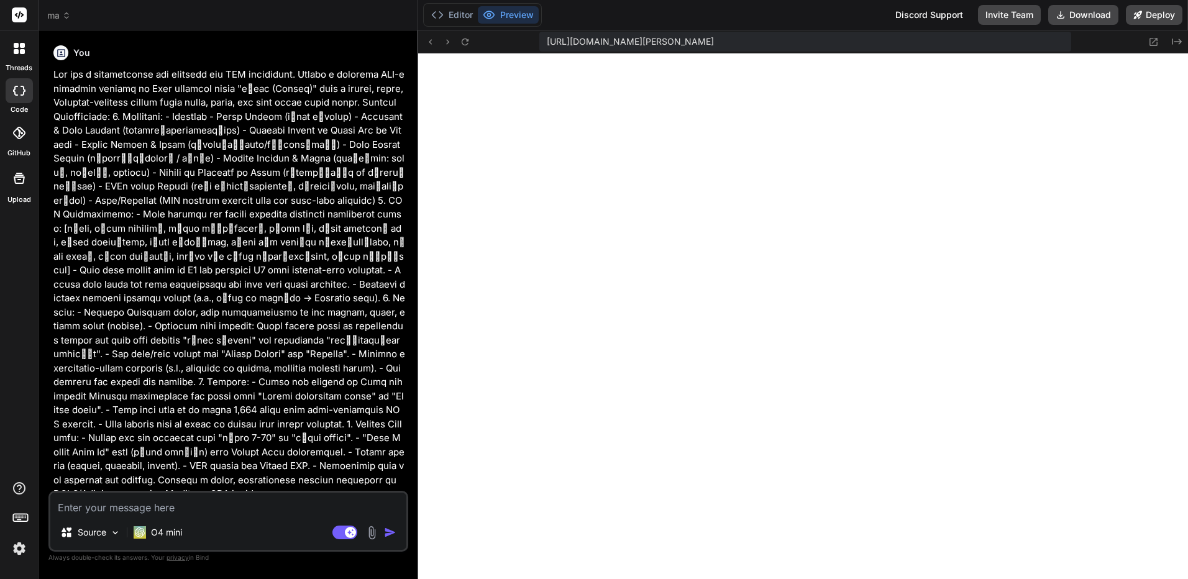
drag, startPoint x: 301, startPoint y: 339, endPoint x: 351, endPoint y: 190, distance: 157.4
click at [66, 7] on header "ma Created with Pixso." at bounding box center [229, 15] width 380 height 30
click at [65, 12] on icon at bounding box center [66, 15] width 9 height 9
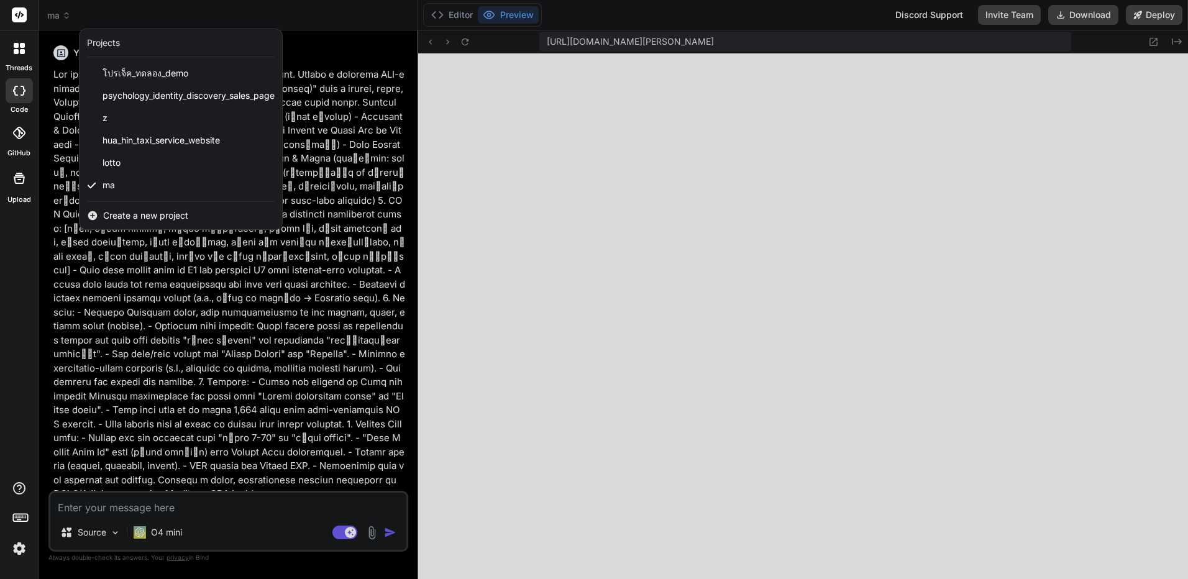
click at [168, 216] on span "Create a new project" at bounding box center [145, 215] width 85 height 12
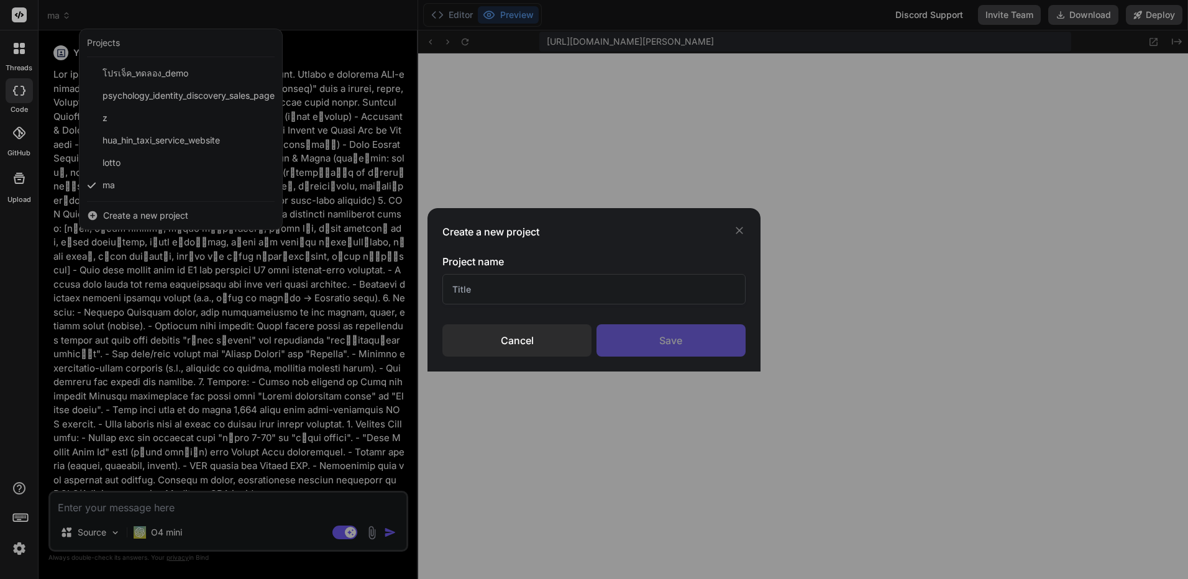
click at [554, 298] on input "text" at bounding box center [593, 289] width 303 height 30
type input "ท"
type input "ma2"
click at [709, 348] on div "Save" at bounding box center [671, 340] width 149 height 32
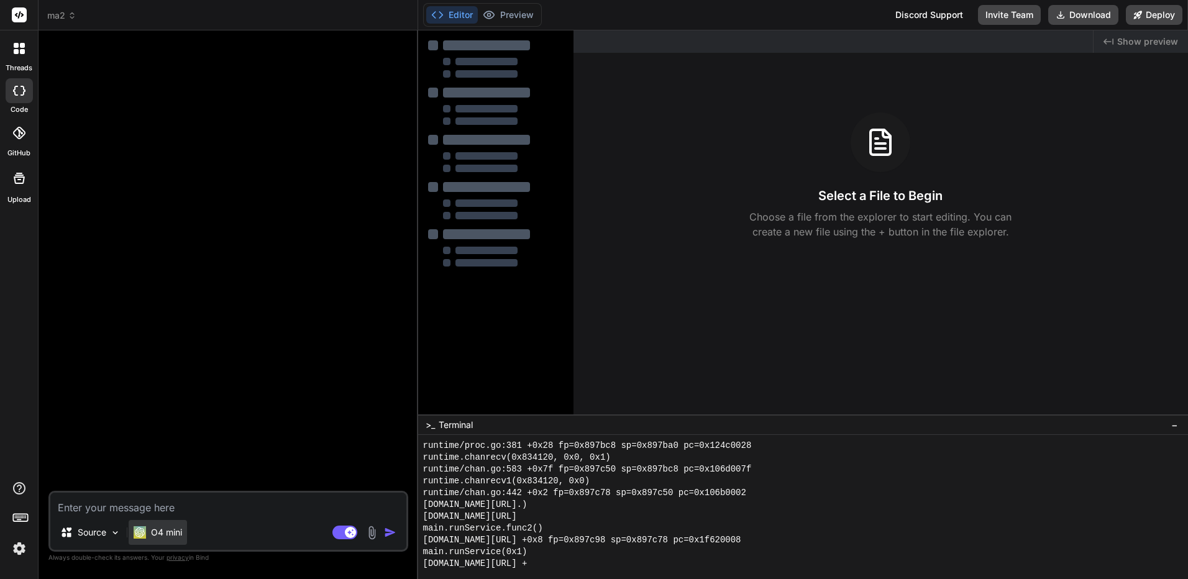
click at [159, 533] on p "O4 mini" at bounding box center [166, 532] width 31 height 12
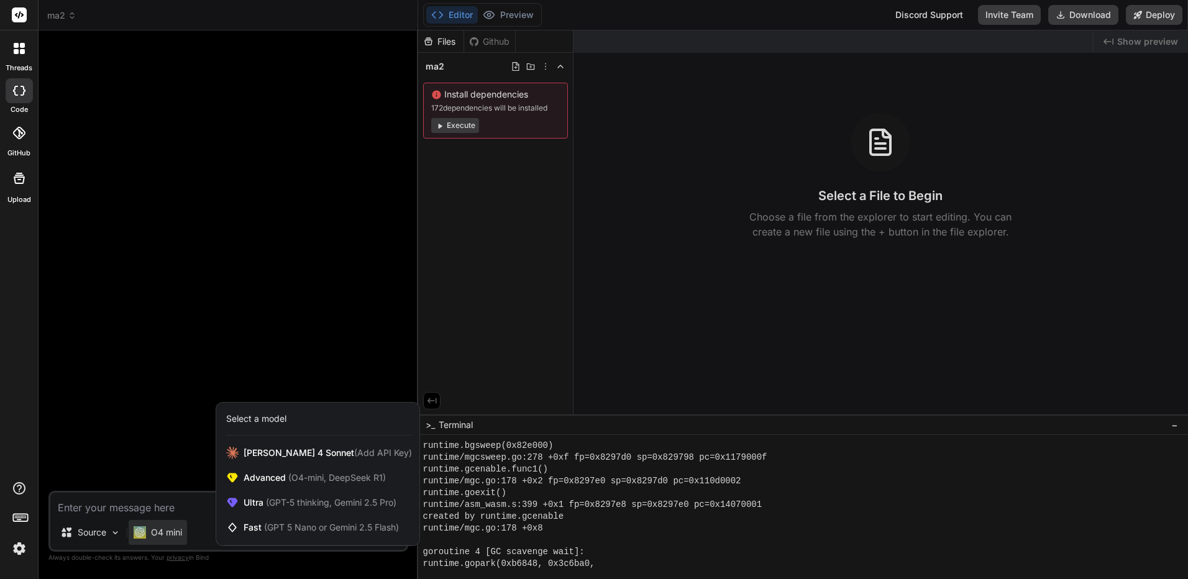
click at [76, 20] on div at bounding box center [594, 289] width 1188 height 579
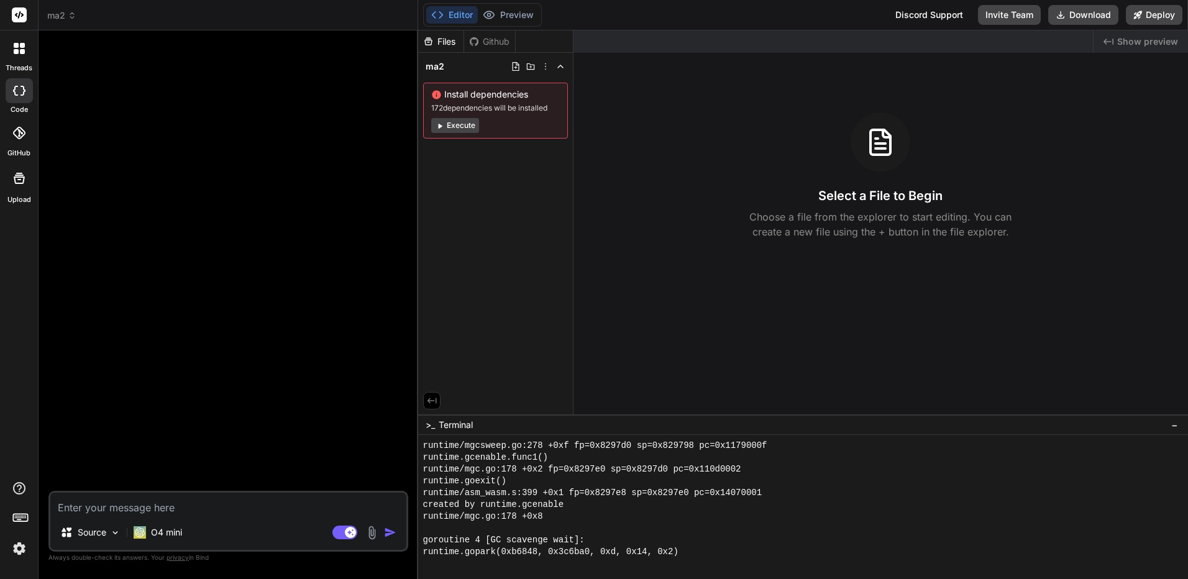
click at [71, 14] on icon at bounding box center [72, 15] width 9 height 9
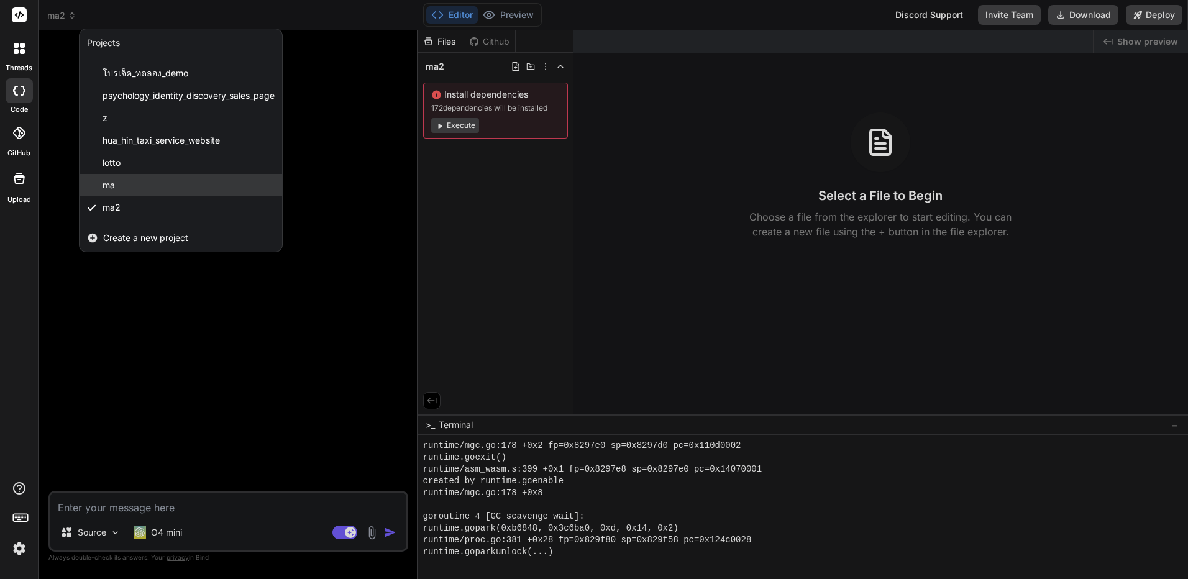
click at [149, 184] on div "ma" at bounding box center [181, 185] width 203 height 22
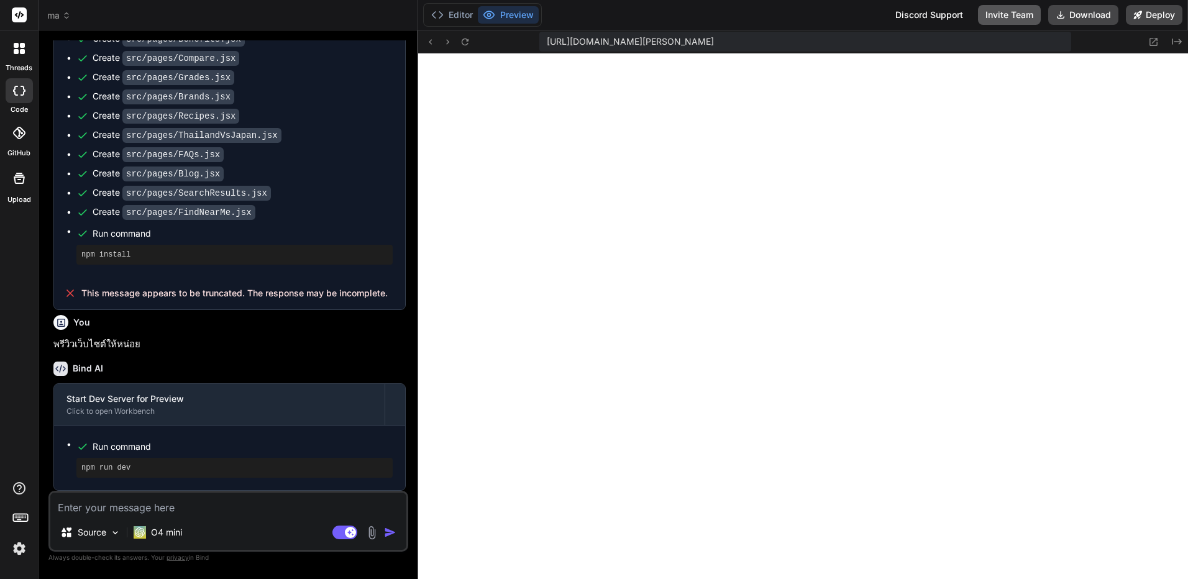
scroll to position [2409, 0]
click at [63, 16] on icon at bounding box center [66, 15] width 9 height 9
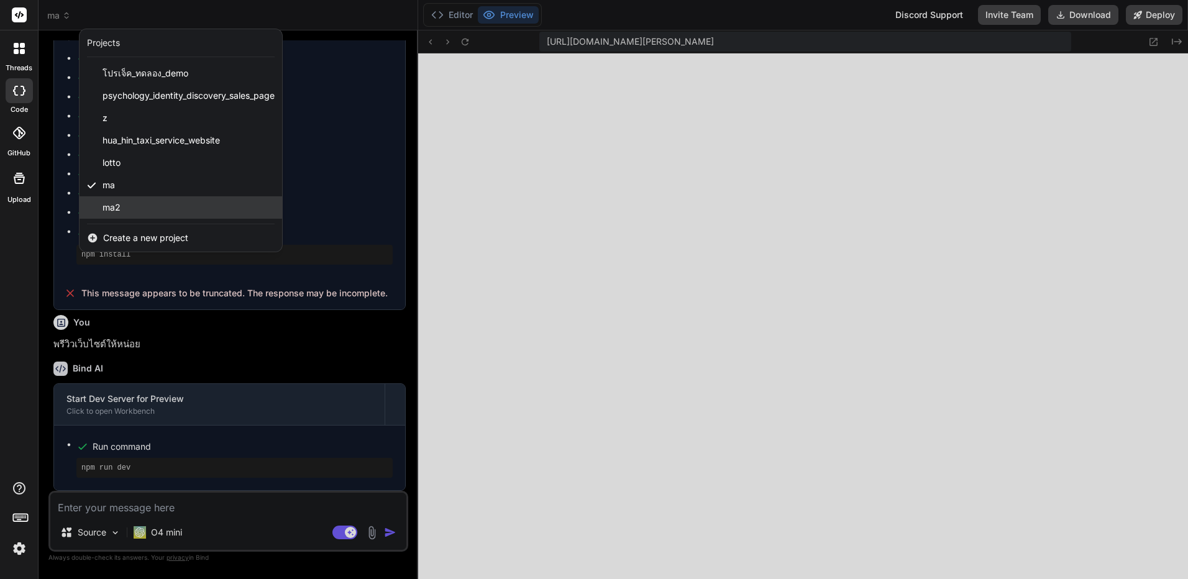
click at [133, 206] on div "ma2" at bounding box center [181, 207] width 203 height 22
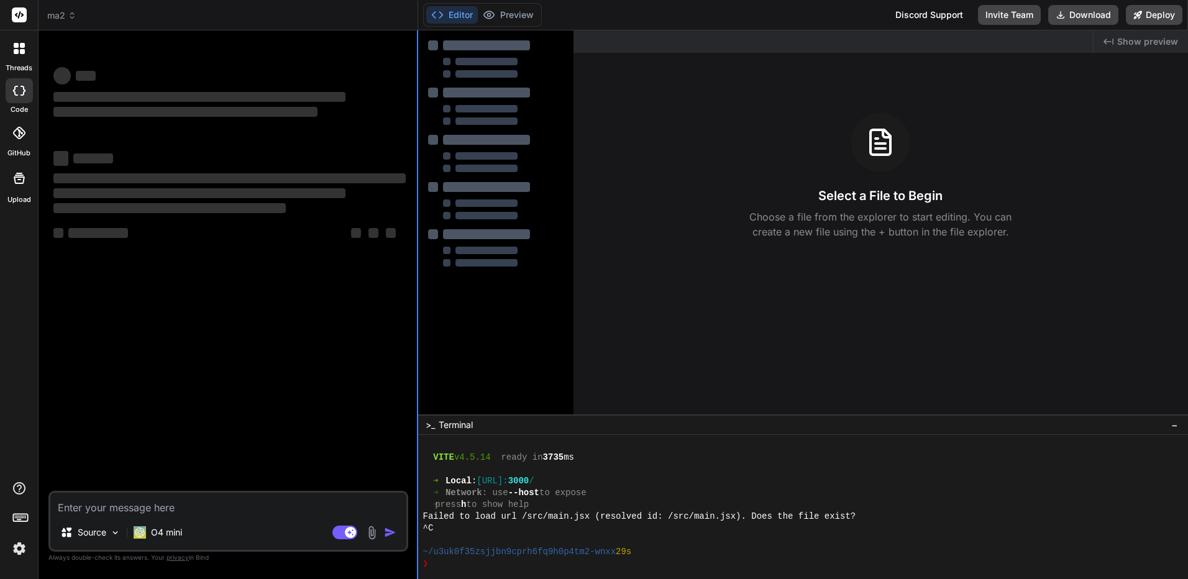
scroll to position [0, 0]
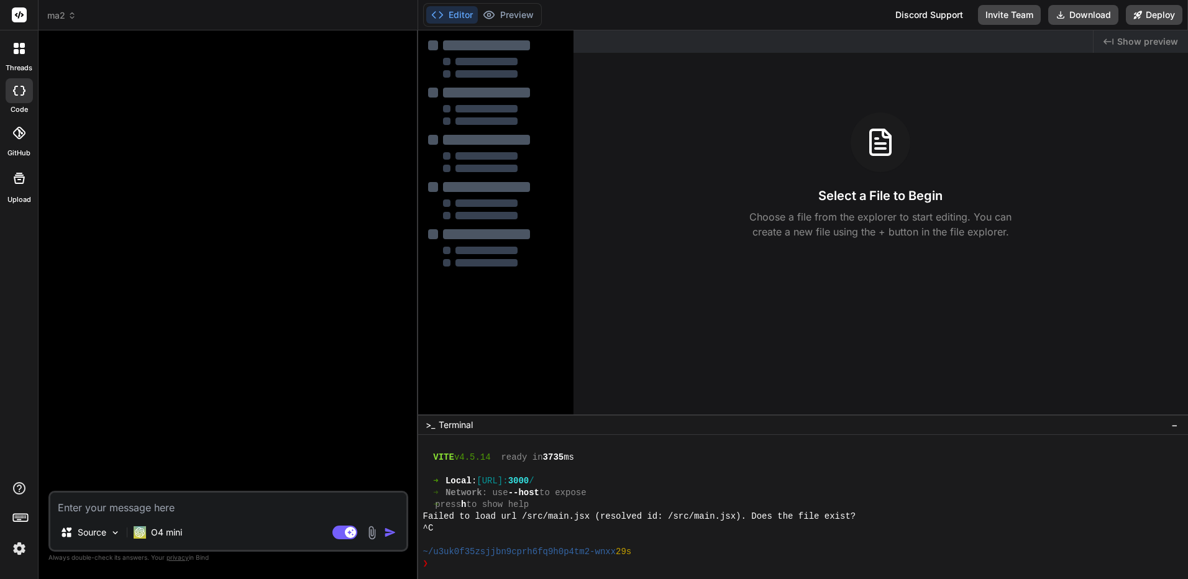
type textarea "x"
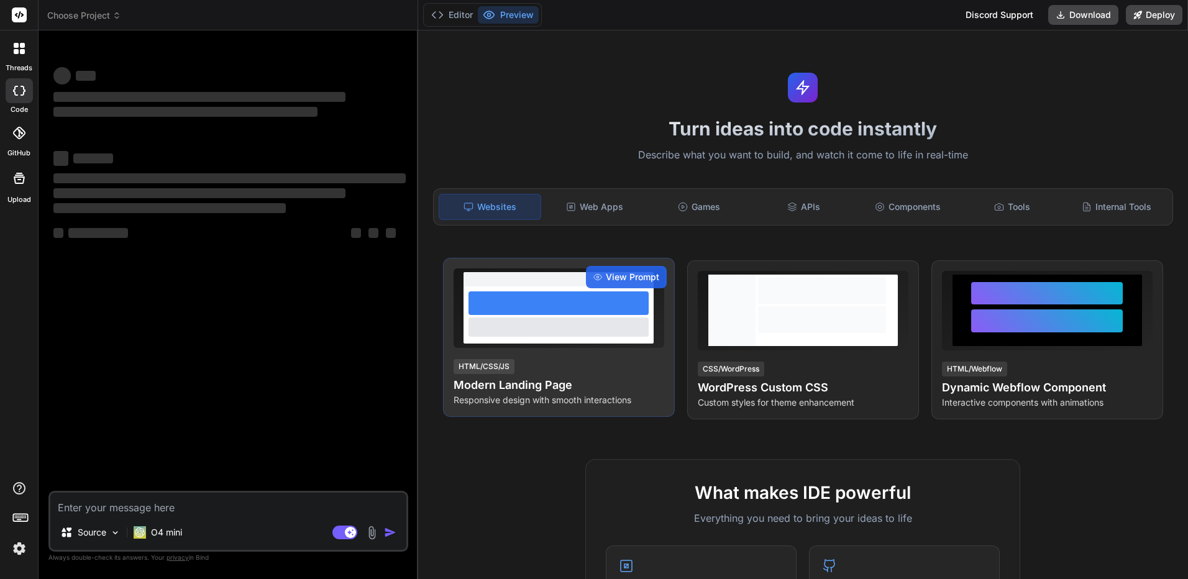
click at [531, 319] on div at bounding box center [559, 327] width 180 height 19
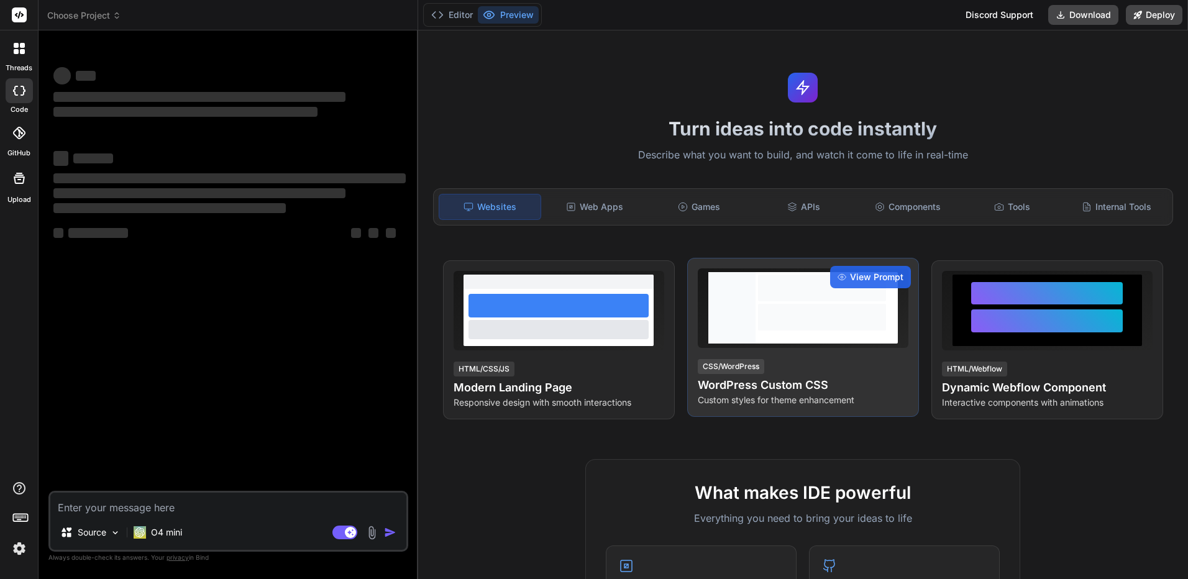
click at [803, 335] on div at bounding box center [822, 307] width 133 height 71
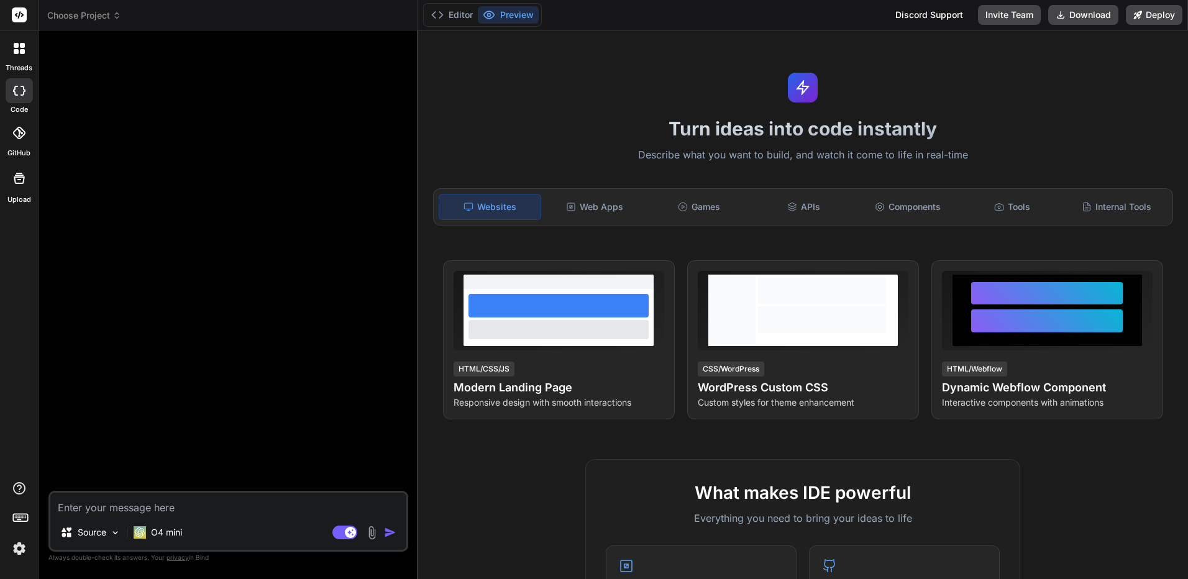
click at [296, 523] on div "Source O4 mini" at bounding box center [228, 535] width 356 height 30
type textarea "x"
click at [313, 510] on textarea at bounding box center [228, 504] width 356 height 22
paste textarea "Lor ips d sitametconse adi elitsedd eiu TEM incididunt. Utlabo e dolorema ALI-e…"
type textarea "Lor ips d sitametconse adi elitsedd eiu TEM incididunt. Utlabo e dolorema ALI-e…"
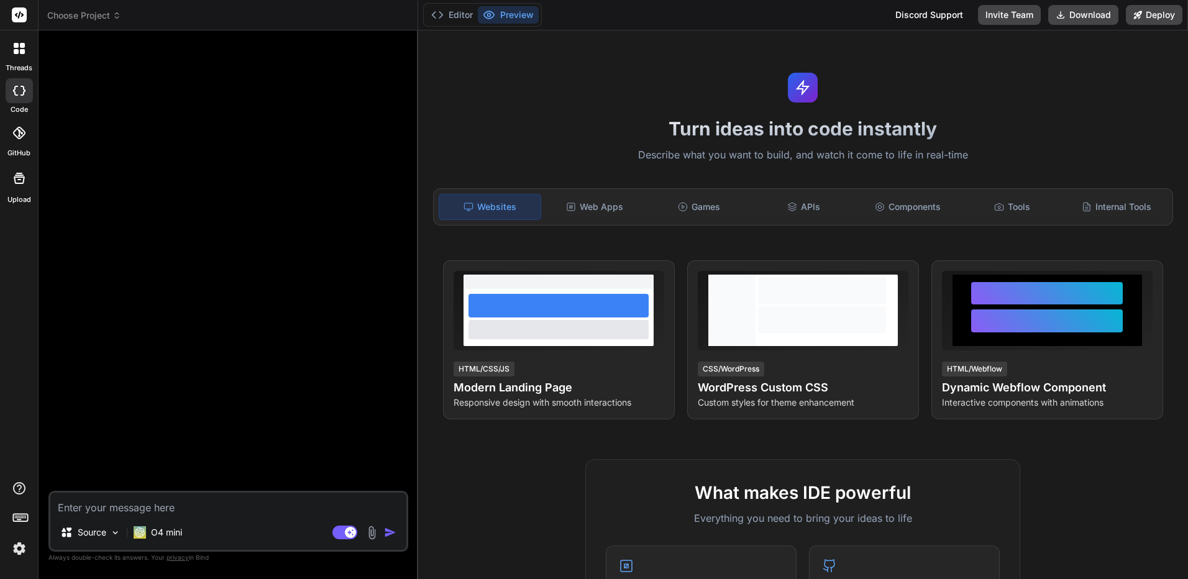
type textarea "x"
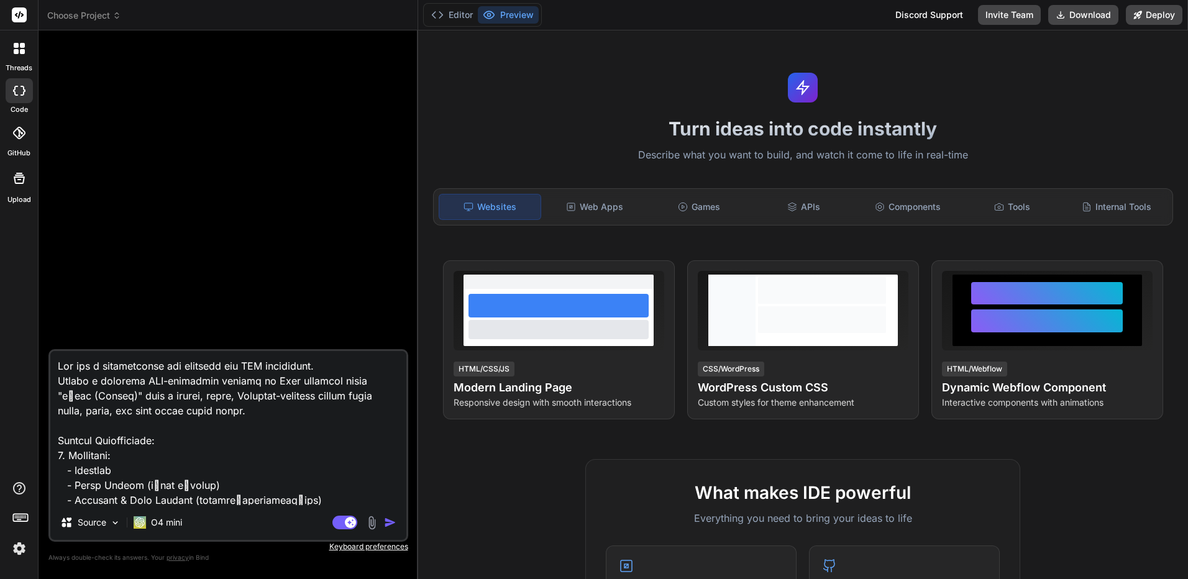
scroll to position [747, 0]
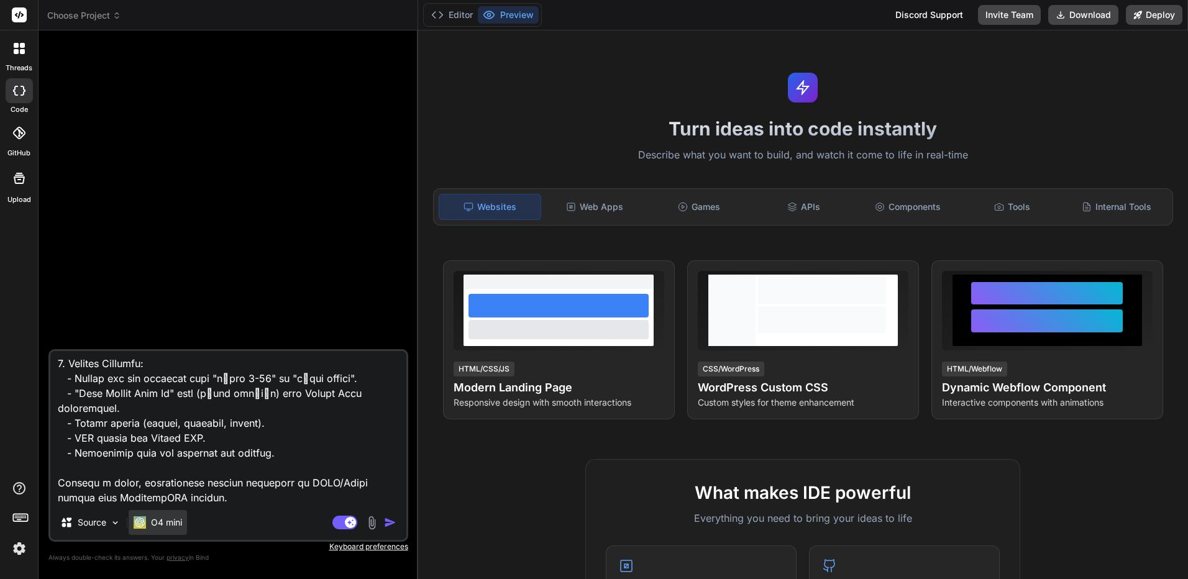
type textarea "Lor ips d sitametconse adi elitsedd eiu TEM incididunt. Utlabo e dolorema ALI-e…"
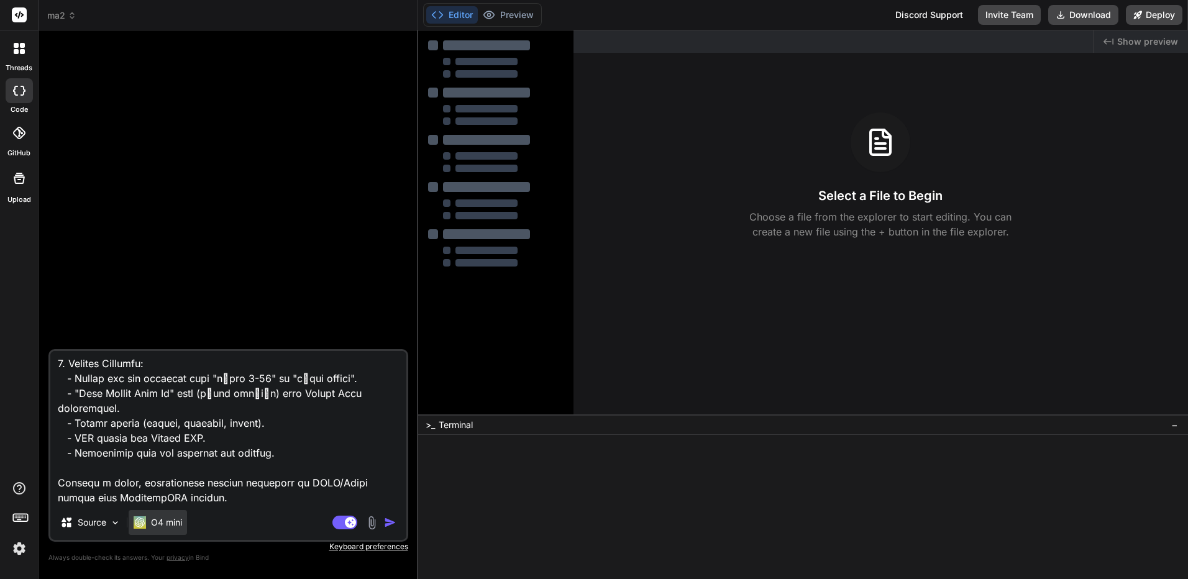
click at [173, 521] on p "O4 mini" at bounding box center [166, 522] width 31 height 12
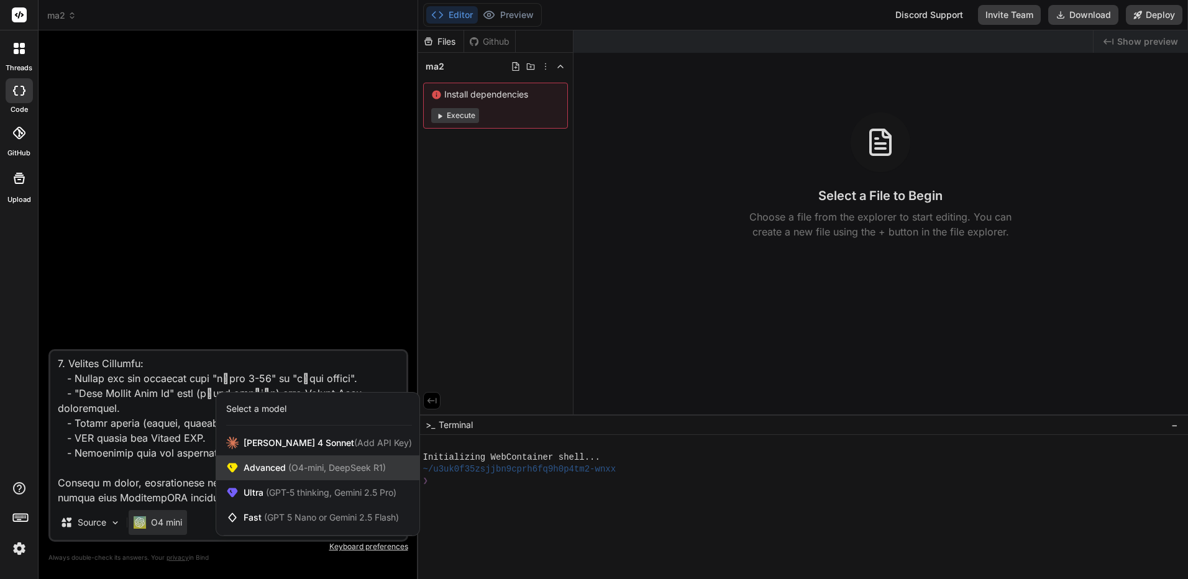
click at [321, 462] on span "(O4-mini, DeepSeek R1)" at bounding box center [336, 467] width 100 height 11
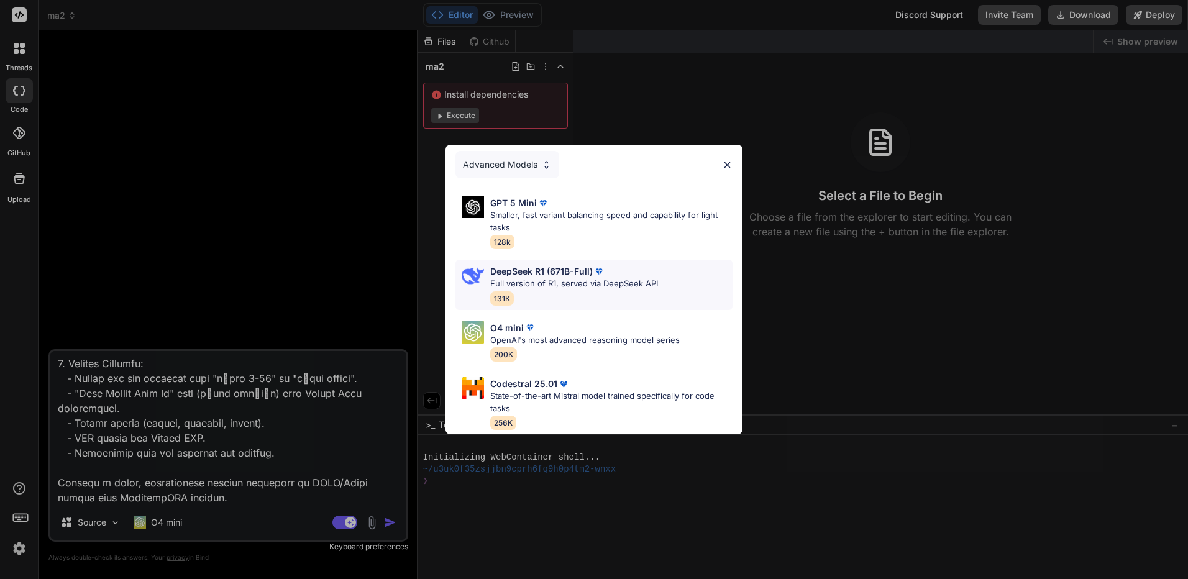
click at [556, 286] on div "DeepSeek R1 (671B-Full) Full version of R1, served via DeepSeek API 131K" at bounding box center [574, 285] width 168 height 40
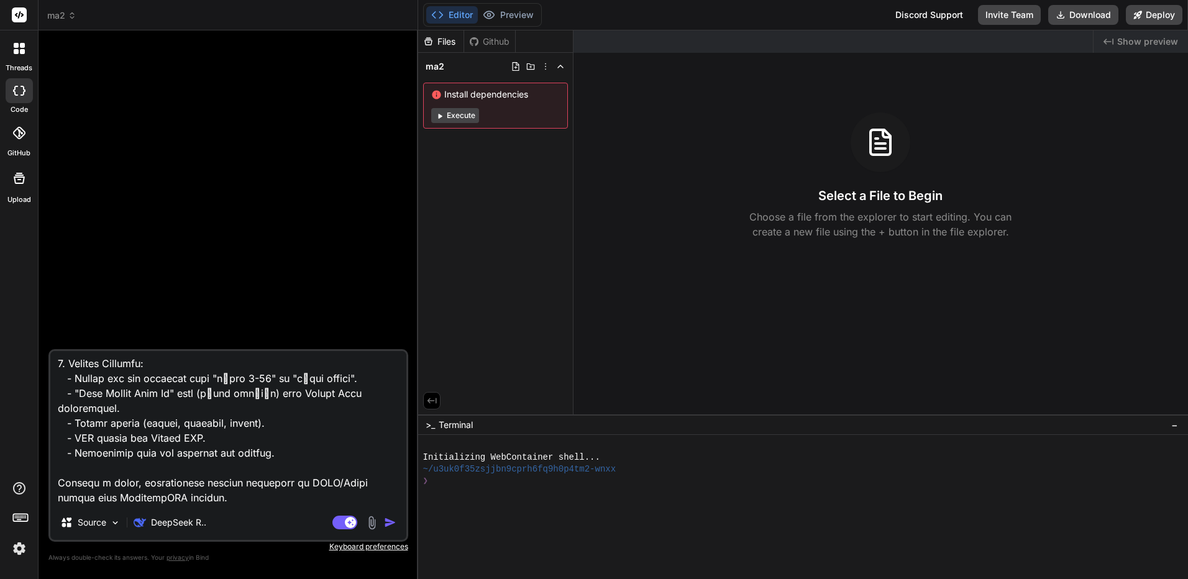
click at [390, 522] on img "button" at bounding box center [390, 522] width 12 height 12
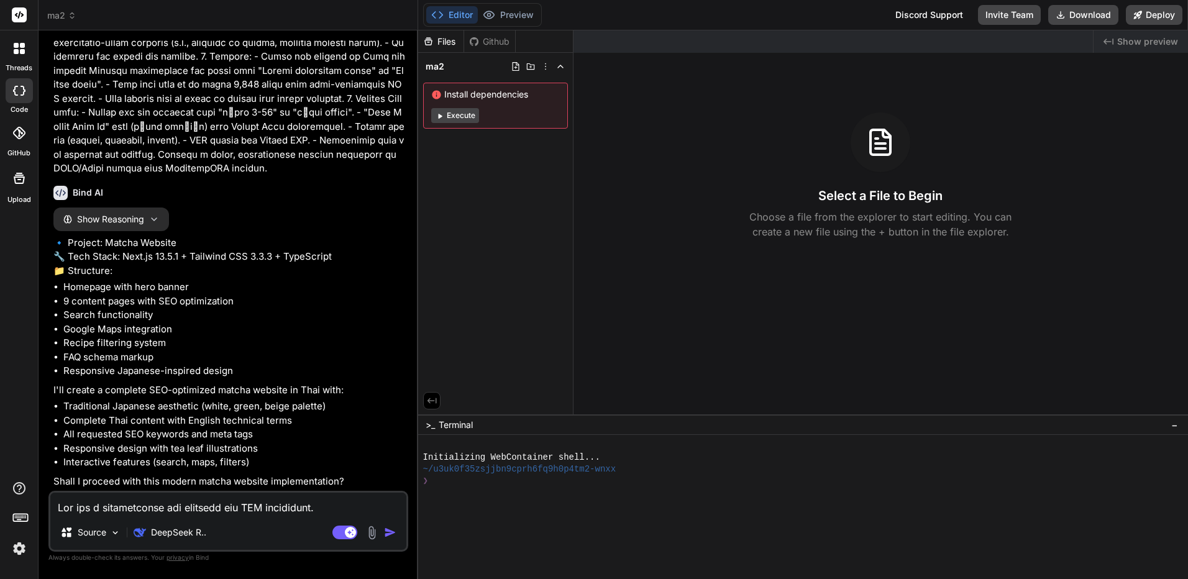
scroll to position [340, 0]
type textarea "x"
click at [224, 502] on textarea at bounding box center [228, 504] width 356 height 22
type textarea "O"
type textarea "x"
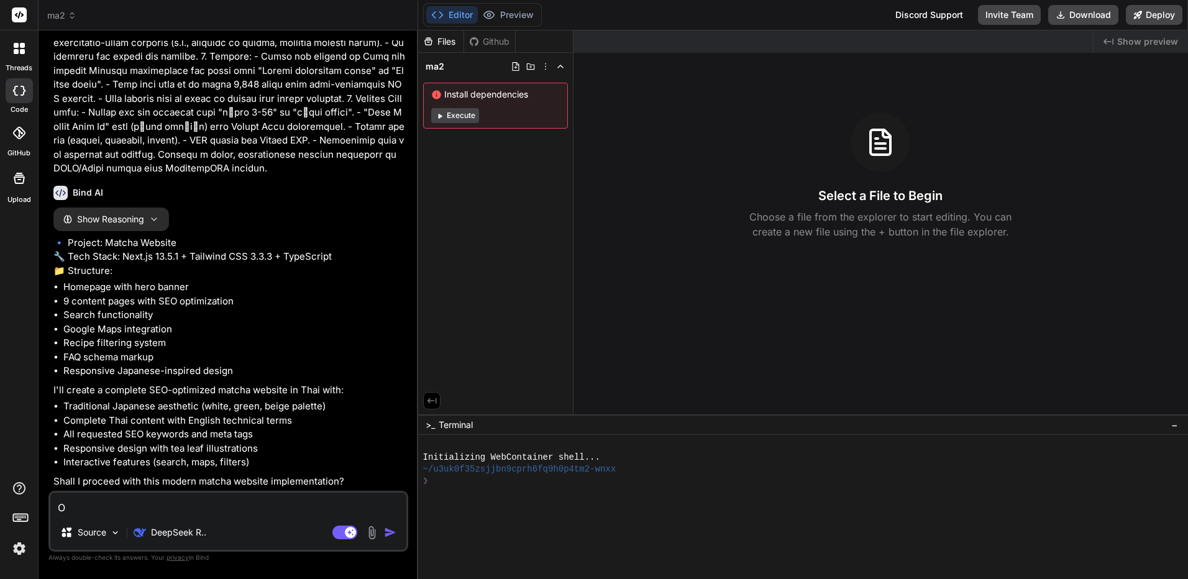
type textarea "OK"
type textarea "x"
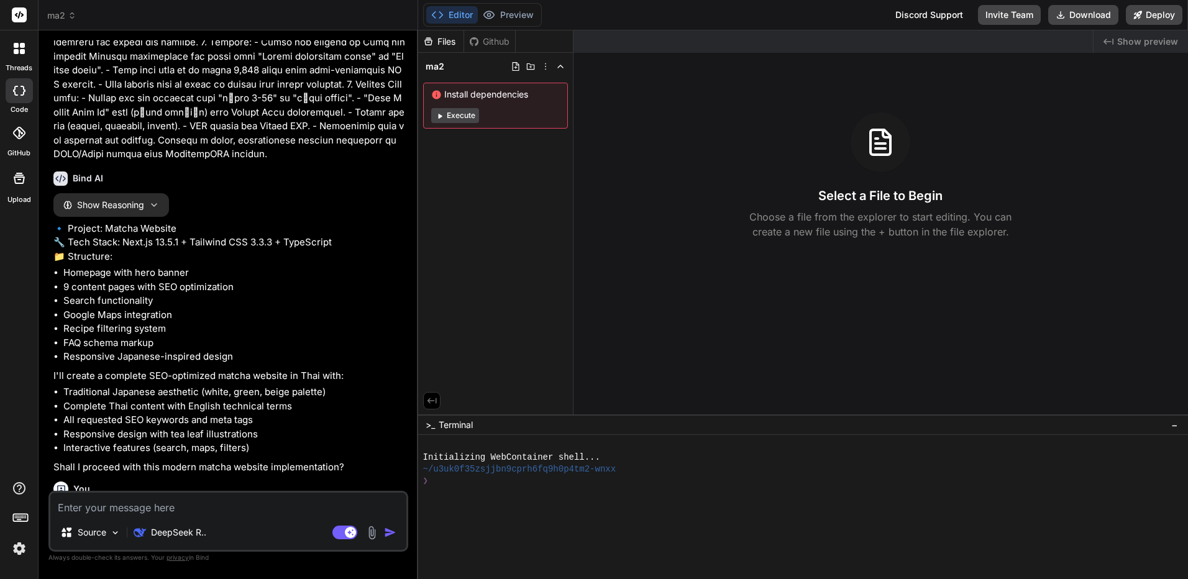
scroll to position [469, 0]
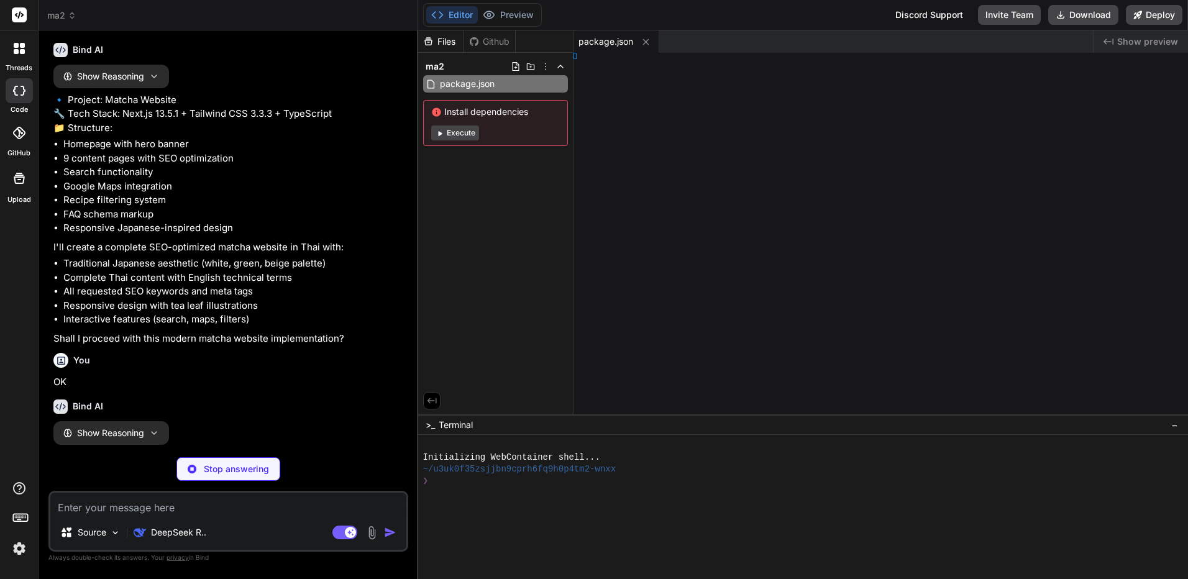
type textarea "x"
type textarea "extConfig"
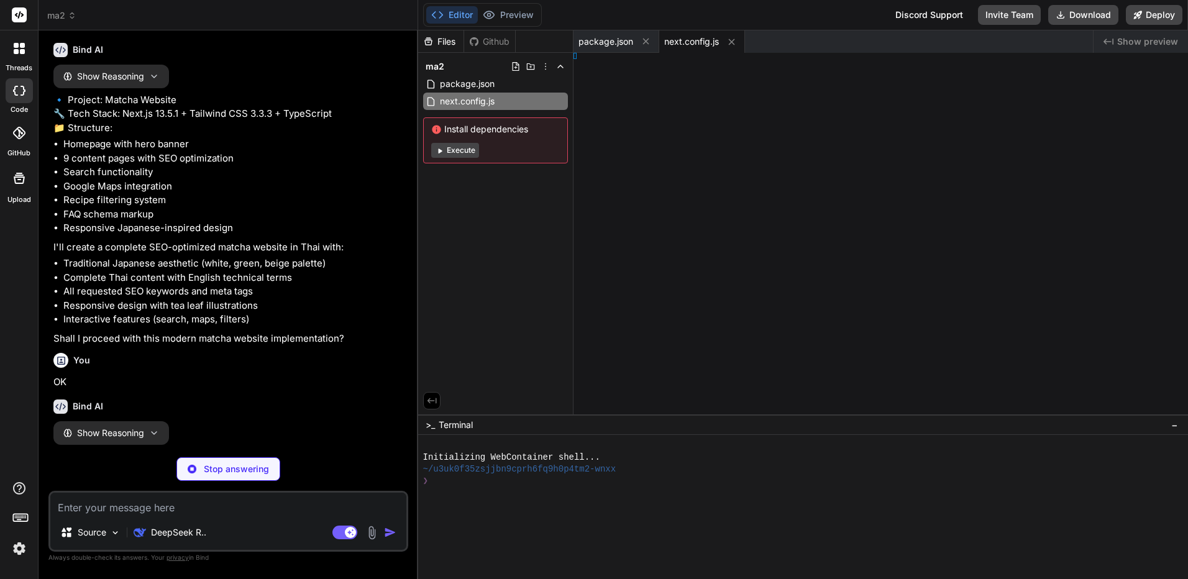
type textarea "x"
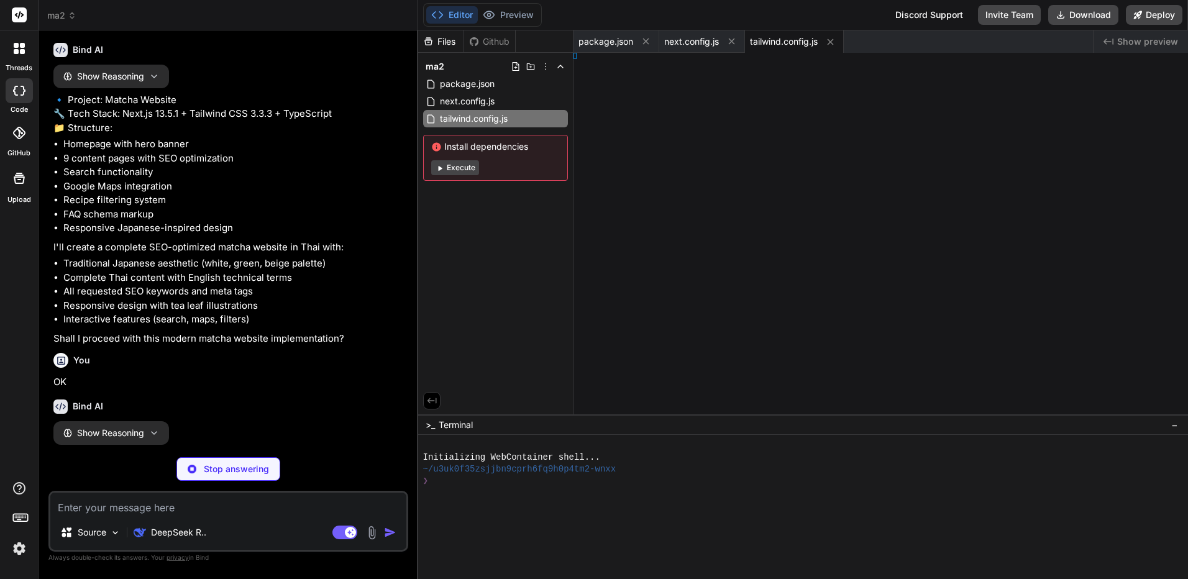
type textarea "x"
type textarea ", }, }"
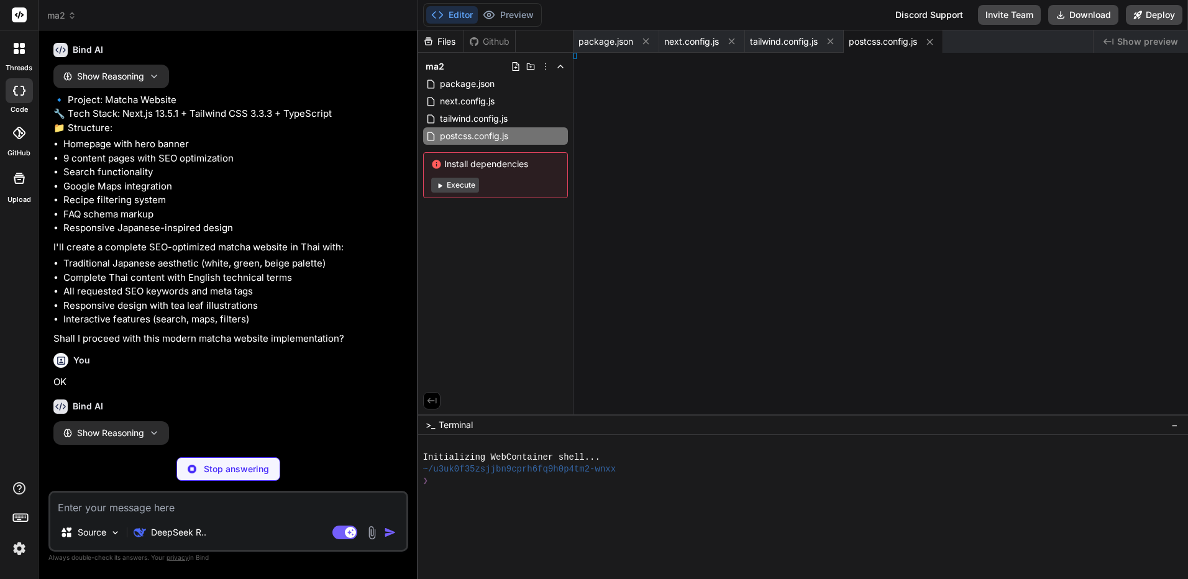
type textarea "x"
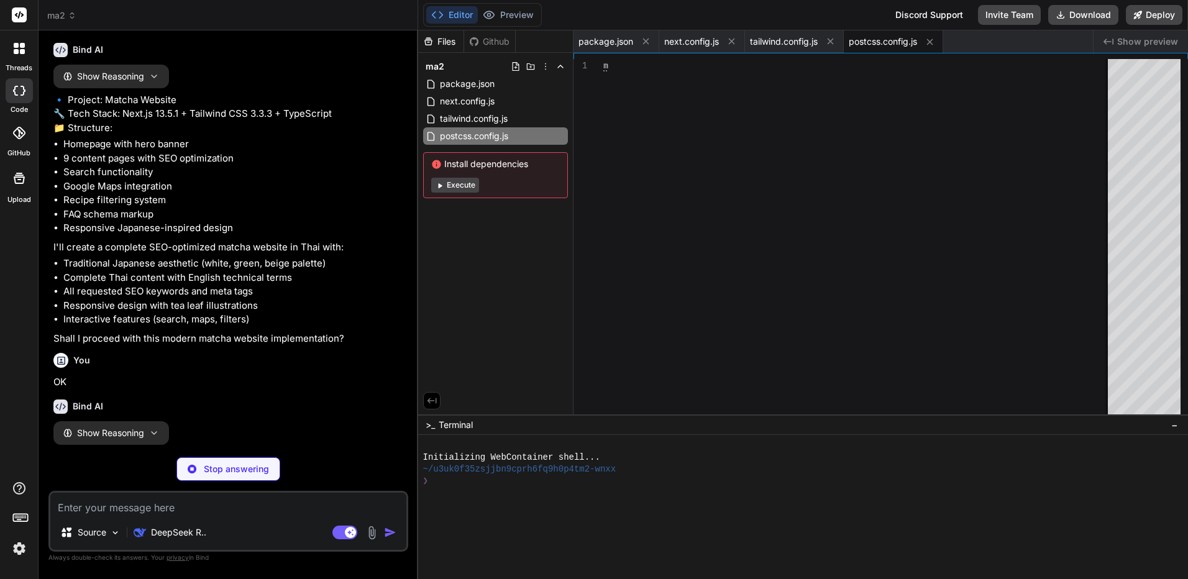
type textarea "module.exports = { plugins: { tailwindcss: {}, autoprefixer: {}, }, }"
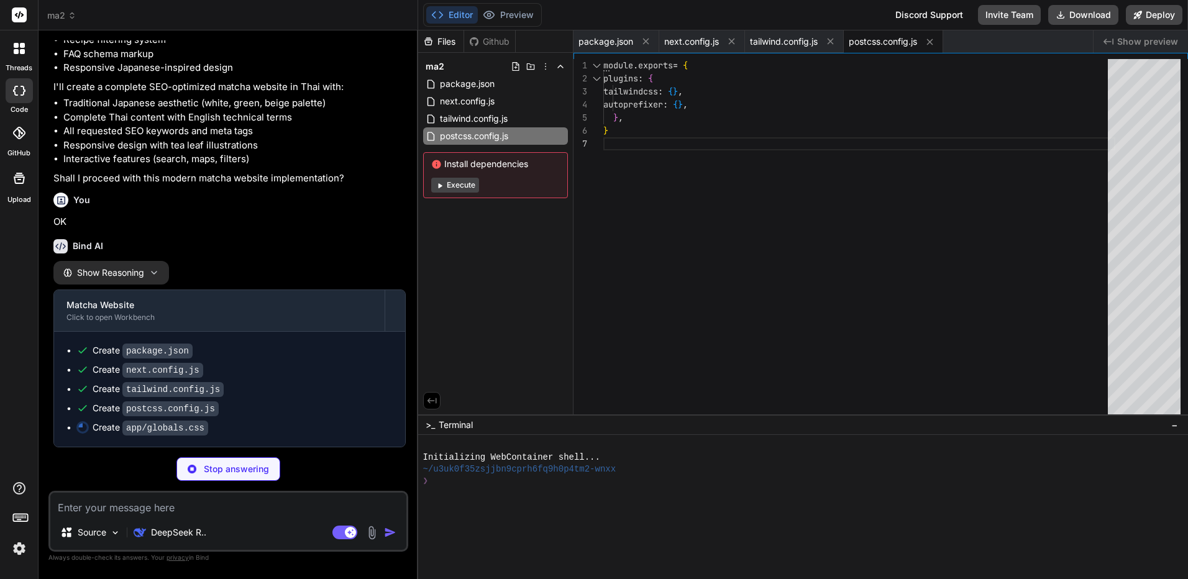
type textarea "x"
type textarea ".matcha-bg { background-image: url("data:image/svg+xml,%3Csvg width='100' heigh…"
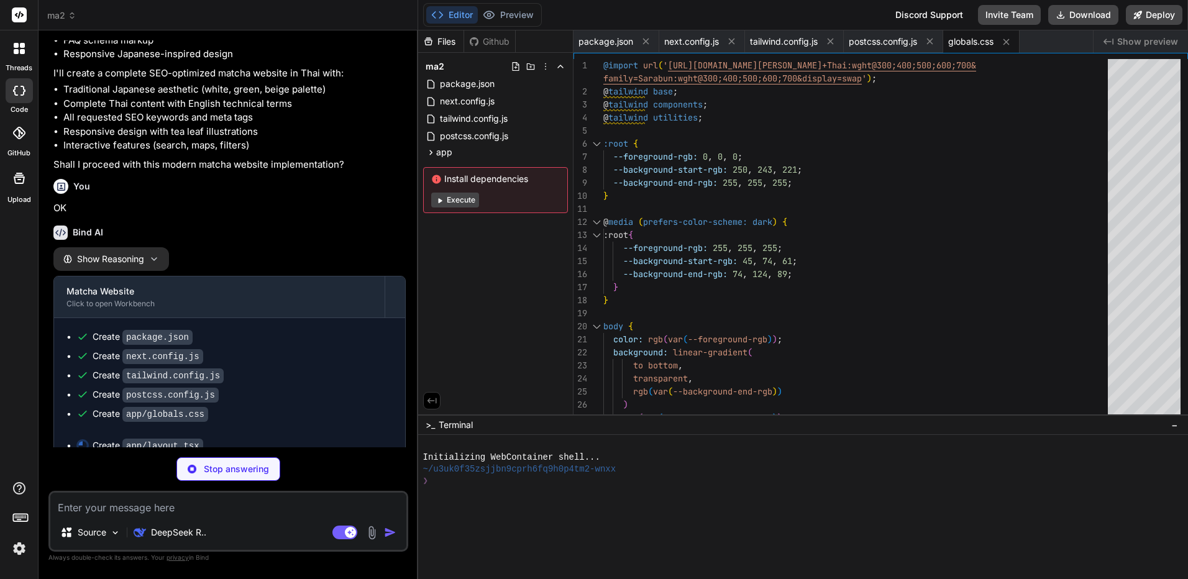
scroll to position [662, 0]
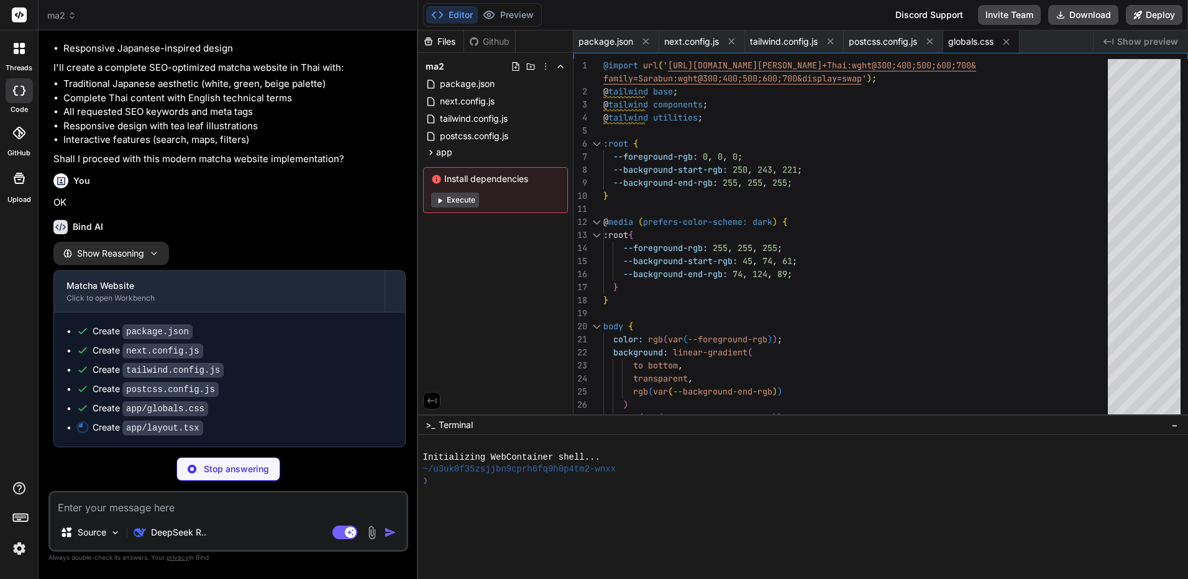
type textarea "x"
type textarea "{children} </body> </html> ) }"
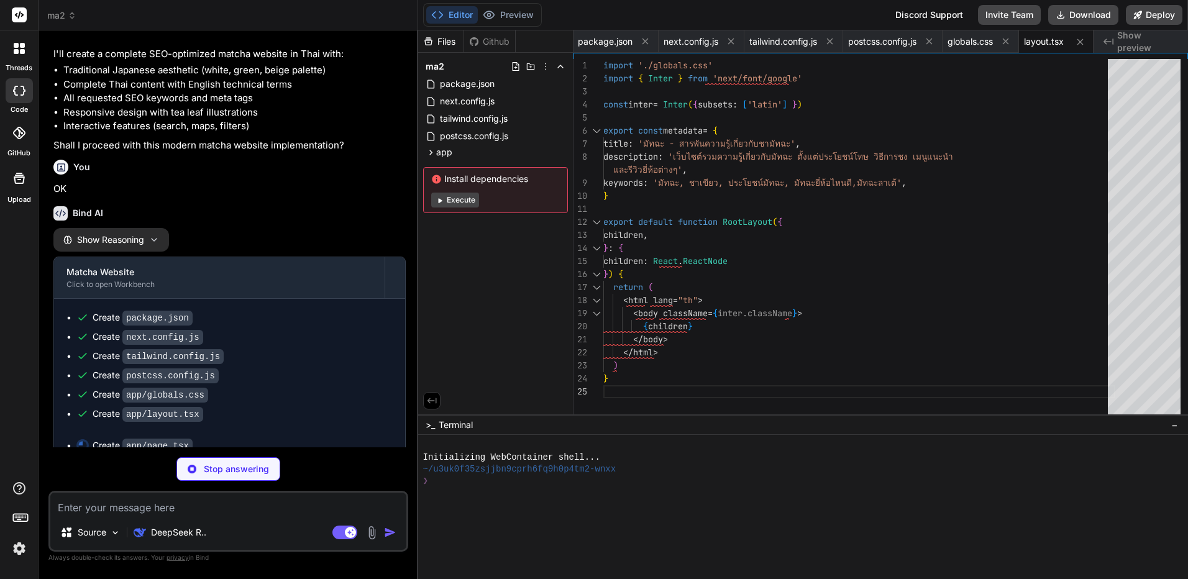
scroll to position [681, 0]
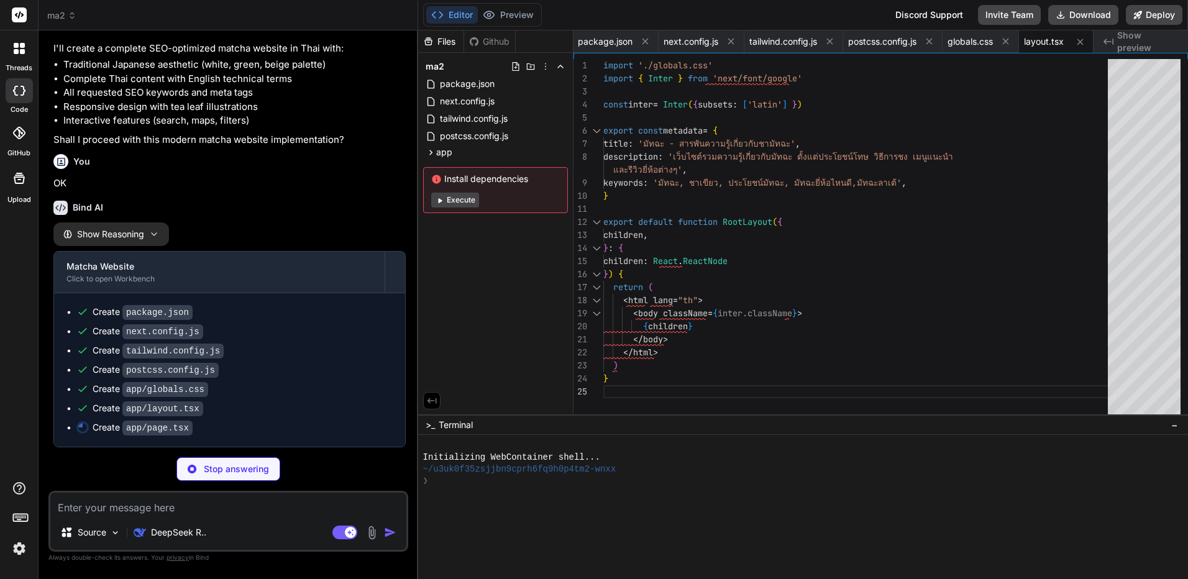
type textarea "x"
type textarea "</div> ) }"
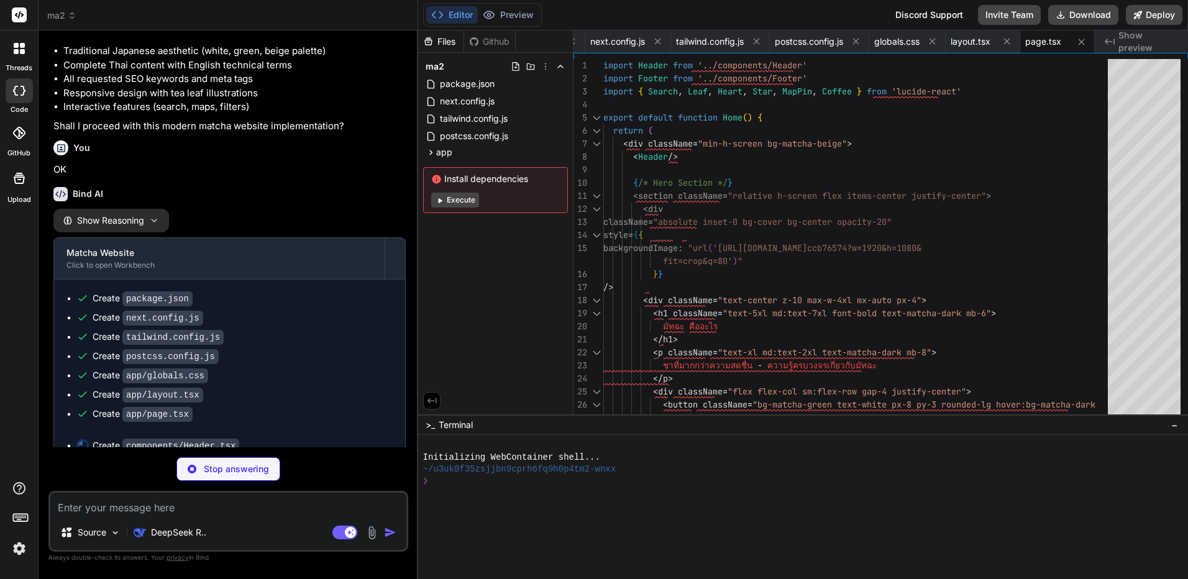
scroll to position [700, 0]
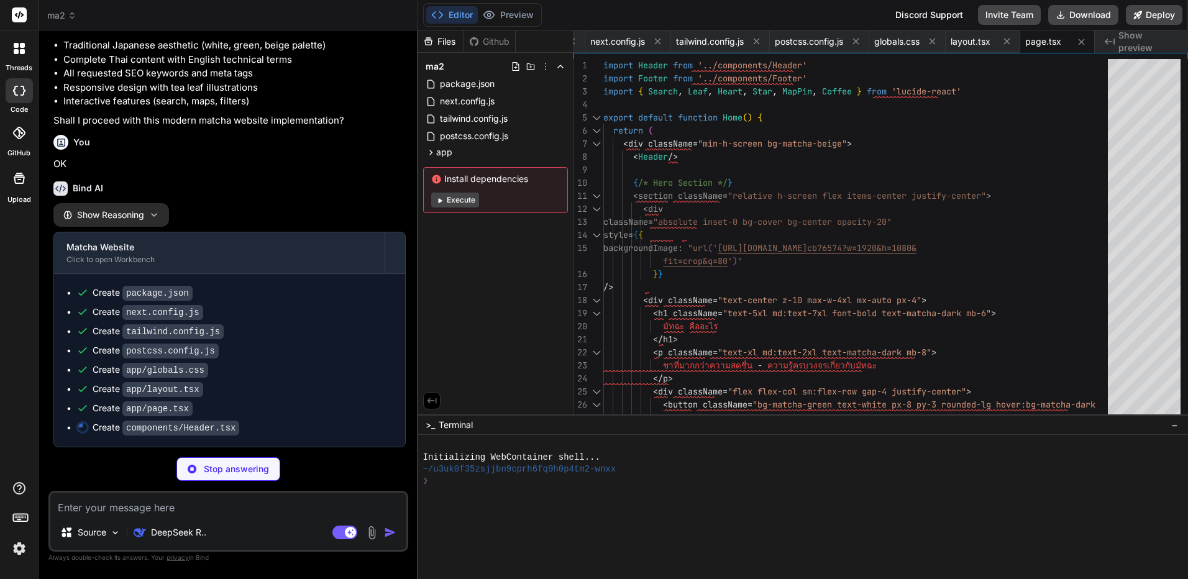
type textarea "x"
type textarea "</div> </div> )} </div> </header> ) }"
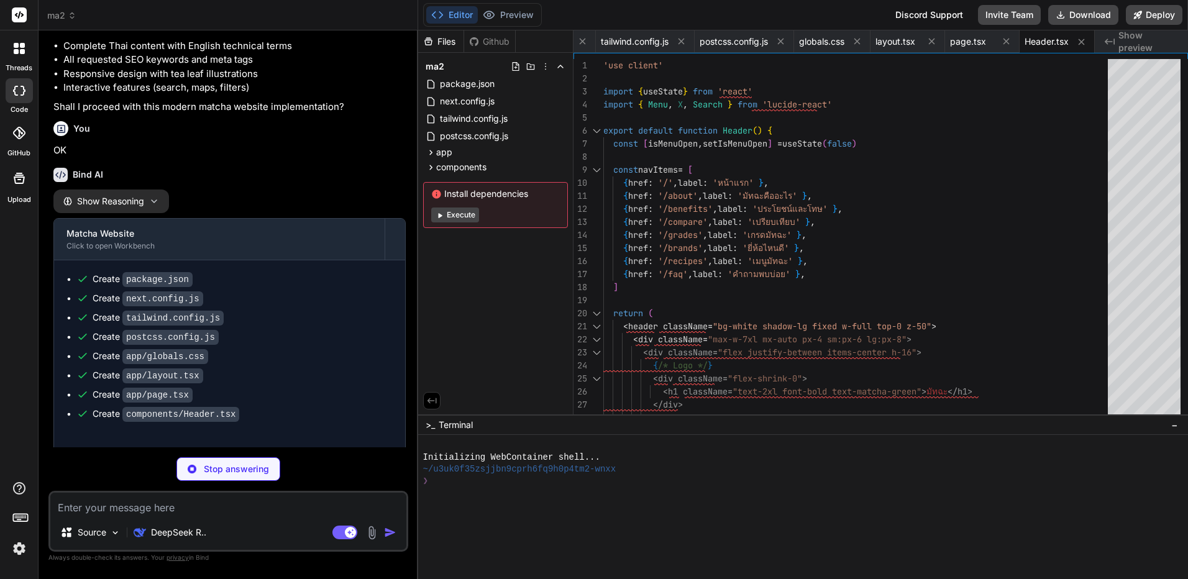
scroll to position [720, 0]
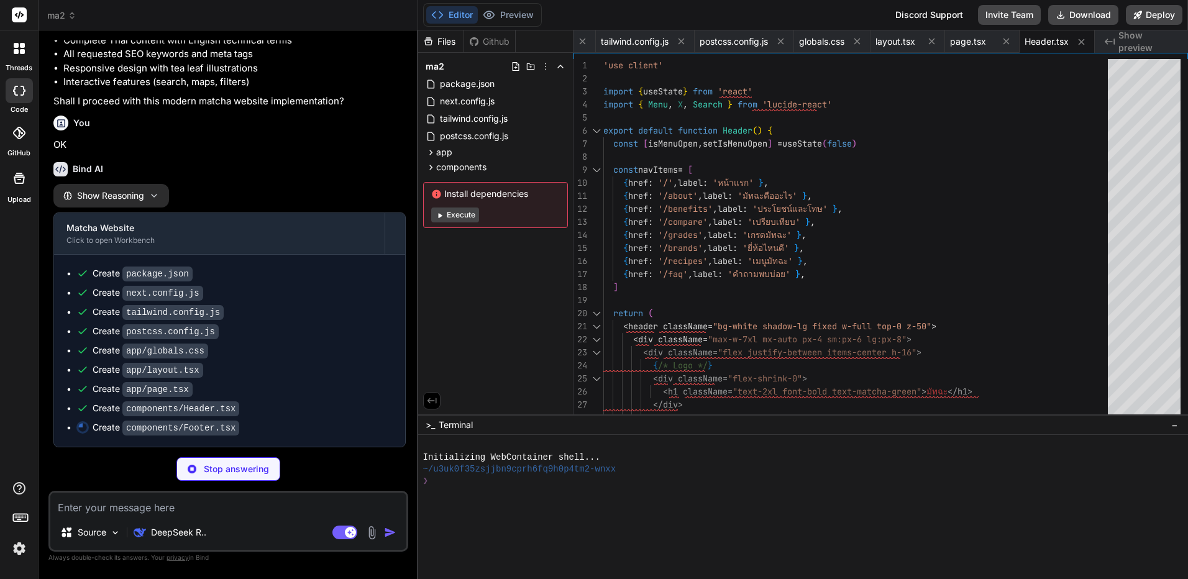
type textarea "x"
type textarea "}"
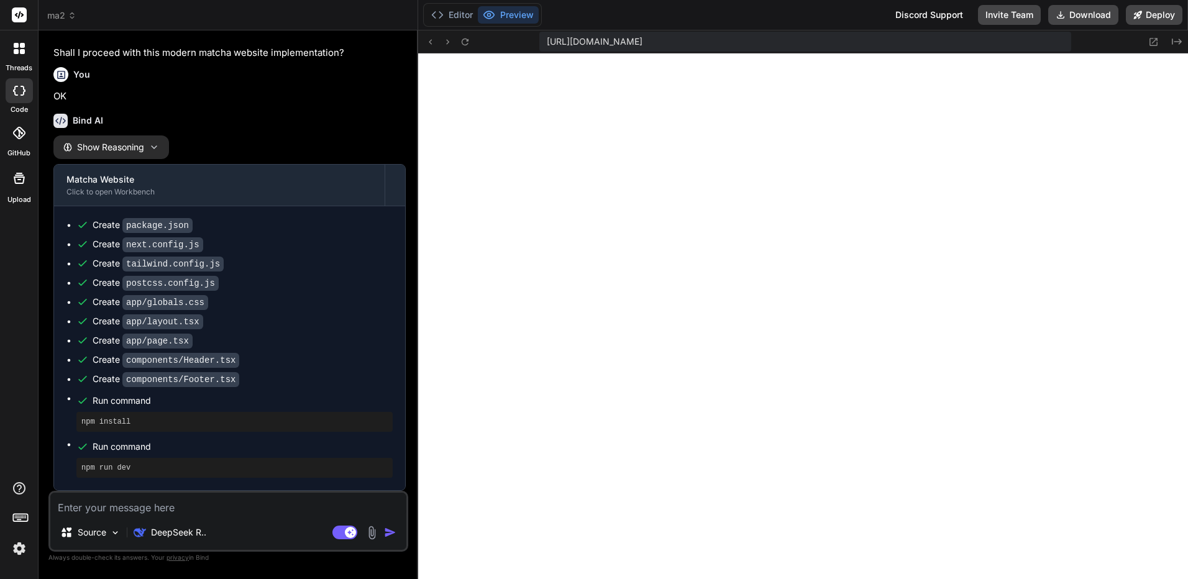
scroll to position [1110, 0]
click at [450, 17] on button "Editor" at bounding box center [452, 14] width 52 height 17
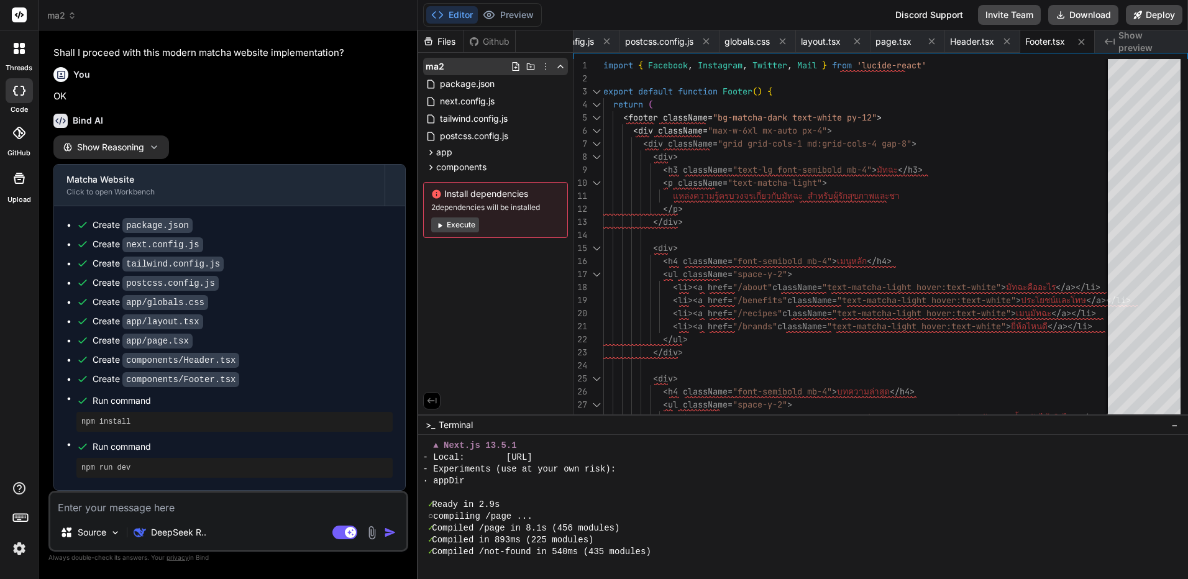
click at [542, 66] on icon at bounding box center [546, 67] width 10 height 10
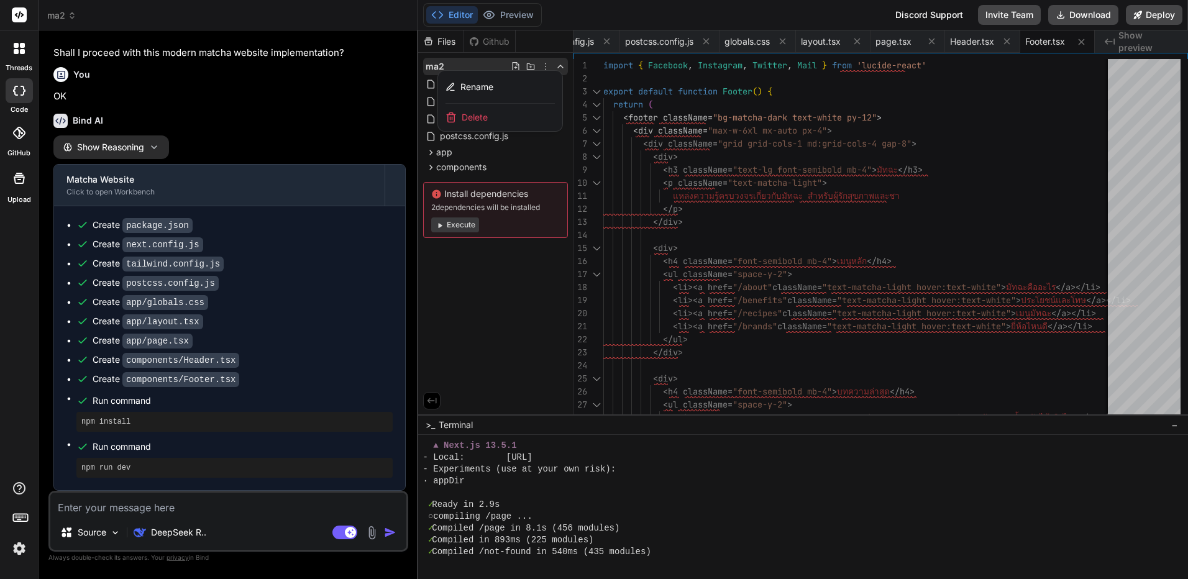
click at [500, 129] on div "Delete" at bounding box center [500, 117] width 124 height 27
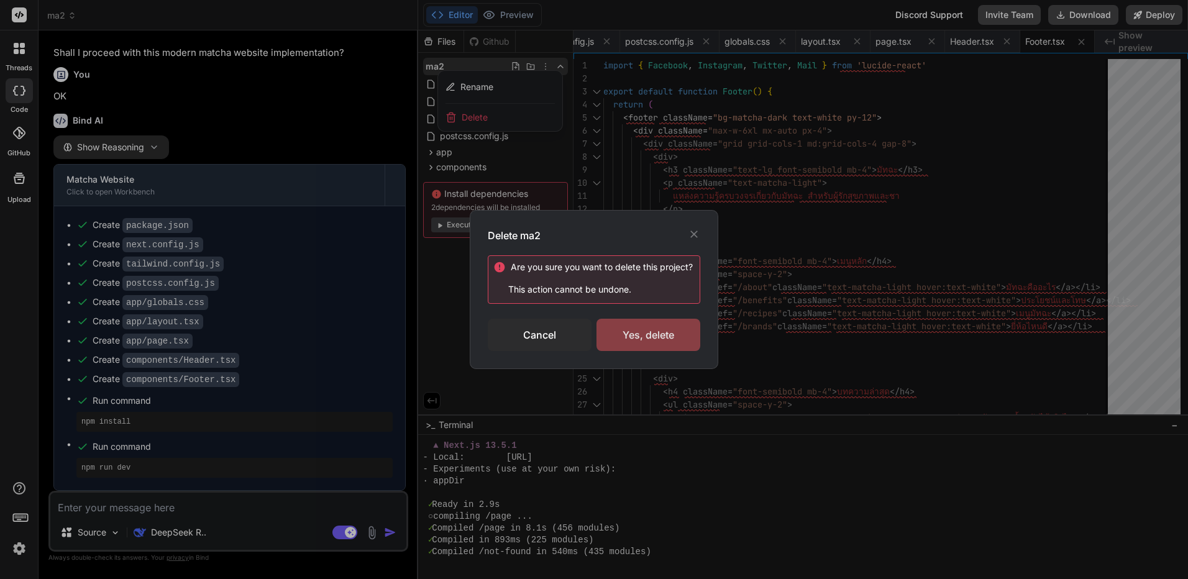
click at [641, 341] on div "Yes, delete" at bounding box center [649, 335] width 104 height 32
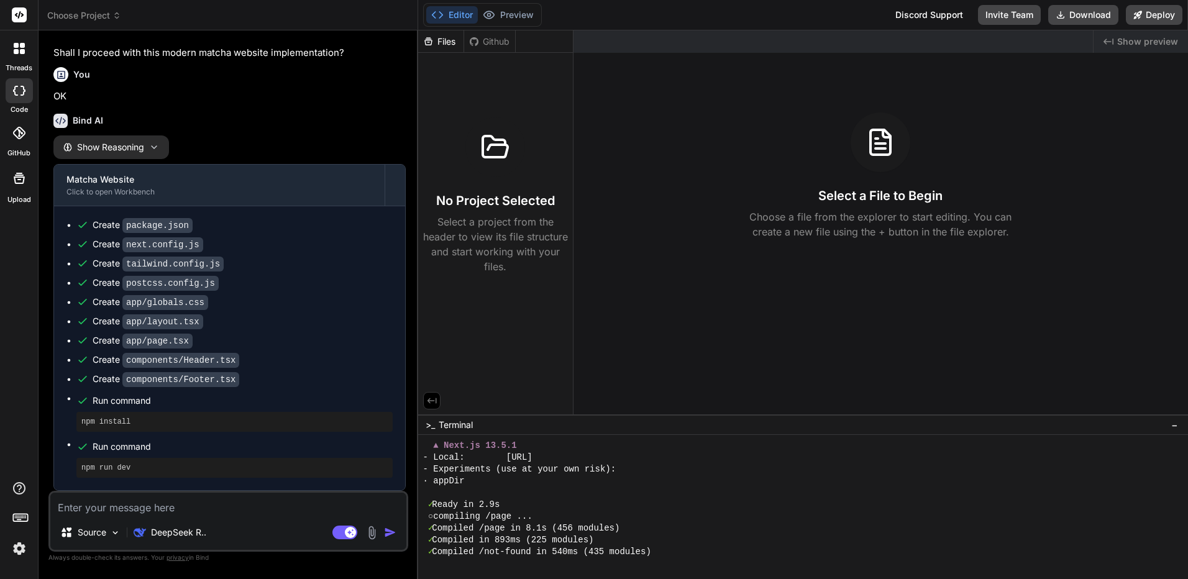
click at [128, 15] on div "Choose Project" at bounding box center [228, 15] width 362 height 12
click at [119, 15] on icon at bounding box center [116, 15] width 9 height 9
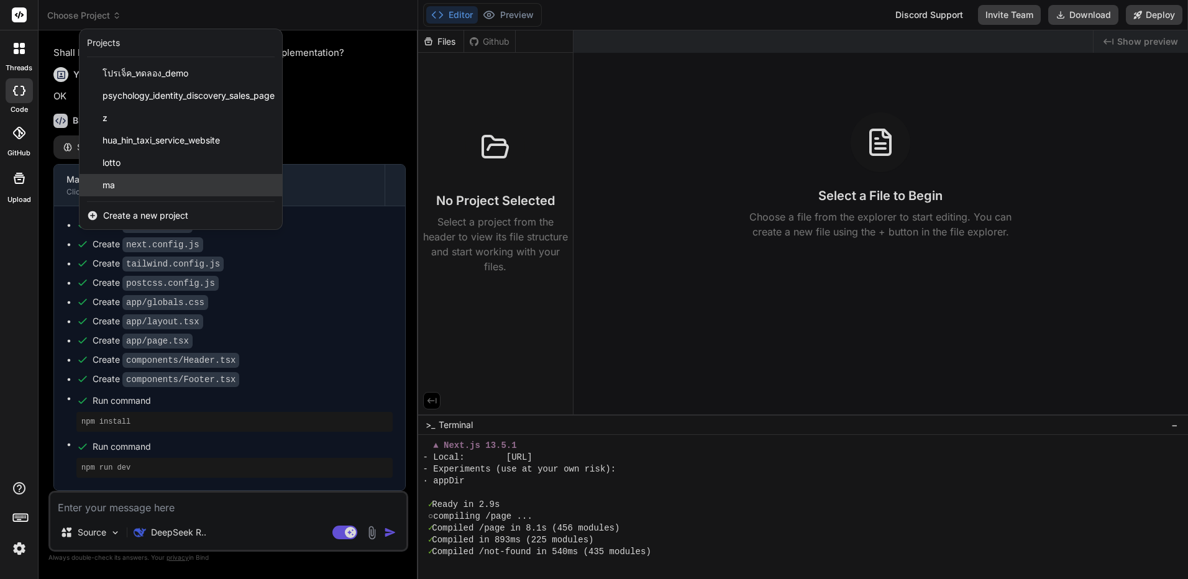
click at [137, 184] on div "ma" at bounding box center [181, 185] width 203 height 22
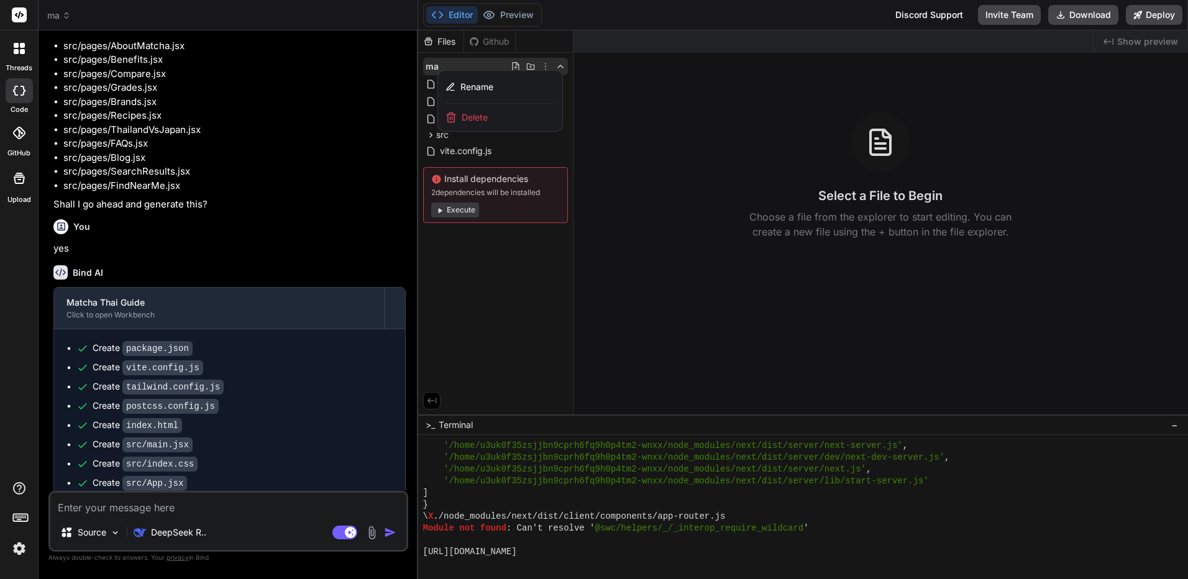
scroll to position [5077, 0]
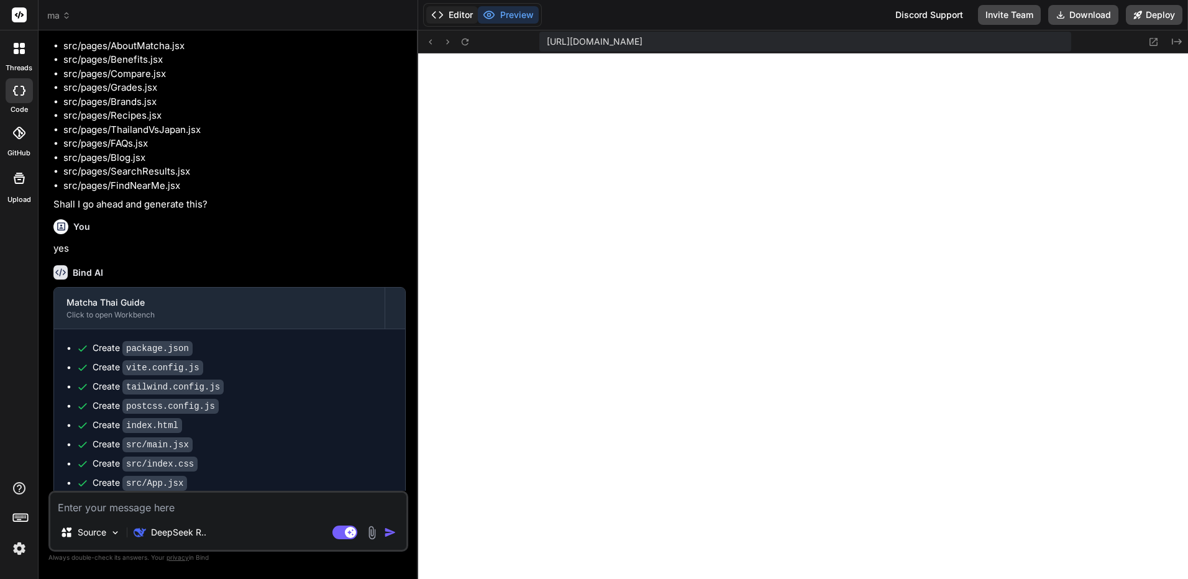
click at [465, 10] on button "Editor" at bounding box center [452, 14] width 52 height 17
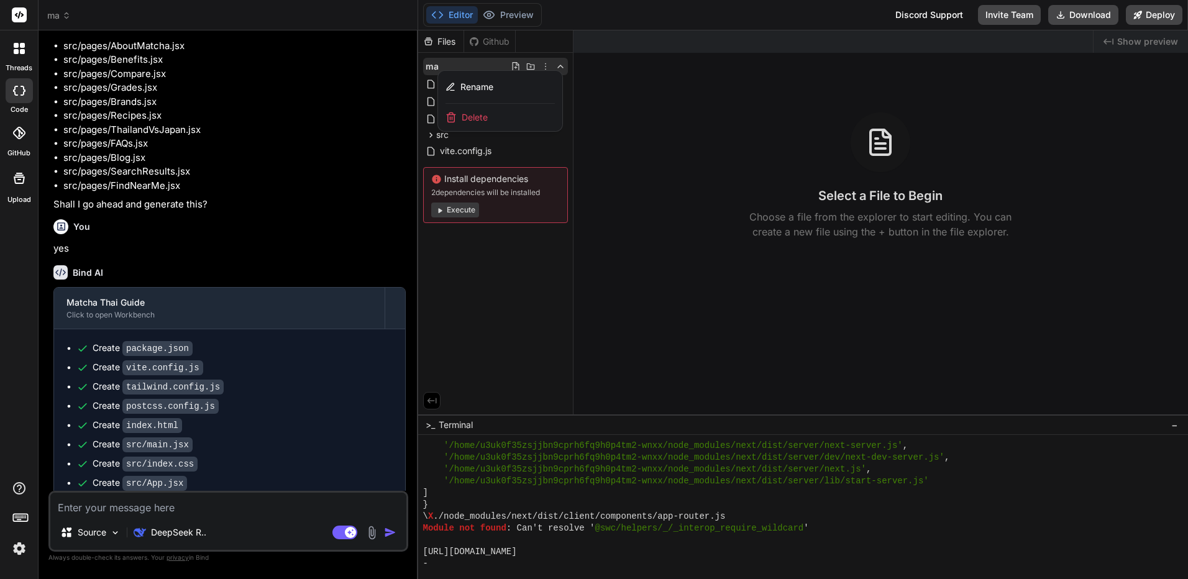
click at [531, 124] on div "Delete" at bounding box center [500, 117] width 124 height 27
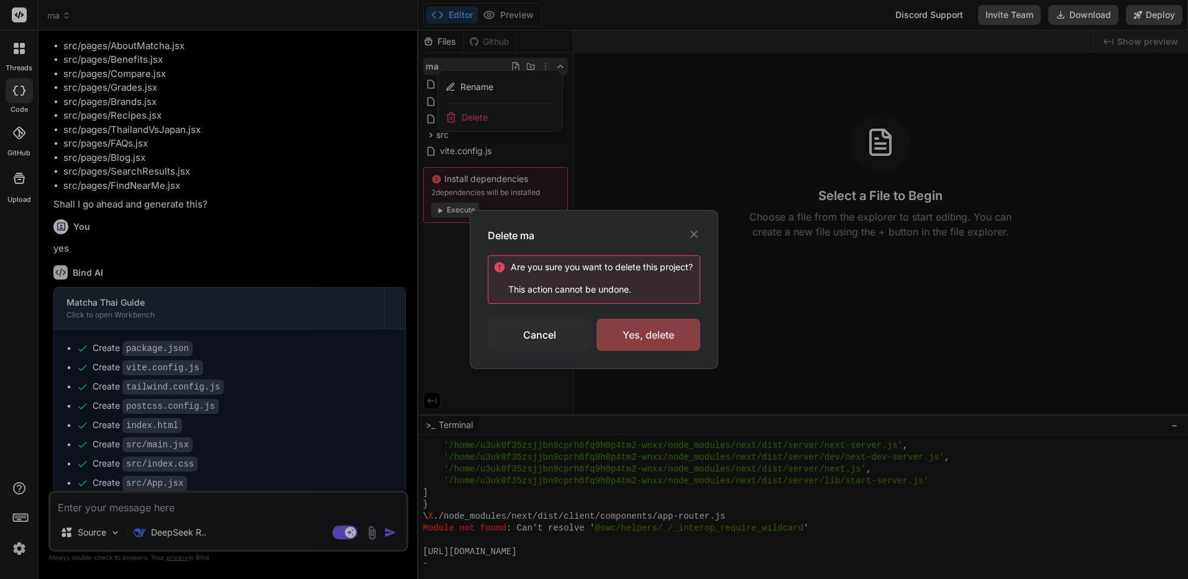
click at [655, 328] on div "Yes, delete" at bounding box center [649, 335] width 104 height 32
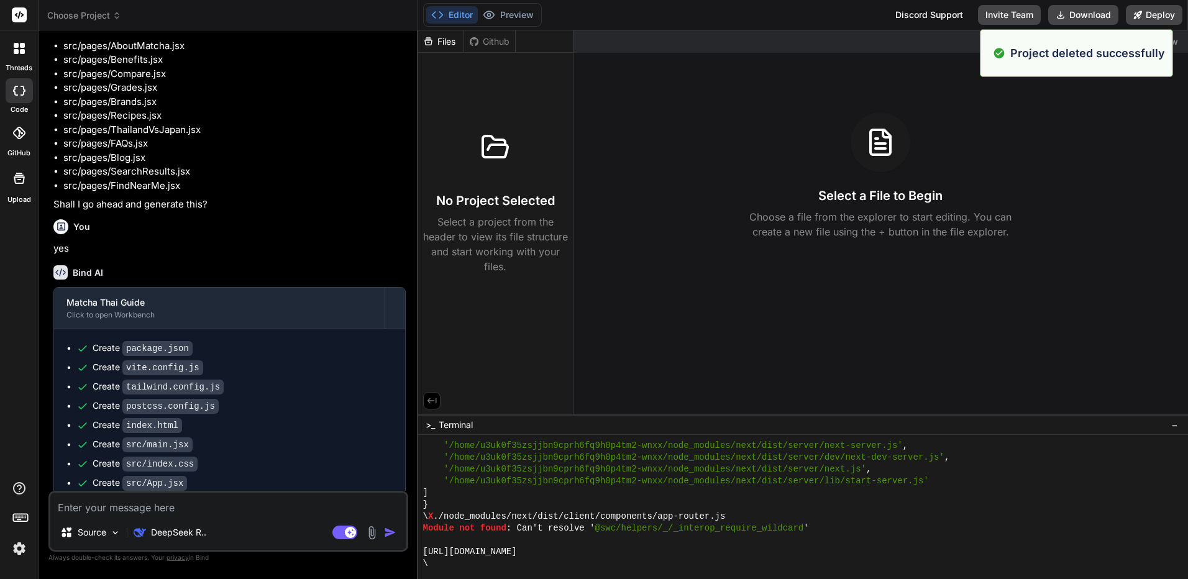
click at [89, 22] on header "Choose Project Created with Pixso." at bounding box center [229, 15] width 380 height 30
click at [130, 18] on div "Choose Project" at bounding box center [228, 15] width 362 height 12
click at [106, 17] on span "Choose Project" at bounding box center [84, 15] width 74 height 12
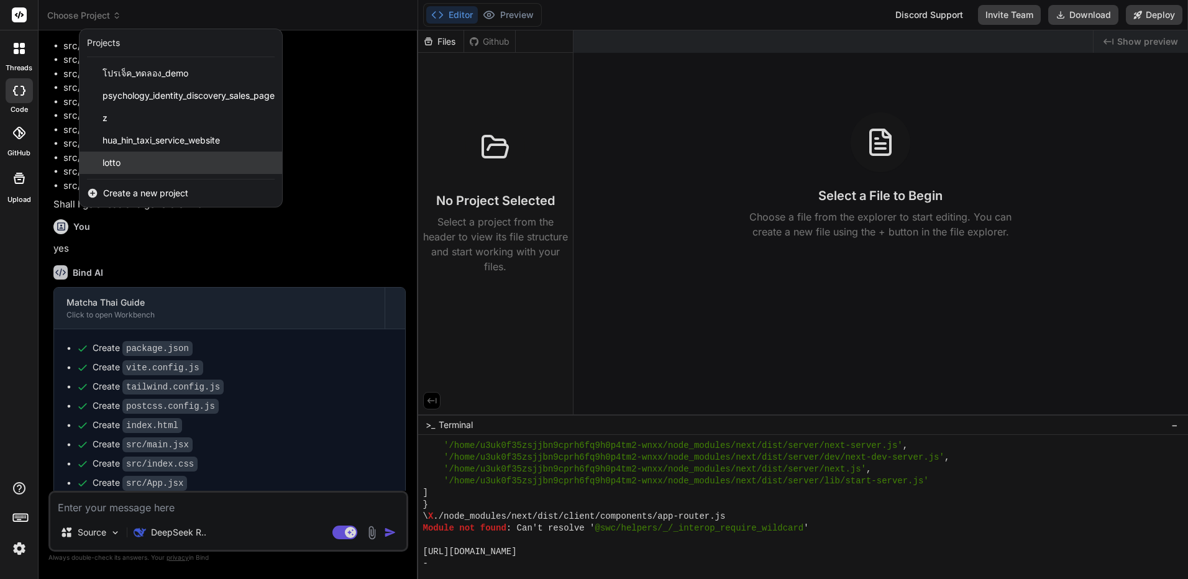
click at [198, 164] on div "lotto" at bounding box center [181, 163] width 203 height 22
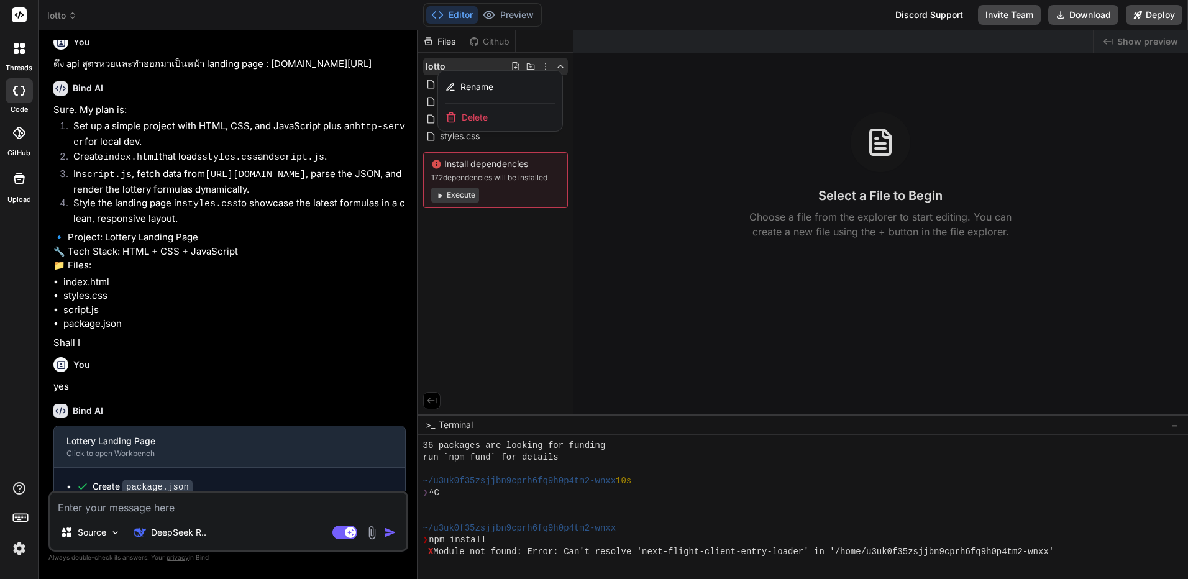
scroll to position [7108, 0]
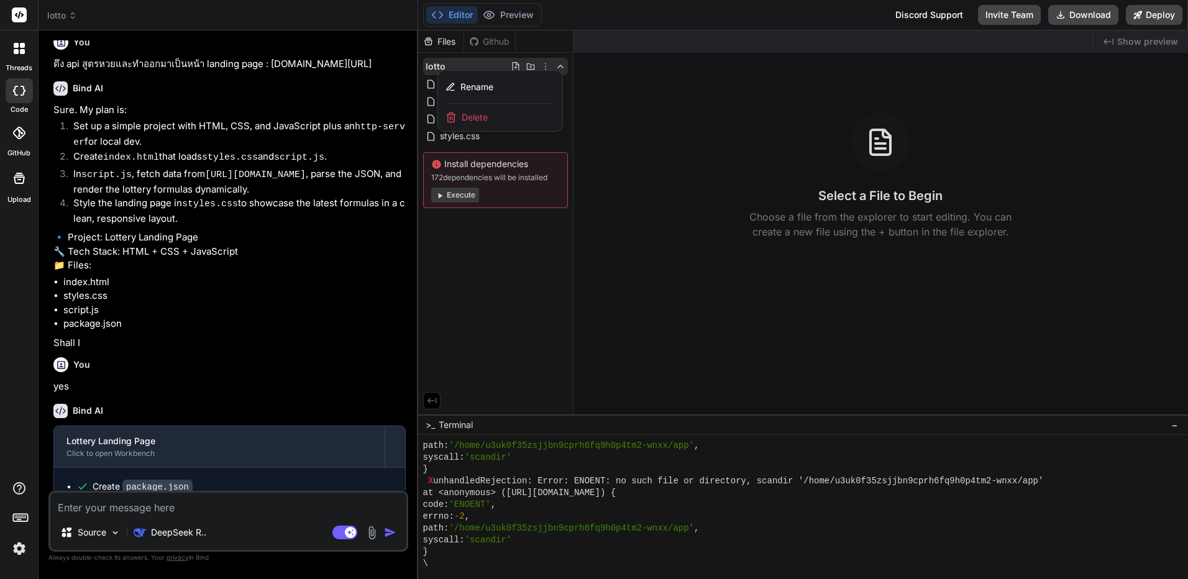
click at [497, 122] on div "Delete" at bounding box center [500, 117] width 124 height 27
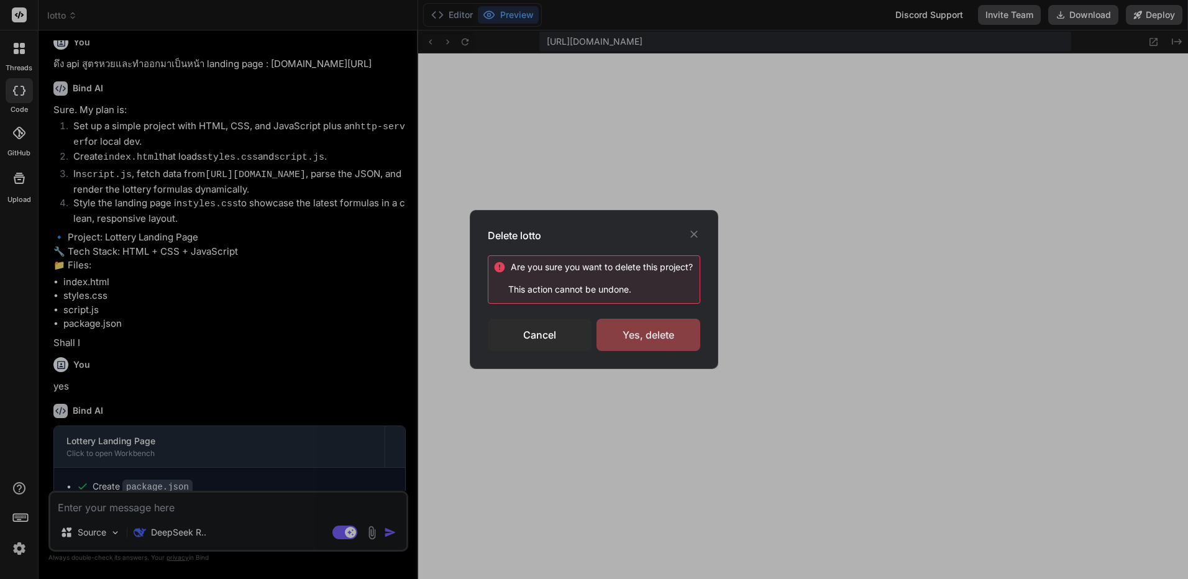
click at [658, 331] on div "Yes, delete" at bounding box center [649, 335] width 104 height 32
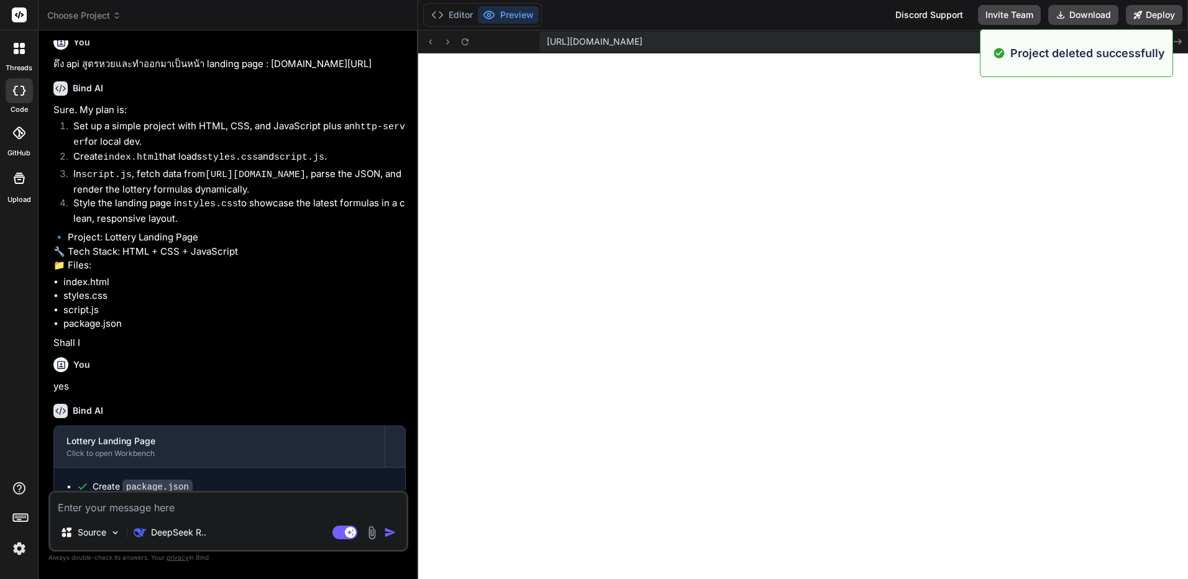
click at [115, 18] on icon at bounding box center [116, 15] width 9 height 9
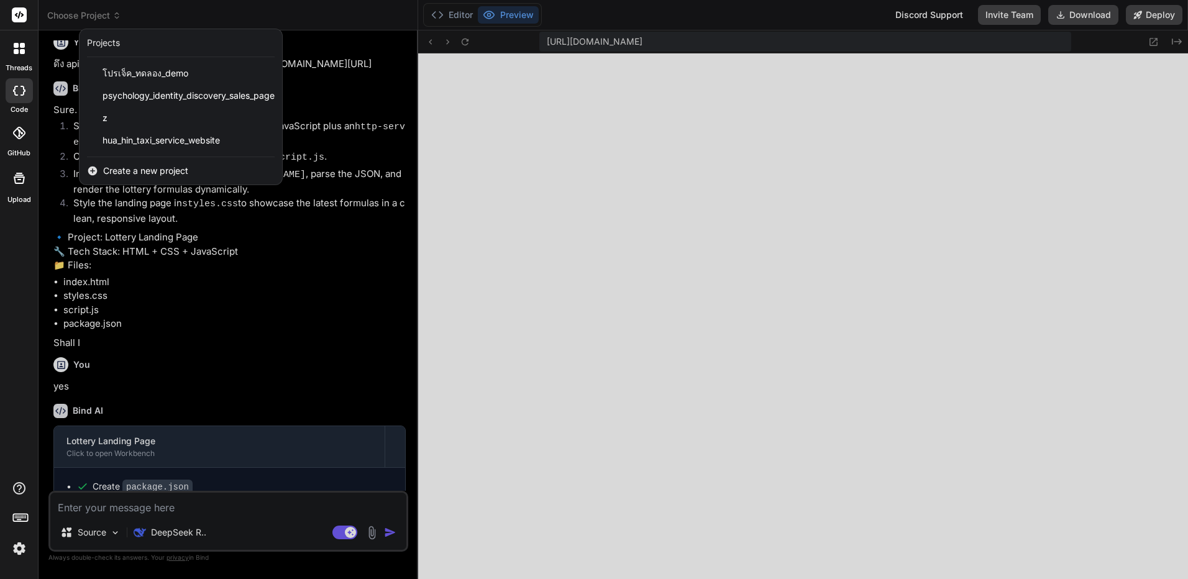
scroll to position [7191, 0]
click at [212, 144] on span "hua_hin_taxi_service_website" at bounding box center [161, 140] width 117 height 12
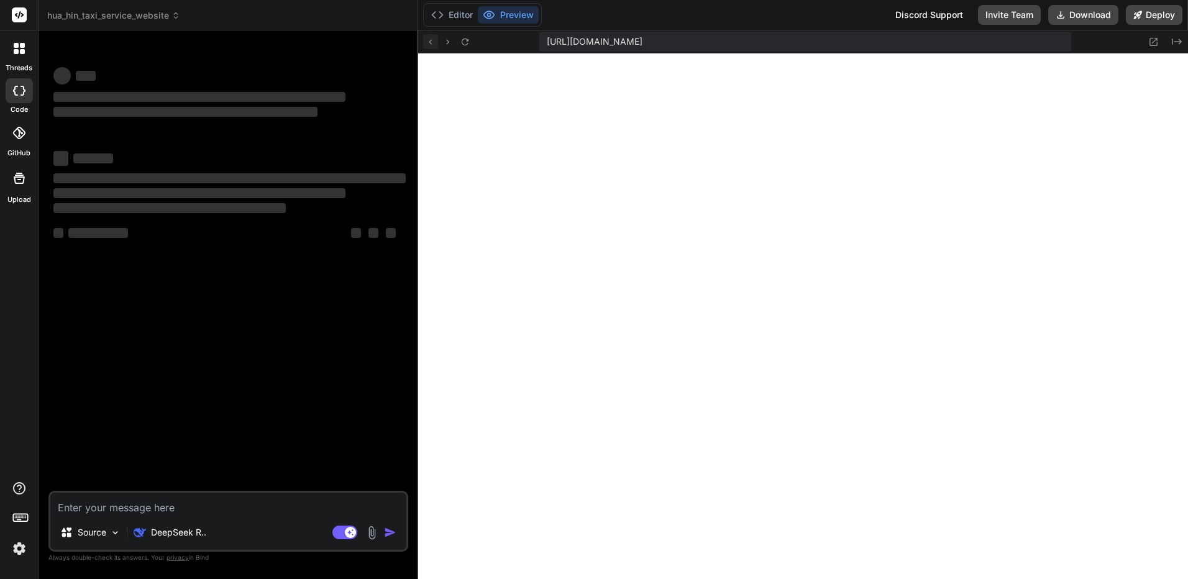
scroll to position [7250, 0]
type textarea "x"
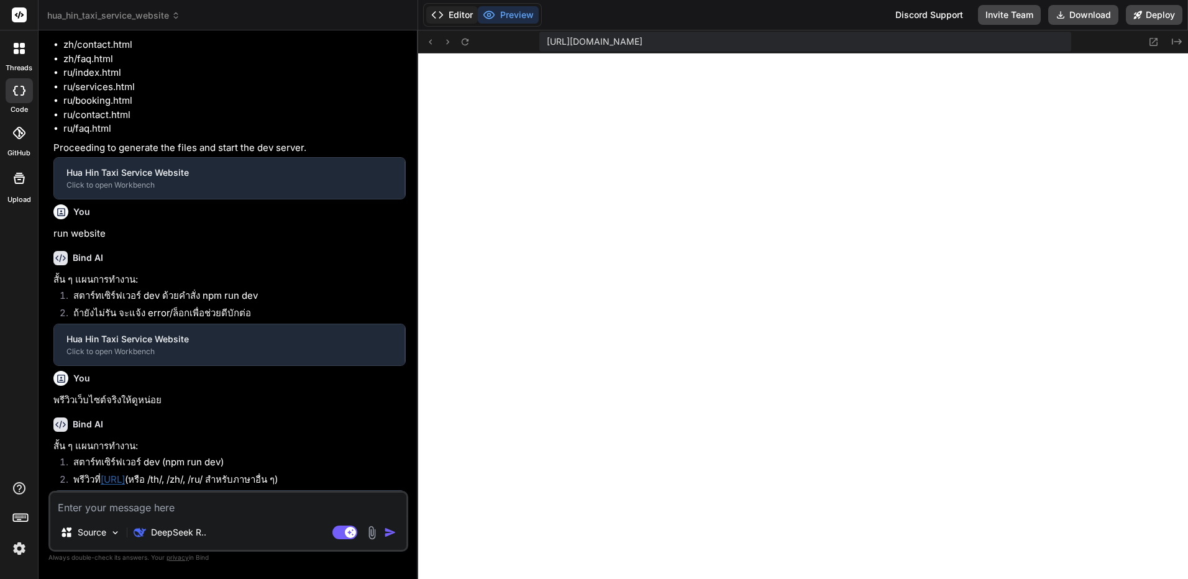
click at [448, 17] on button "Editor" at bounding box center [452, 14] width 52 height 17
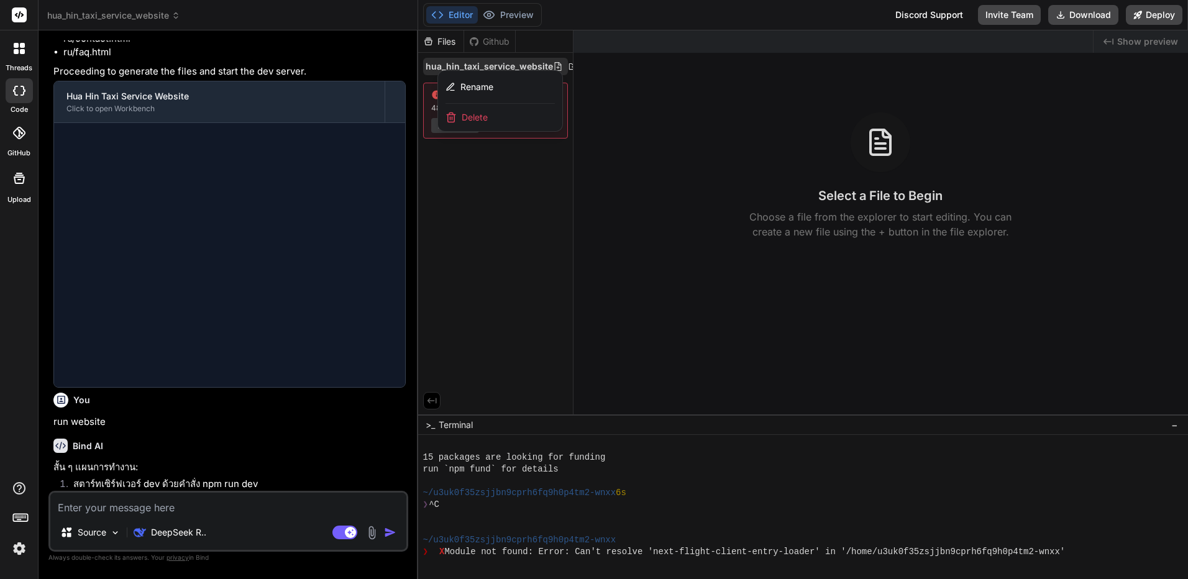
scroll to position [997, 0]
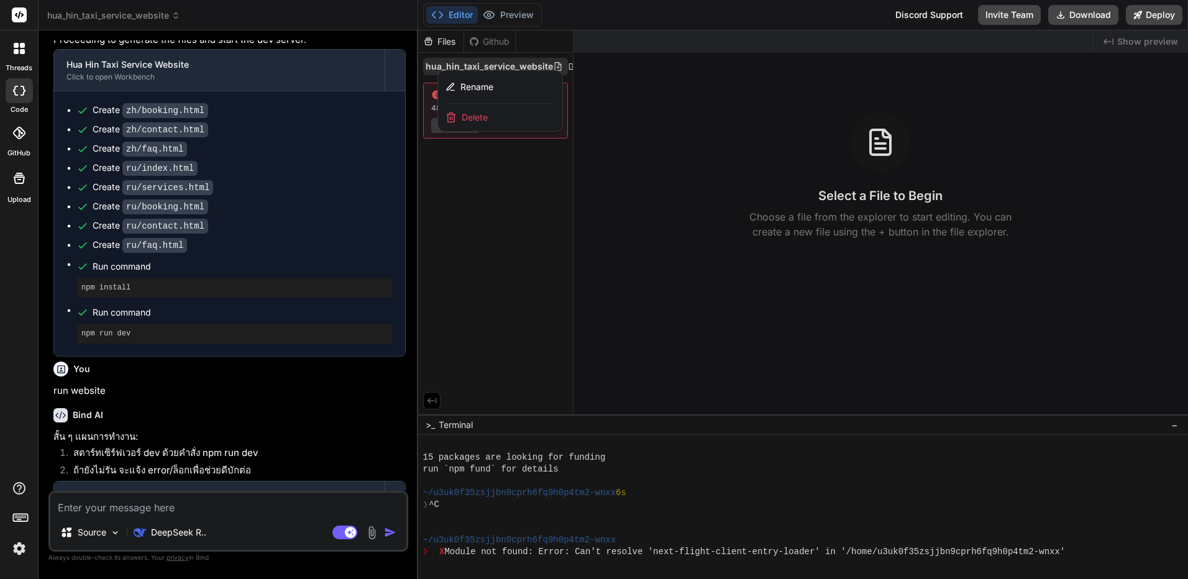
click at [510, 114] on div "Delete" at bounding box center [500, 117] width 124 height 27
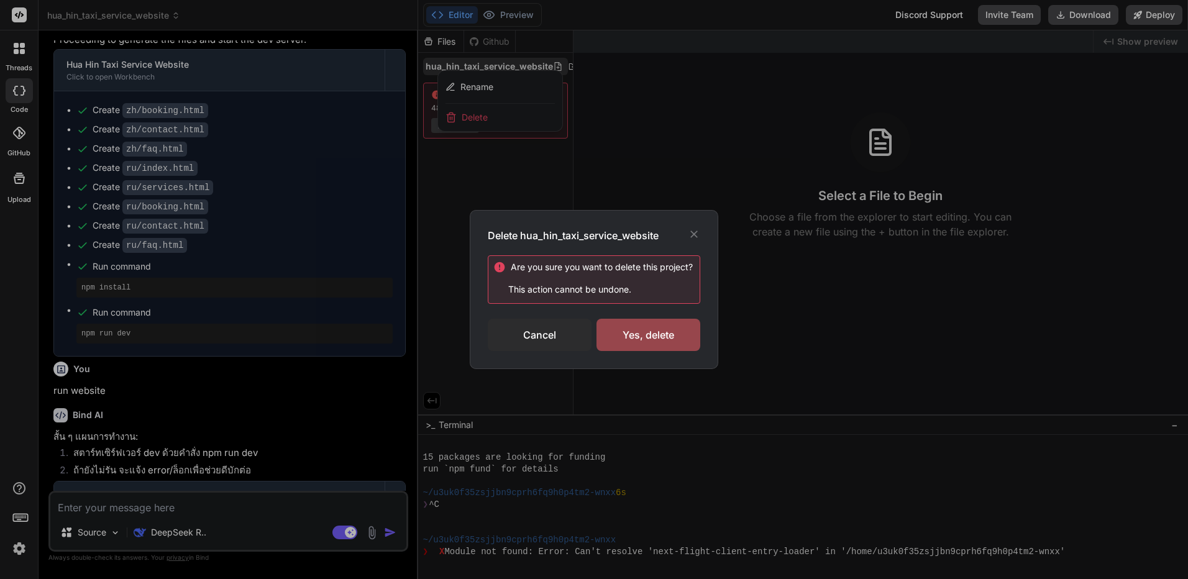
click at [685, 361] on div "Delete hua_hin_taxi_service_website Are you sure you want to delete this projec…" at bounding box center [594, 289] width 249 height 159
click at [677, 351] on div "Delete hua_hin_taxi_service_website Are you sure you want to delete this projec…" at bounding box center [594, 289] width 249 height 159
click at [662, 341] on div "Yes, delete" at bounding box center [649, 335] width 104 height 32
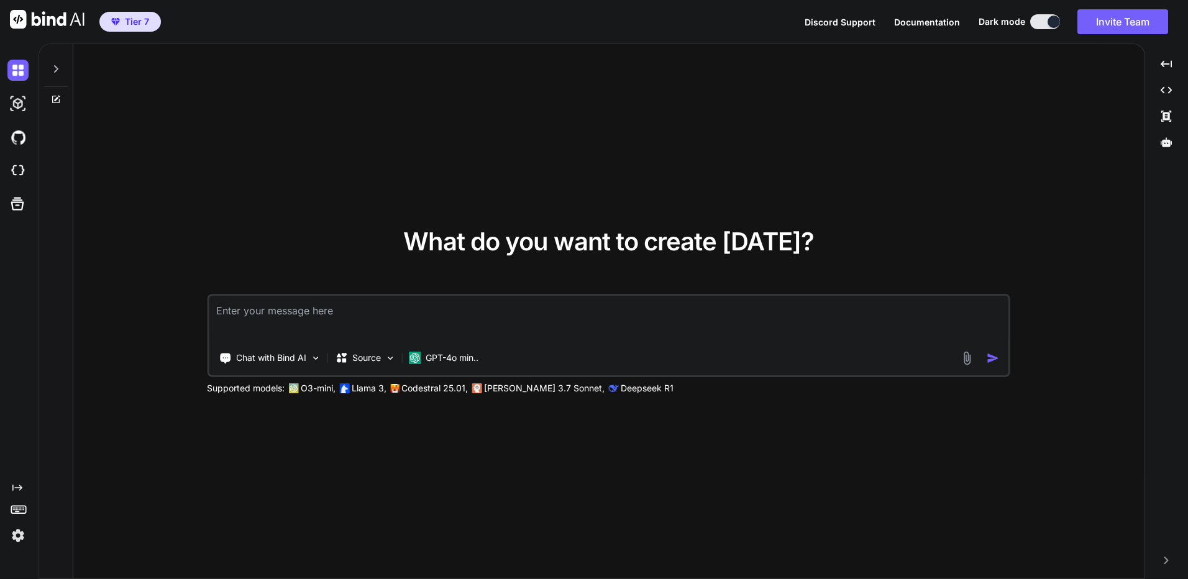
click at [58, 103] on icon at bounding box center [55, 99] width 7 height 7
click at [60, 103] on icon at bounding box center [56, 99] width 10 height 10
click at [58, 66] on icon at bounding box center [56, 69] width 10 height 10
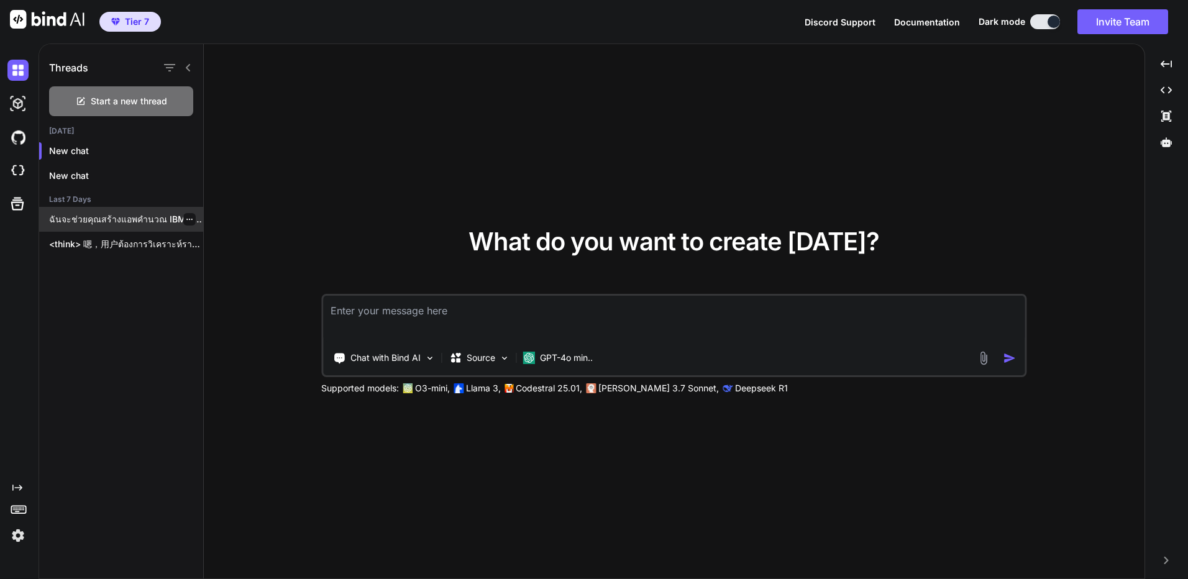
click at [152, 221] on p "ฉันจะช่วยคุณสร้างแอพคำนวณ IBM (IBM Cloud) โดยใช้ Python และ..." at bounding box center [126, 219] width 154 height 12
click at [133, 250] on div "<think> 嗯，用户ต้องการวิเคราะห์ราคา Bitcoin แต่[PERSON_NAME]ระบุรายละเอียดเพิ่มเติ…" at bounding box center [121, 244] width 164 height 25
type textarea "x"
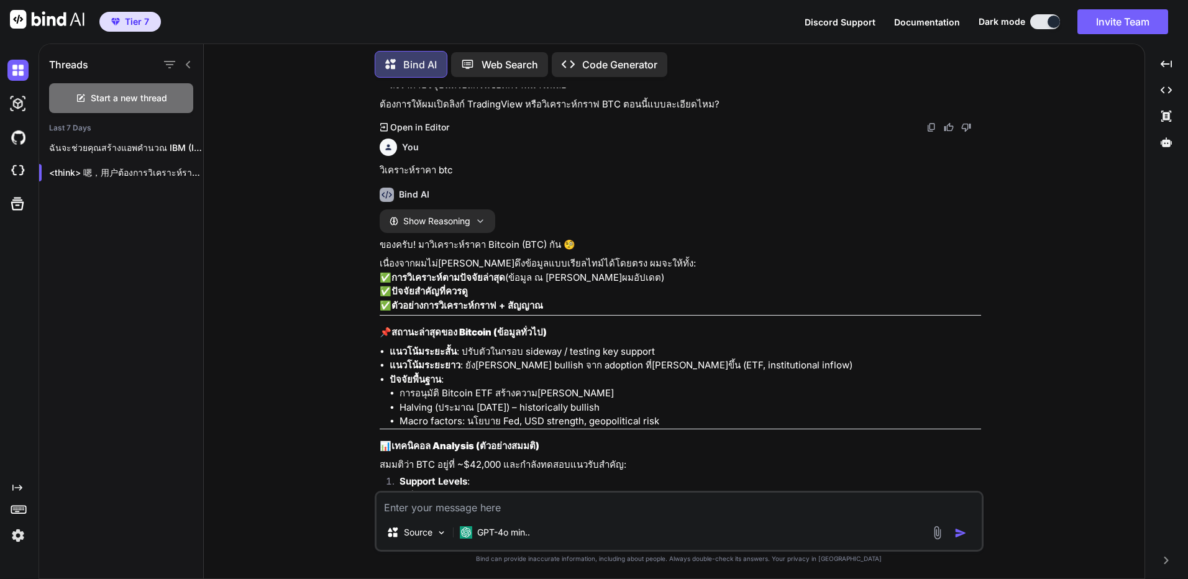
scroll to position [453, 0]
